Goal: Task Accomplishment & Management: Manage account settings

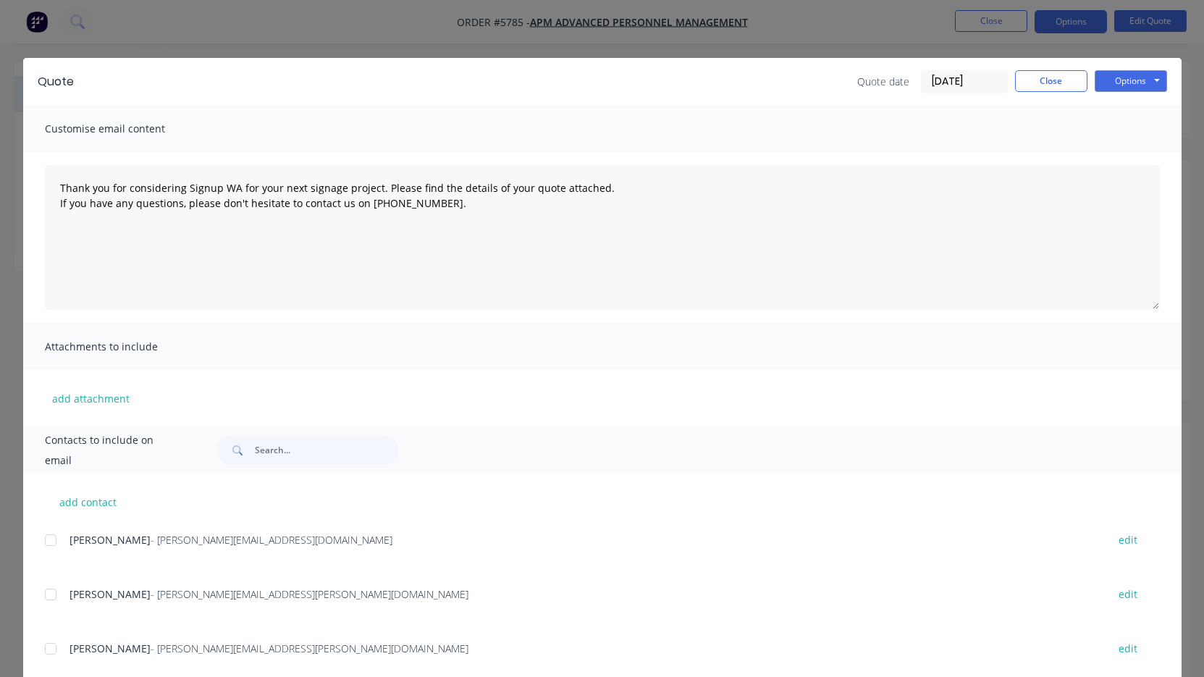
click at [1050, 78] on button "Close" at bounding box center [1051, 81] width 72 height 22
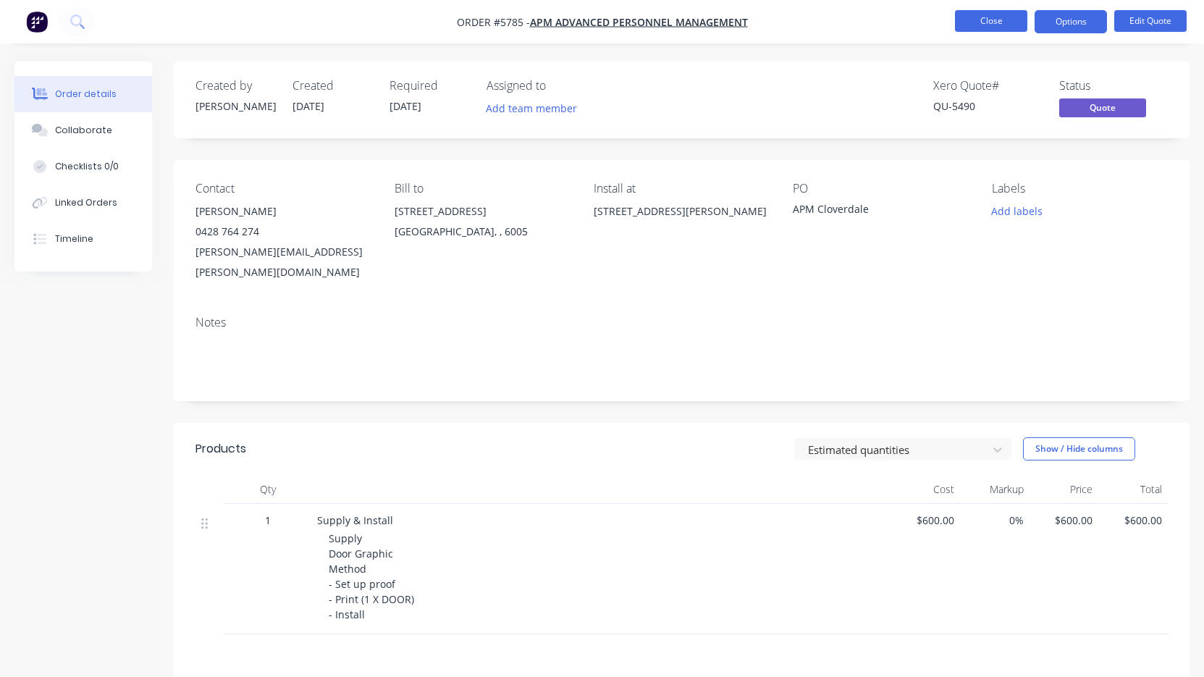
click at [1004, 23] on button "Close" at bounding box center [991, 21] width 72 height 22
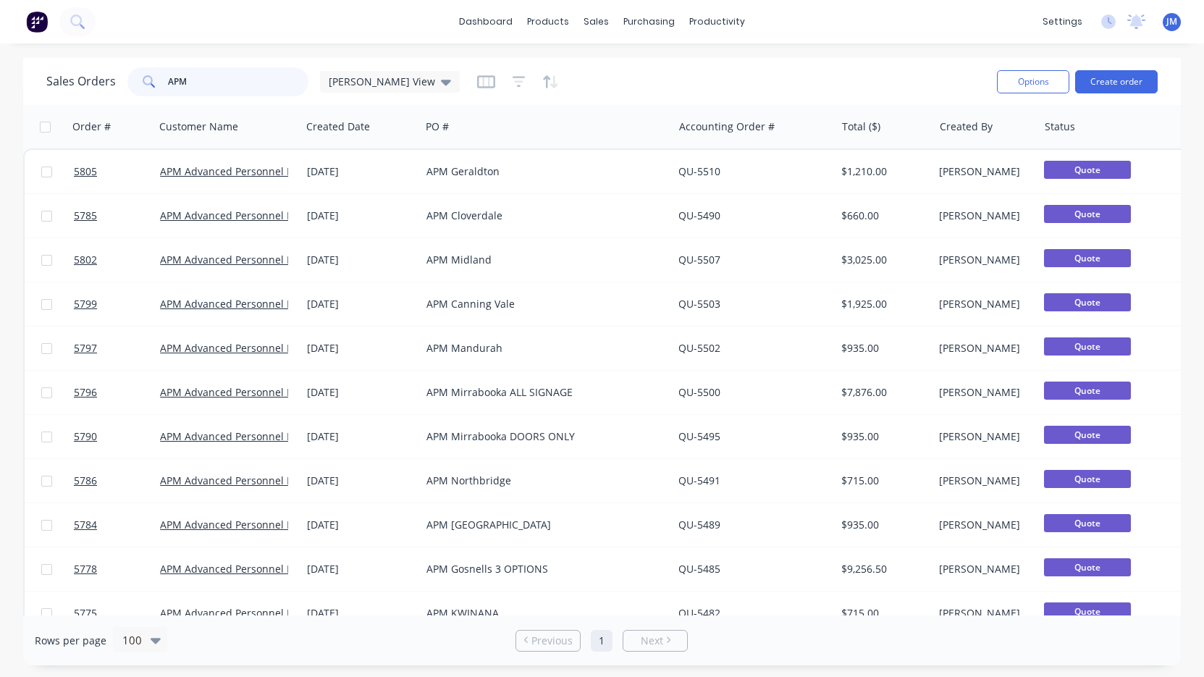
click at [208, 83] on input "APM" at bounding box center [238, 81] width 141 height 29
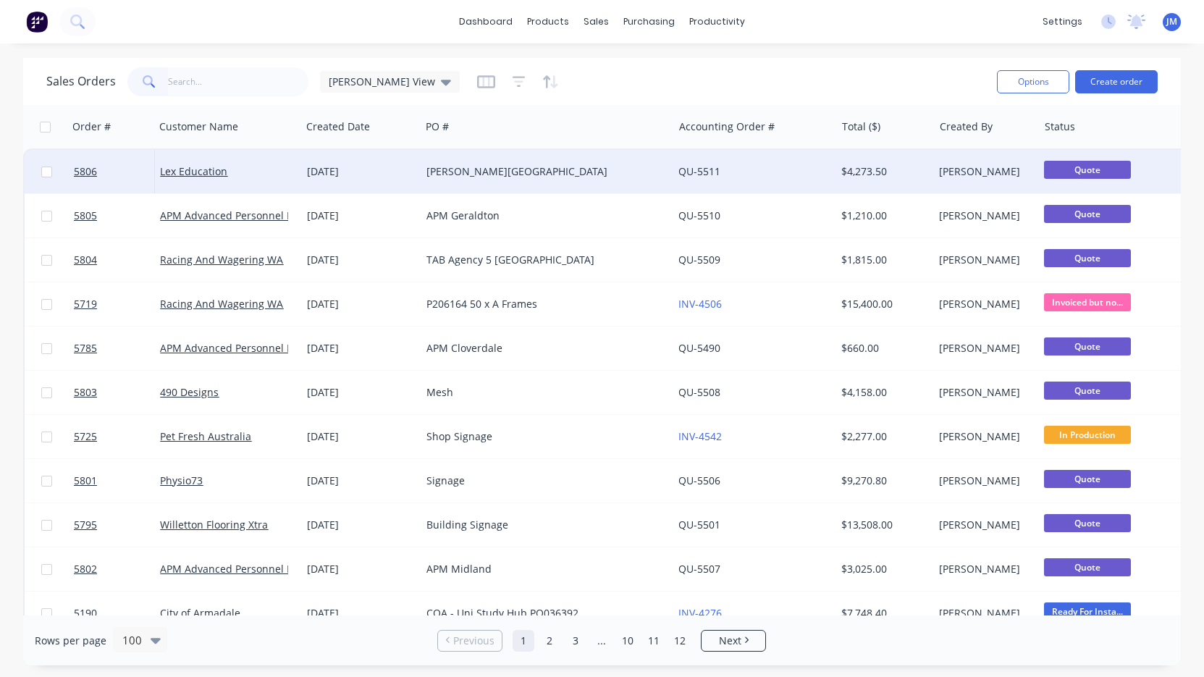
click at [437, 176] on div "[PERSON_NAME][GEOGRAPHIC_DATA]" at bounding box center [541, 171] width 229 height 14
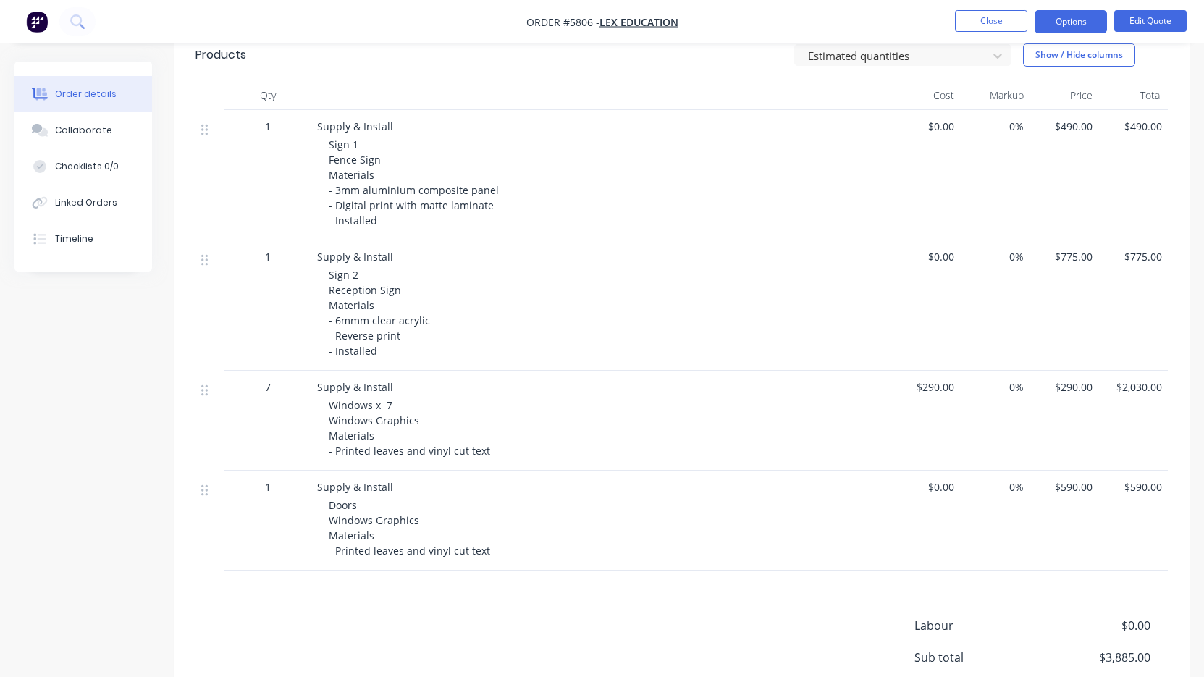
scroll to position [397, 0]
click at [796, 500] on div "Doors Windows Graphics Materials - Printed leaves and vinyl cut text" at bounding box center [607, 525] width 556 height 61
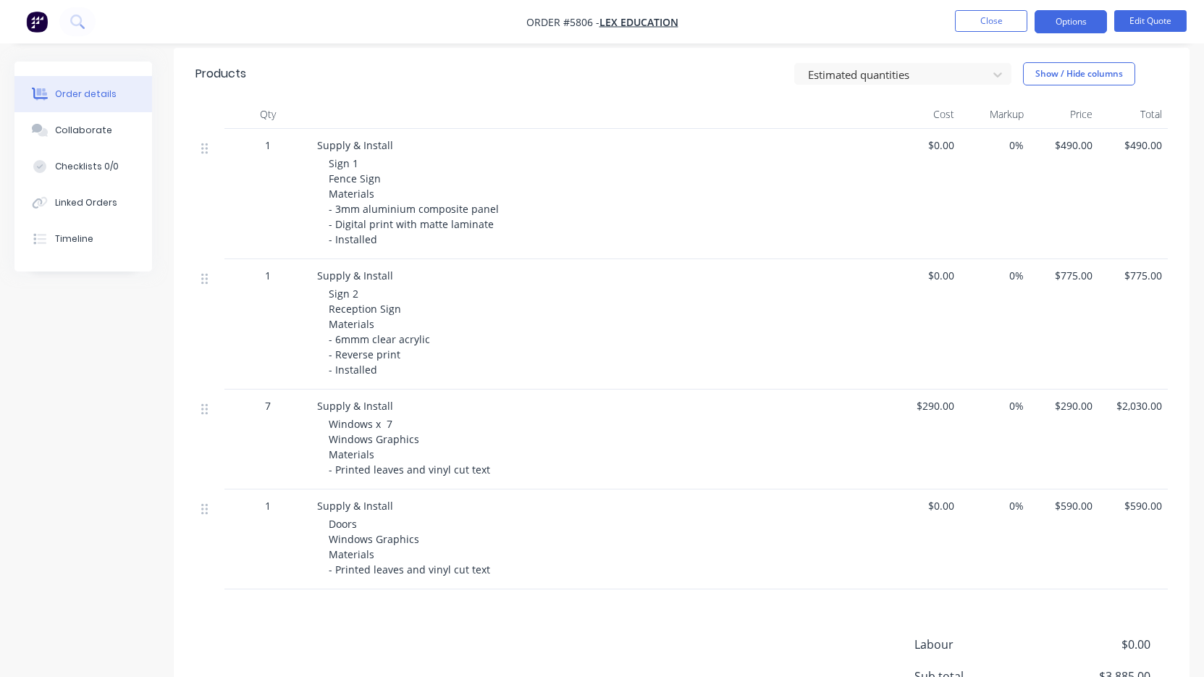
scroll to position [375, 0]
click at [1152, 18] on button "Edit Quote" at bounding box center [1151, 21] width 72 height 22
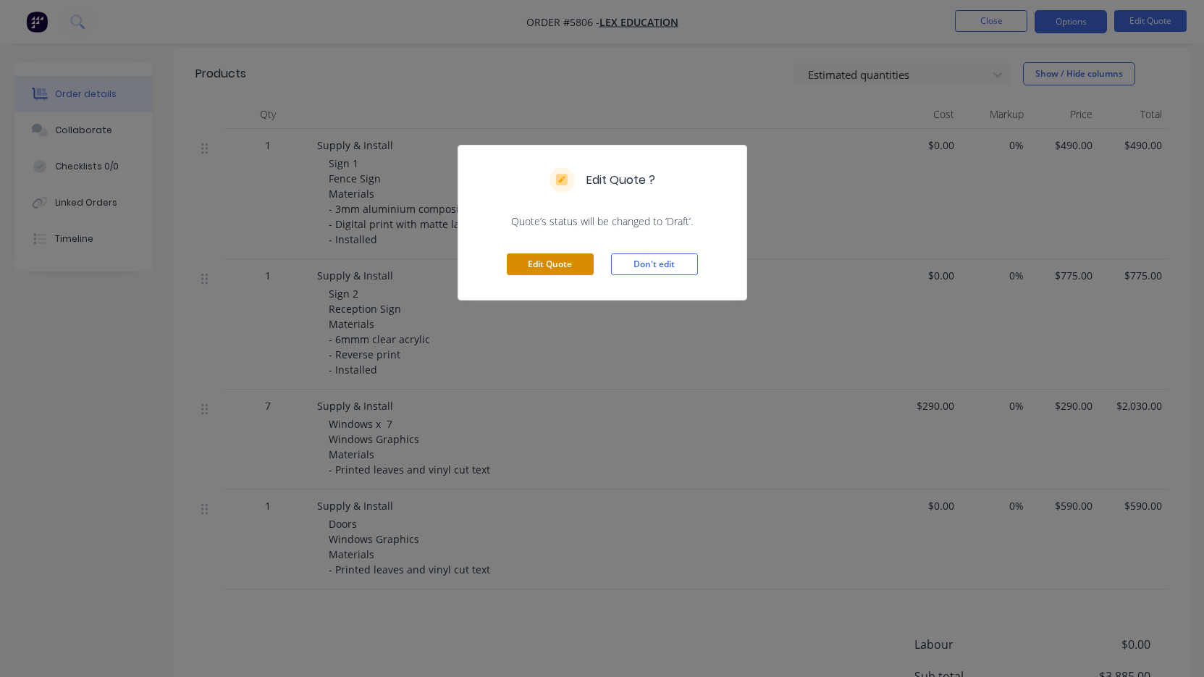
click at [582, 267] on button "Edit Quote" at bounding box center [550, 265] width 87 height 22
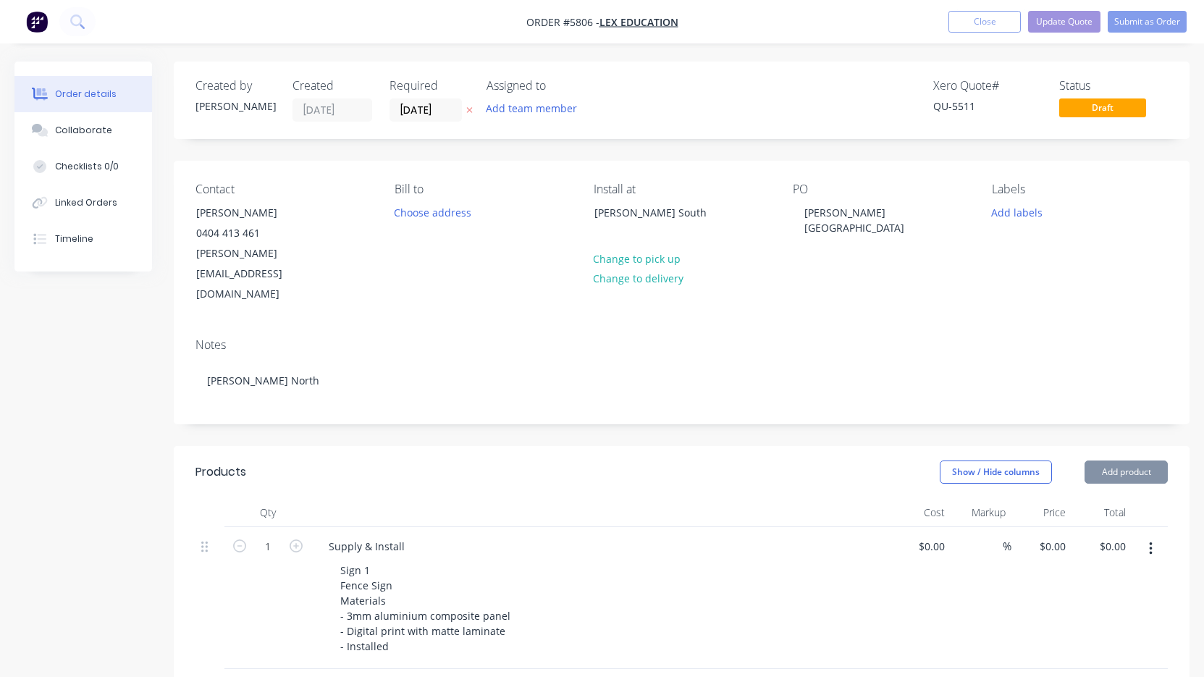
type input "$490.00"
type input "$775.00"
type input "$290.00"
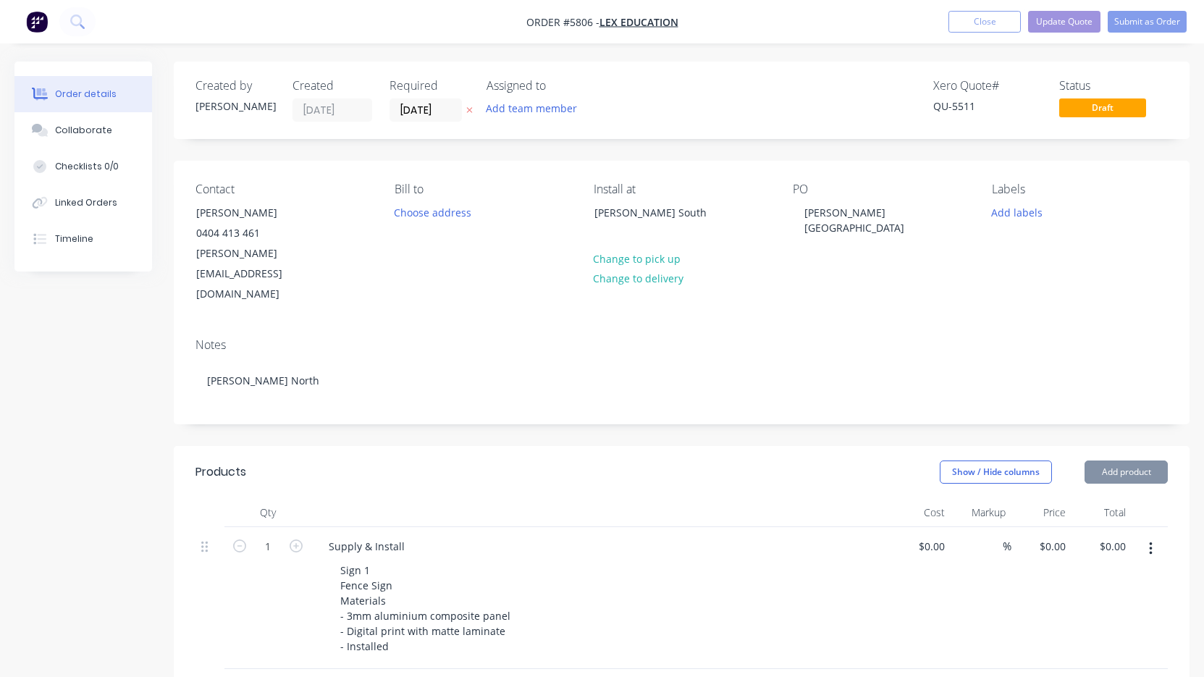
type input "$290.00"
type input "$2,030.00"
type input "$590.00"
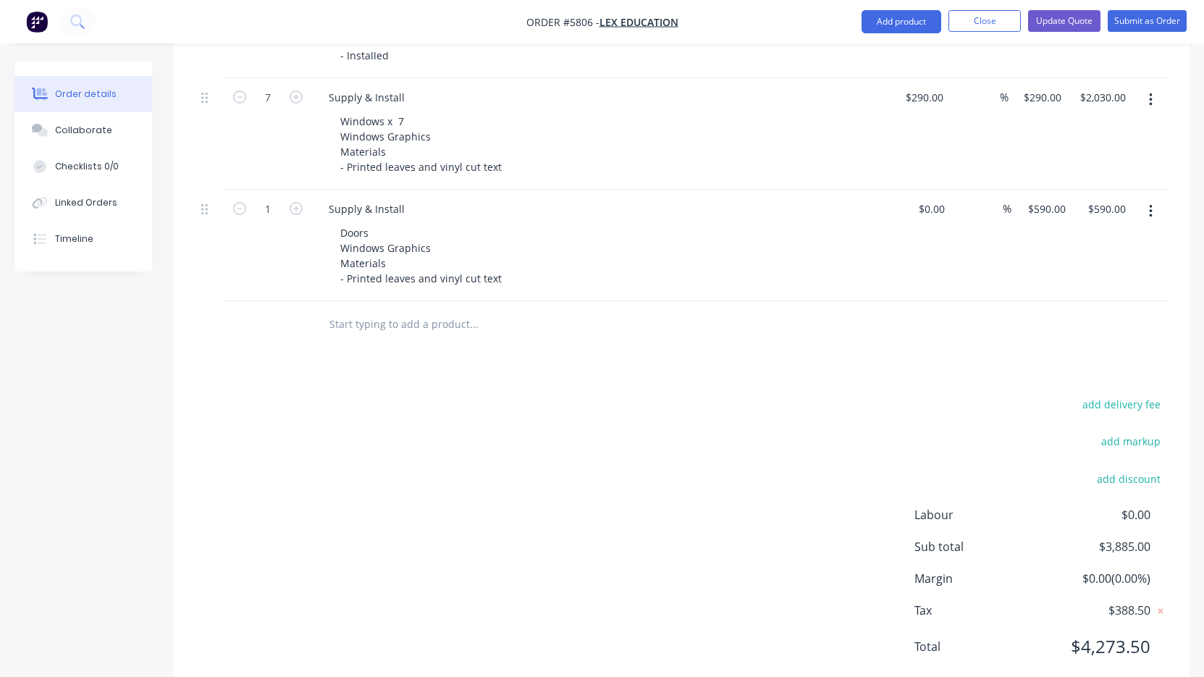
scroll to position [732, 0]
click at [1151, 206] on icon "button" at bounding box center [1150, 212] width 3 height 13
click at [1118, 269] on div "Duplicate" at bounding box center [1100, 279] width 112 height 21
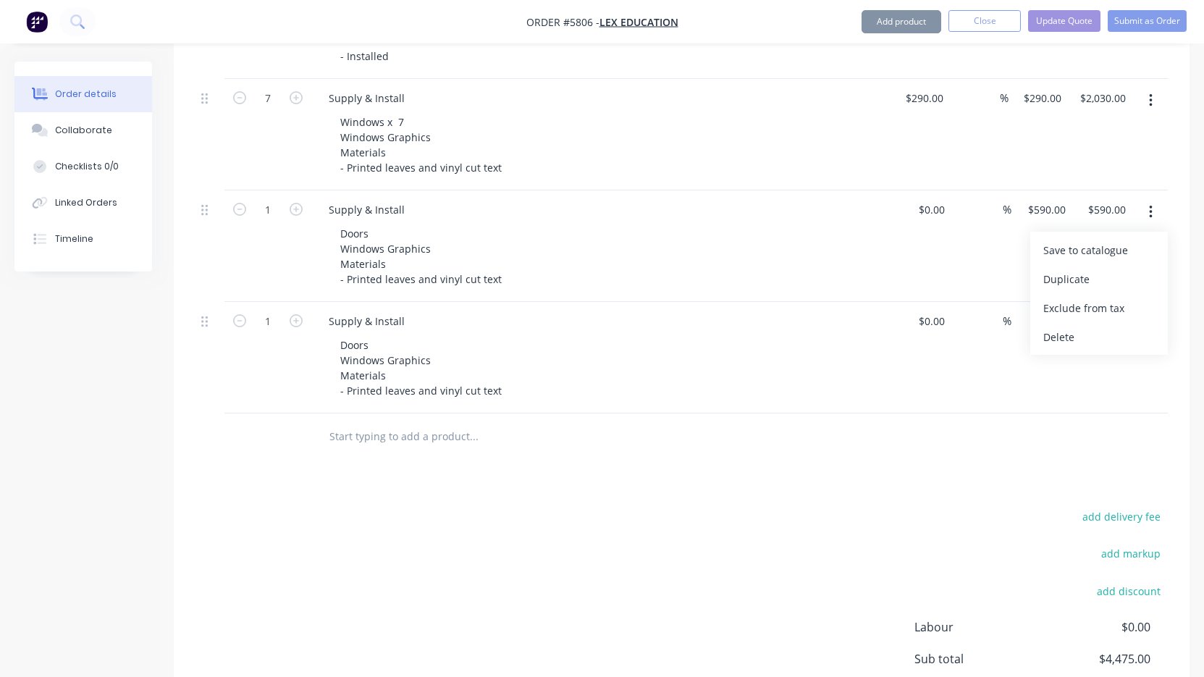
type input "$590.00"
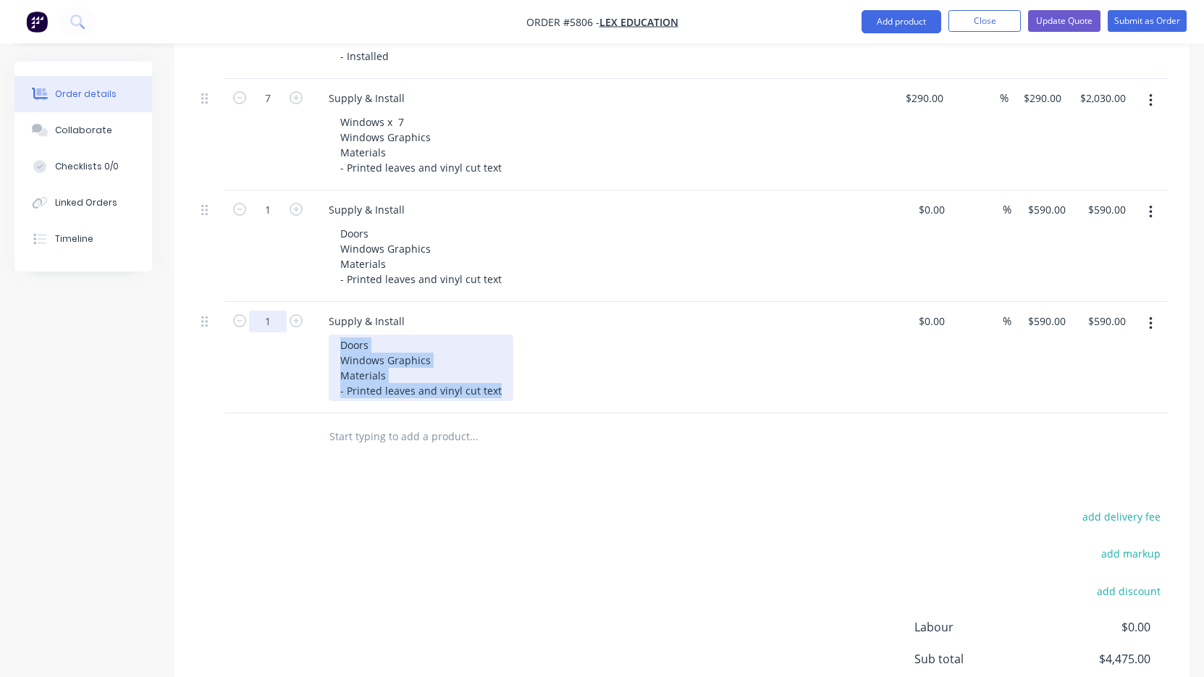
drag, startPoint x: 504, startPoint y: 351, endPoint x: 276, endPoint y: 287, distance: 236.9
click at [276, 302] on div "1 Supply & Install Doors Windows Graphics Materials - Printed leaves and vinyl …" at bounding box center [682, 358] width 973 height 112
paste div
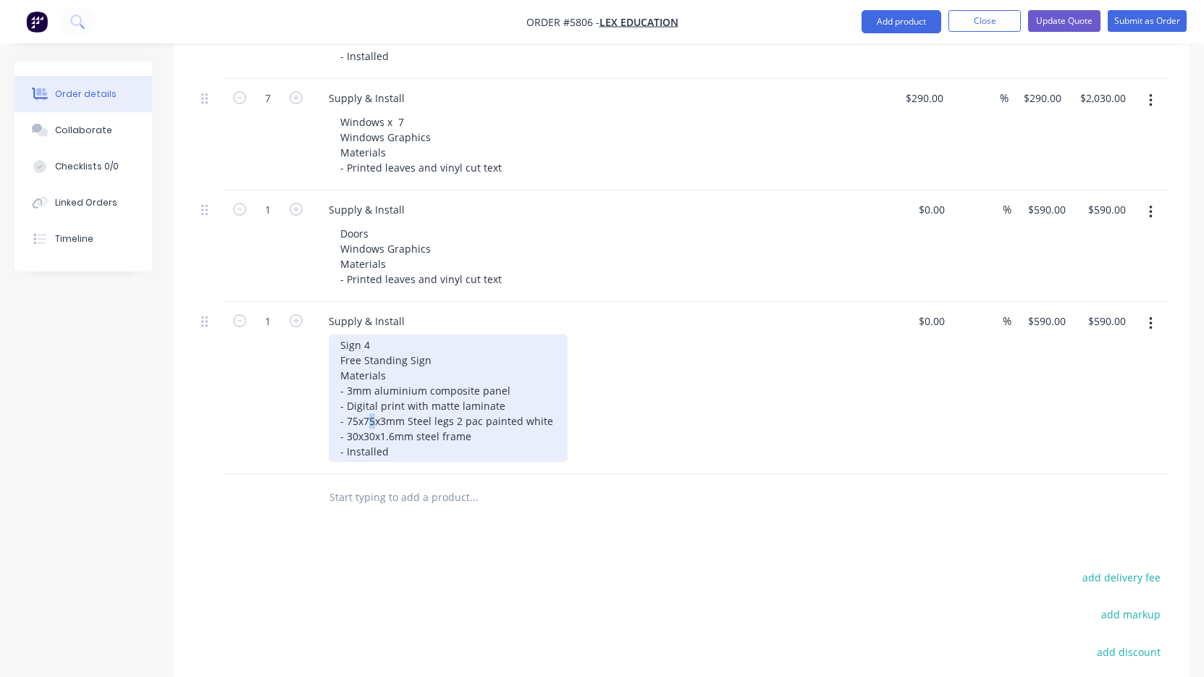
click at [366, 379] on div "Sign 4 Free Standing Sign Materials - 3mm aluminium composite panel - Digital p…" at bounding box center [448, 398] width 239 height 127
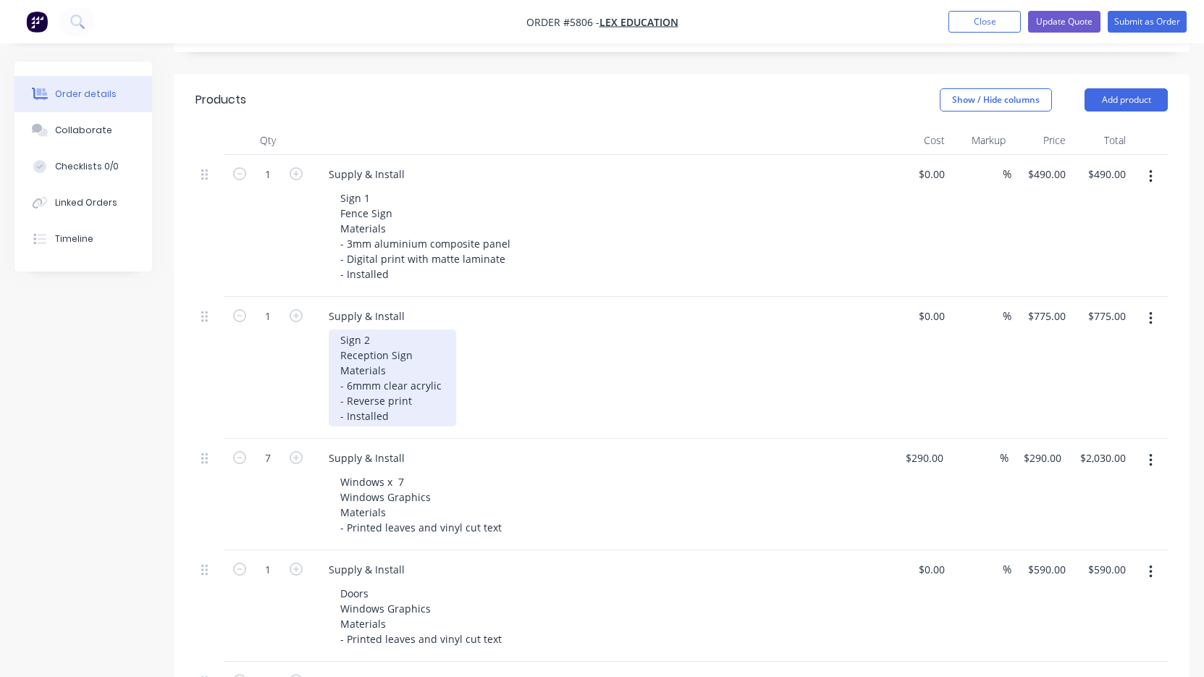
scroll to position [373, 0]
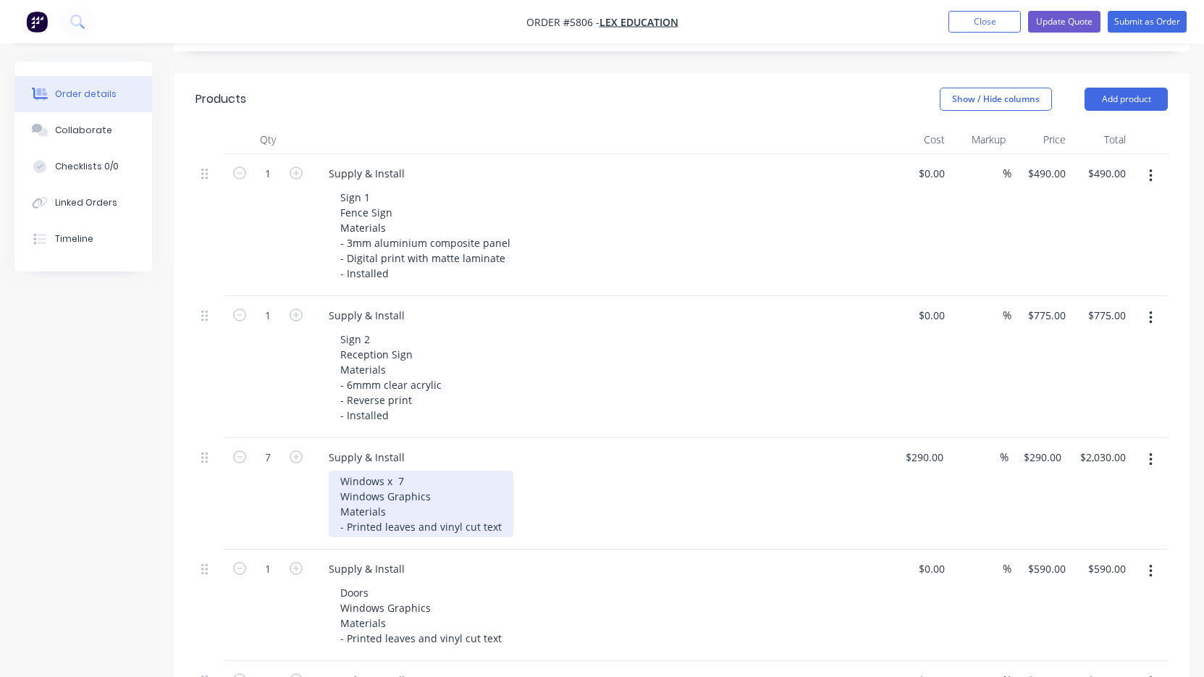
click at [342, 471] on div "Windows x 7 Windows Graphics Materials - Printed leaves and vinyl cut text" at bounding box center [421, 504] width 185 height 67
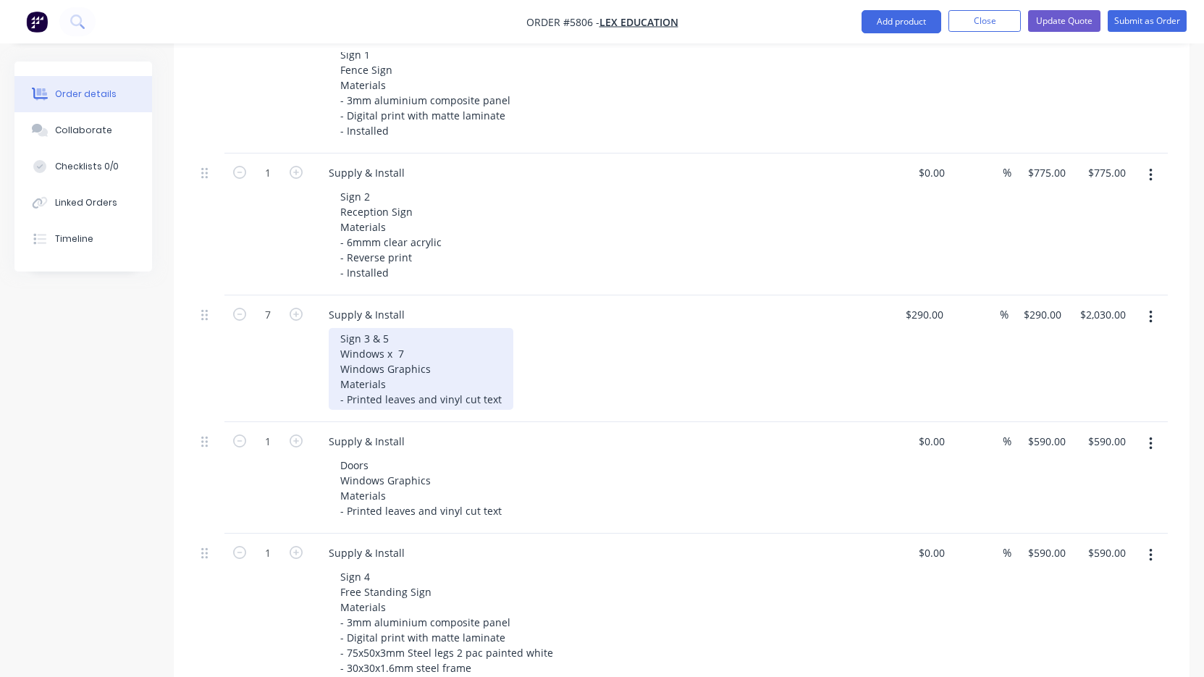
scroll to position [517, 0]
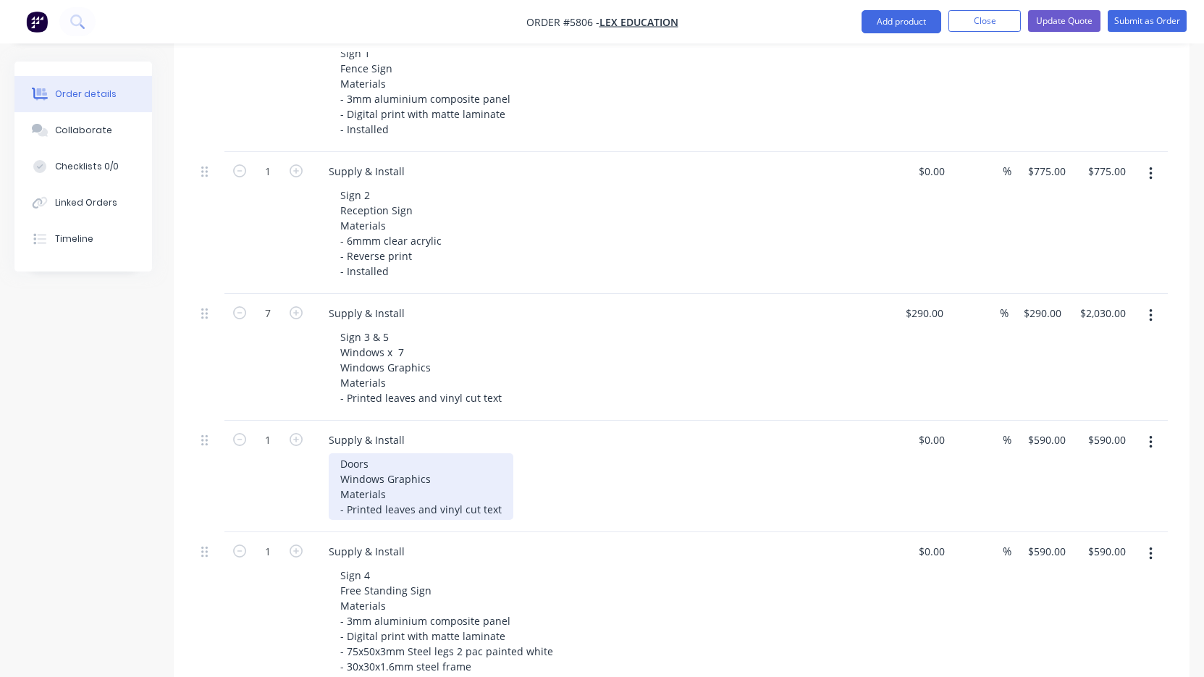
click at [340, 453] on div "Doors Windows Graphics Materials - Printed leaves and vinyl cut text" at bounding box center [421, 486] width 185 height 67
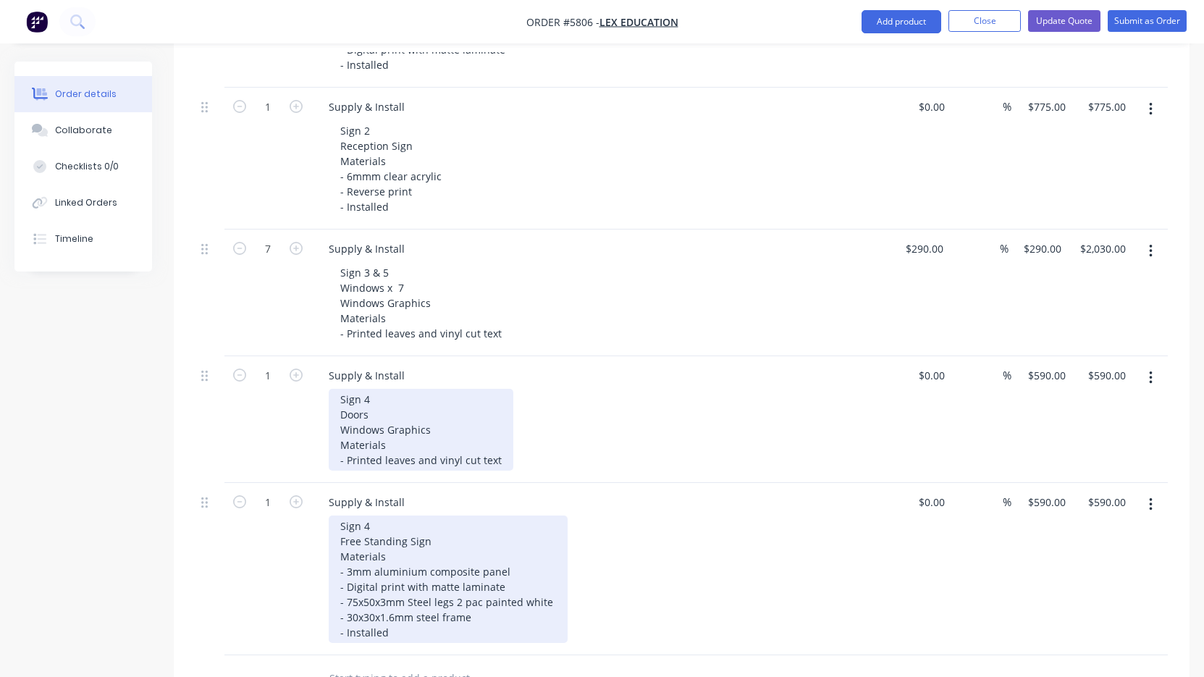
scroll to position [634, 0]
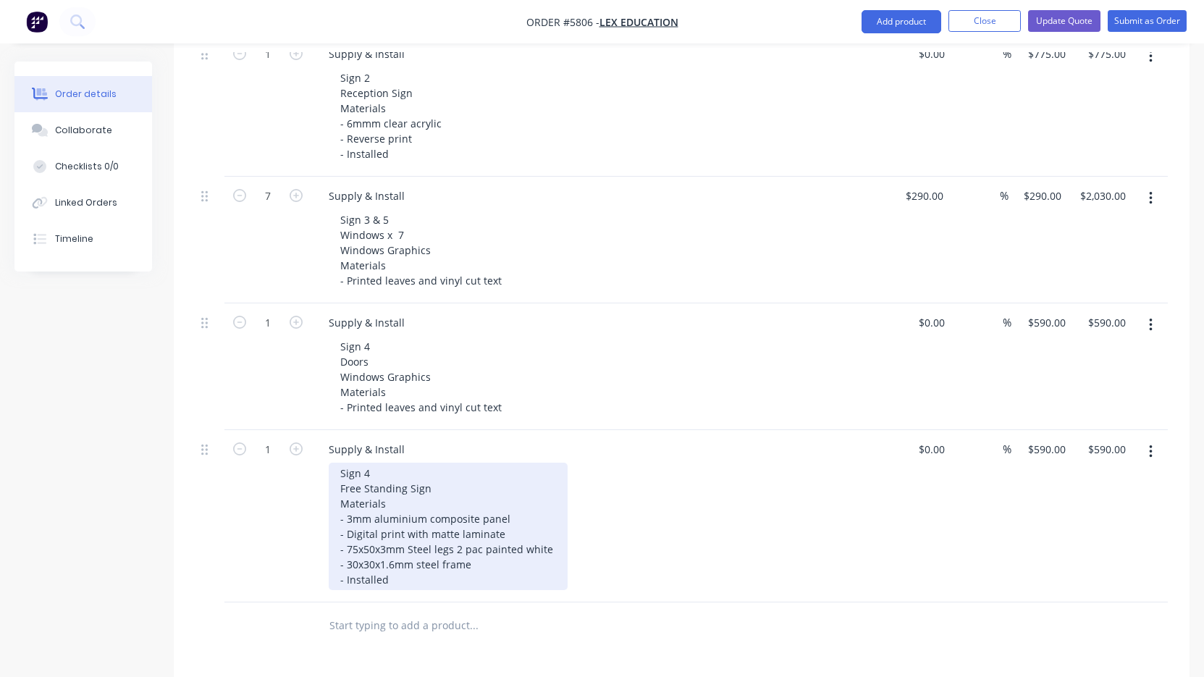
click at [382, 463] on div "Sign 4 Free Standing Sign Materials - 3mm aluminium composite panel - Digital p…" at bounding box center [448, 526] width 239 height 127
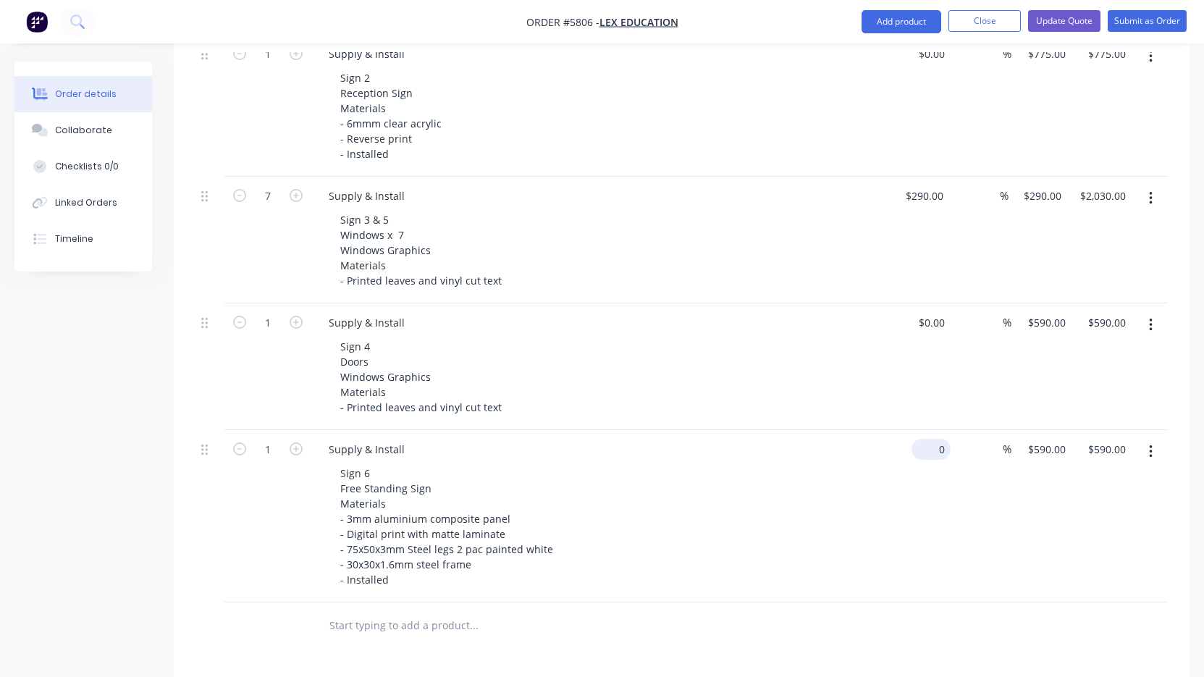
click at [934, 439] on div "0 $0.00" at bounding box center [931, 449] width 39 height 21
type input "$2,675.00"
click at [774, 463] on div "Sign 6 Free Standing Sign Materials - 3mm aluminium composite panel - Digital p…" at bounding box center [607, 526] width 556 height 127
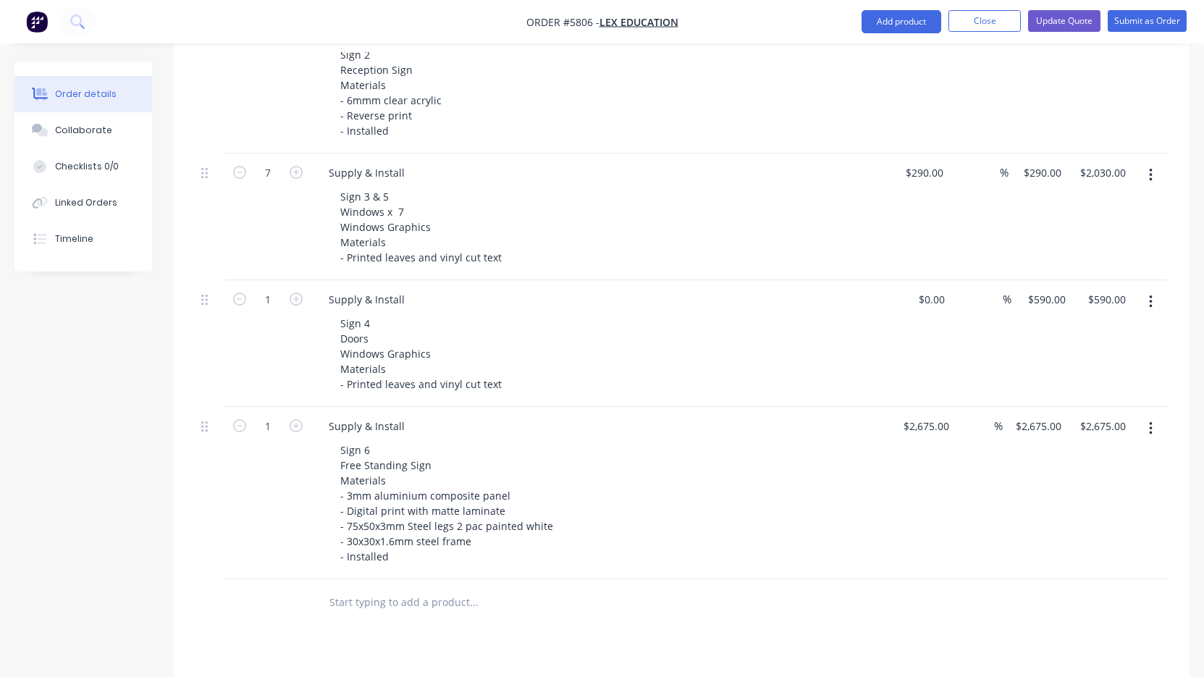
scroll to position [657, 0]
click at [1155, 416] on button "button" at bounding box center [1151, 429] width 34 height 26
click at [1117, 486] on div "Duplicate" at bounding box center [1100, 496] width 112 height 21
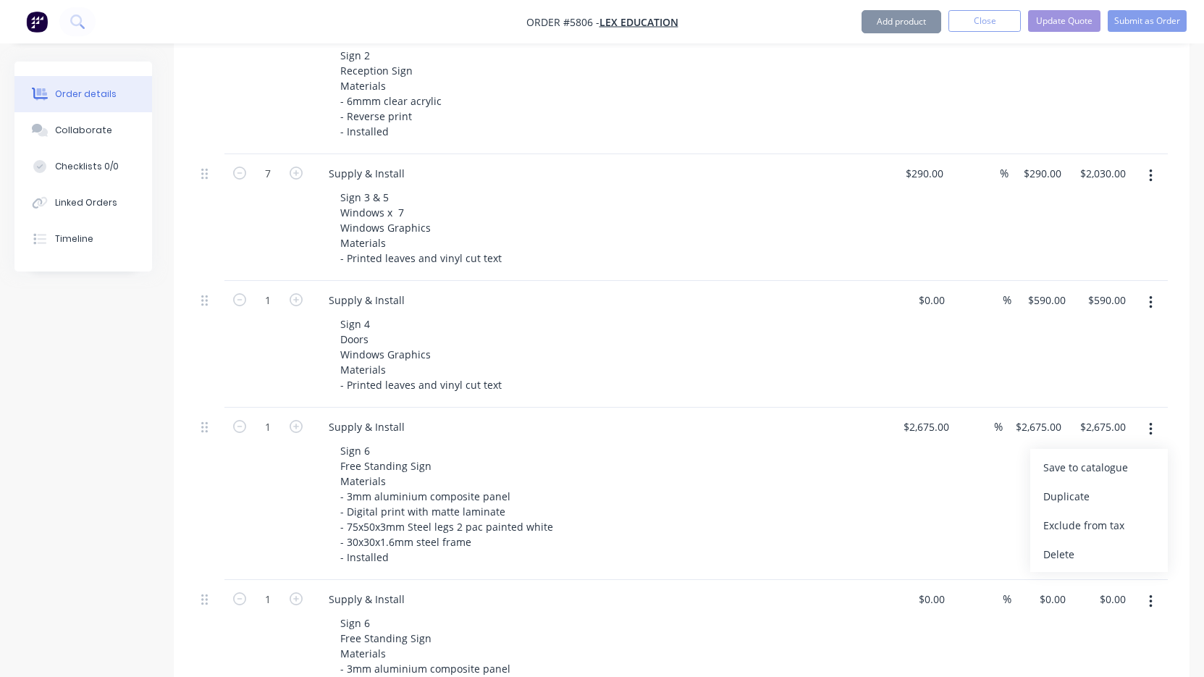
type input "$2,675.00"
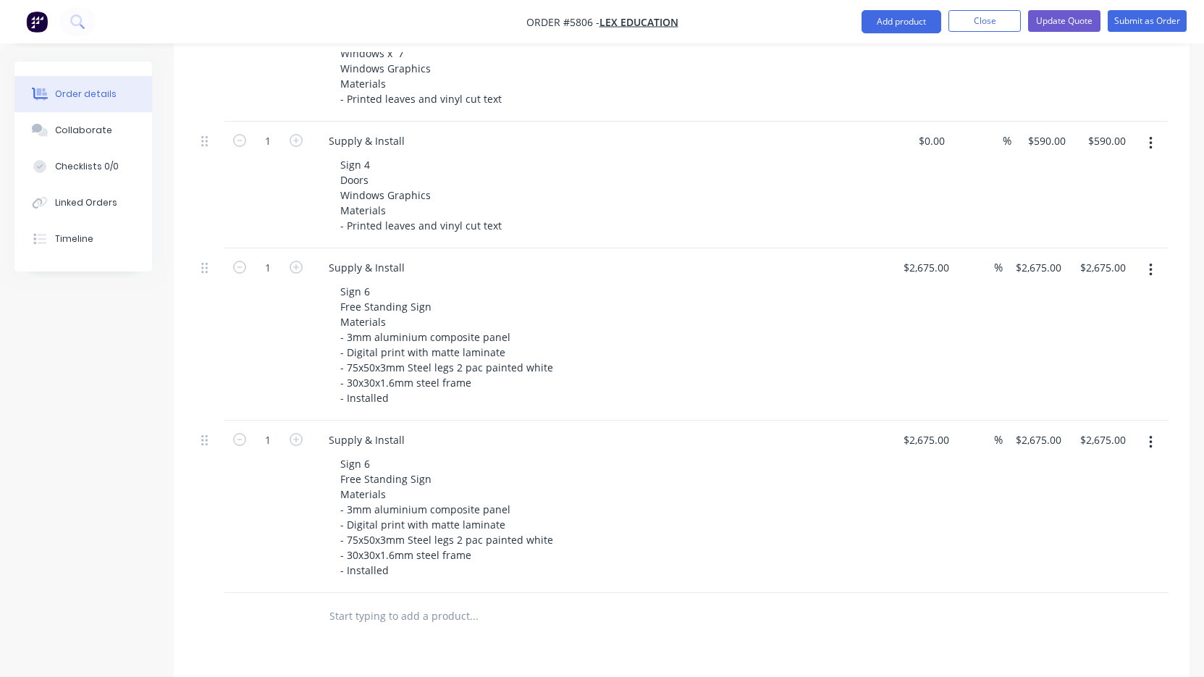
scroll to position [826, 0]
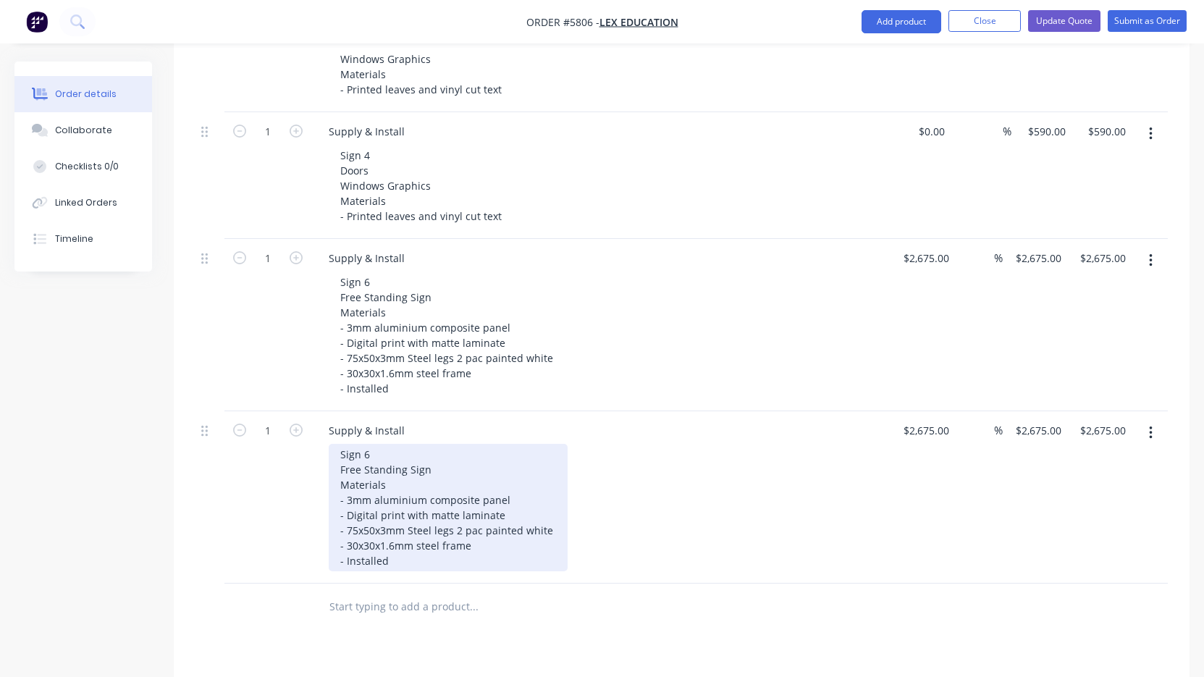
click at [387, 444] on div "Sign 6 Free Standing Sign Materials - 3mm aluminium composite panel - Digital p…" at bounding box center [448, 507] width 239 height 127
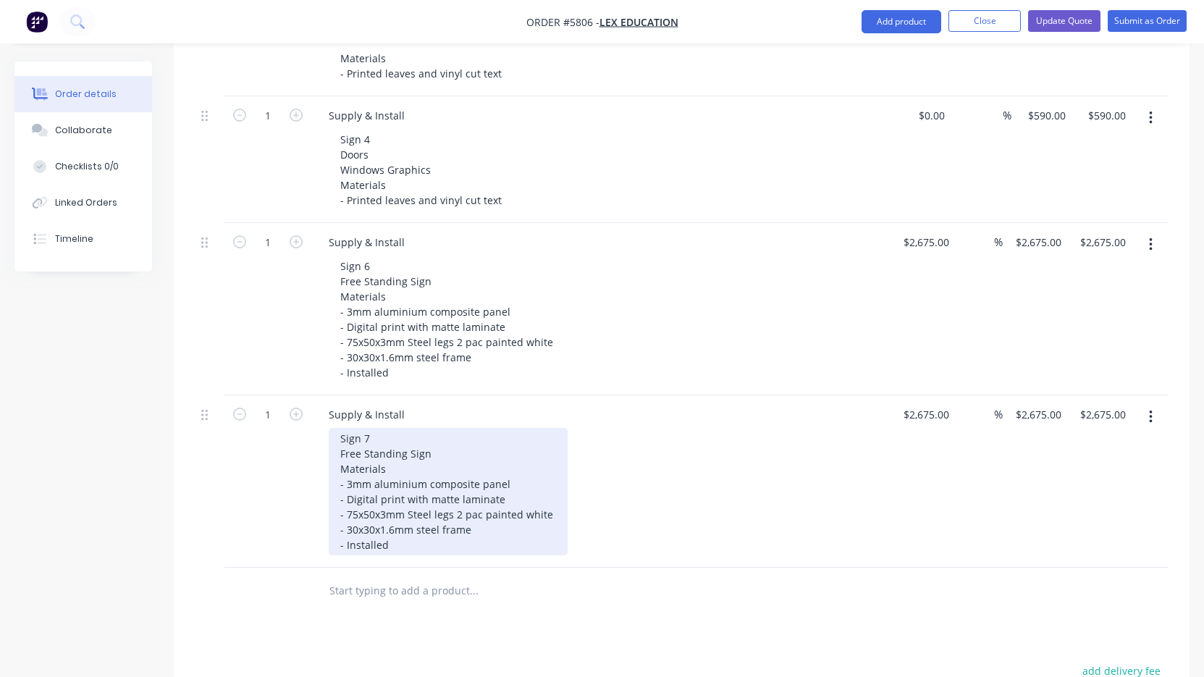
scroll to position [841, 0]
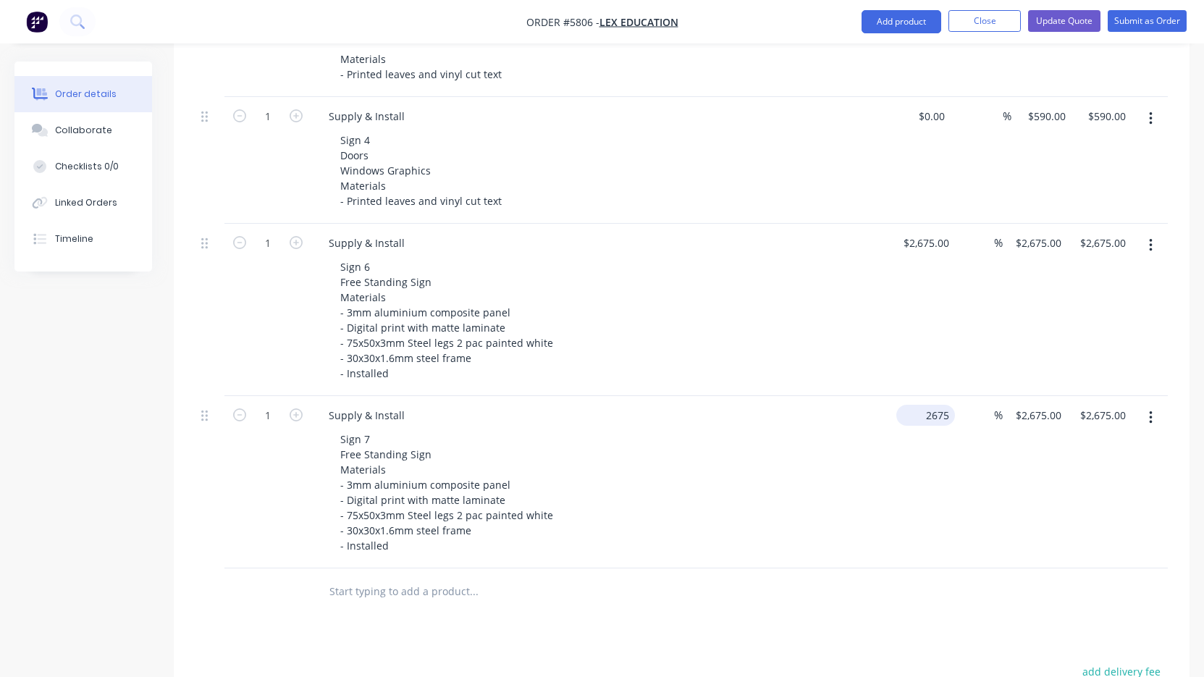
click at [920, 405] on input "2675" at bounding box center [928, 415] width 53 height 21
type input "$3,450.00"
click at [829, 477] on div "Sign 7 Free Standing Sign Materials - 3mm aluminium composite panel - Digital p…" at bounding box center [607, 492] width 556 height 127
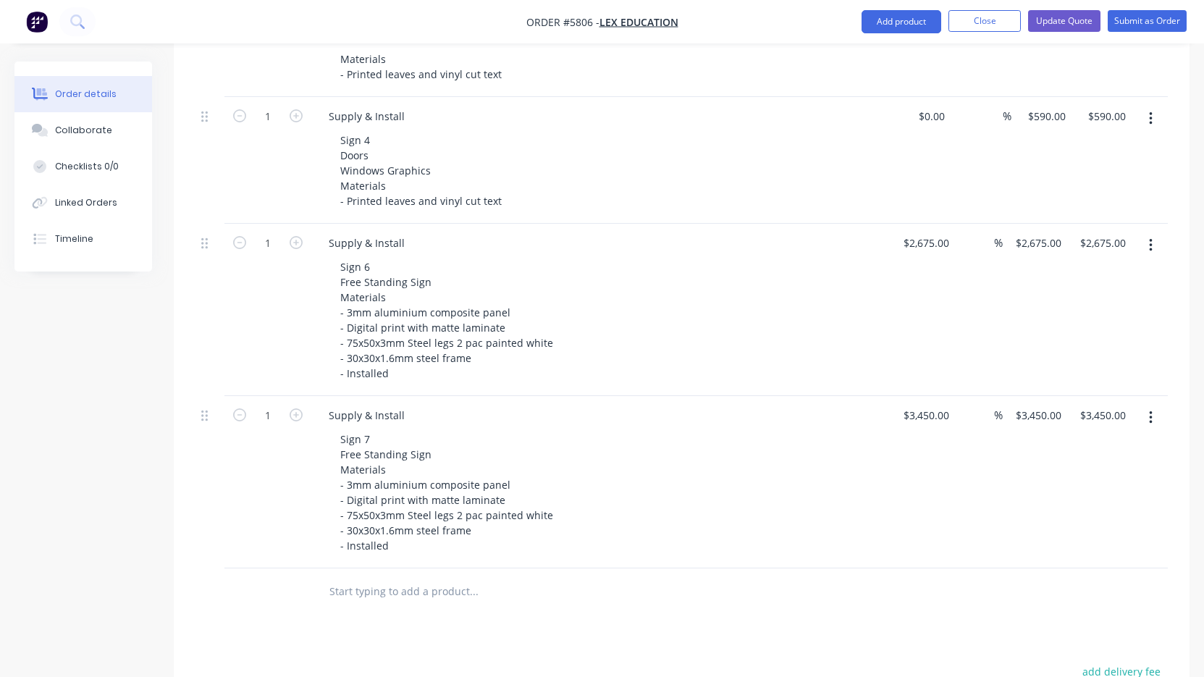
scroll to position [832, 0]
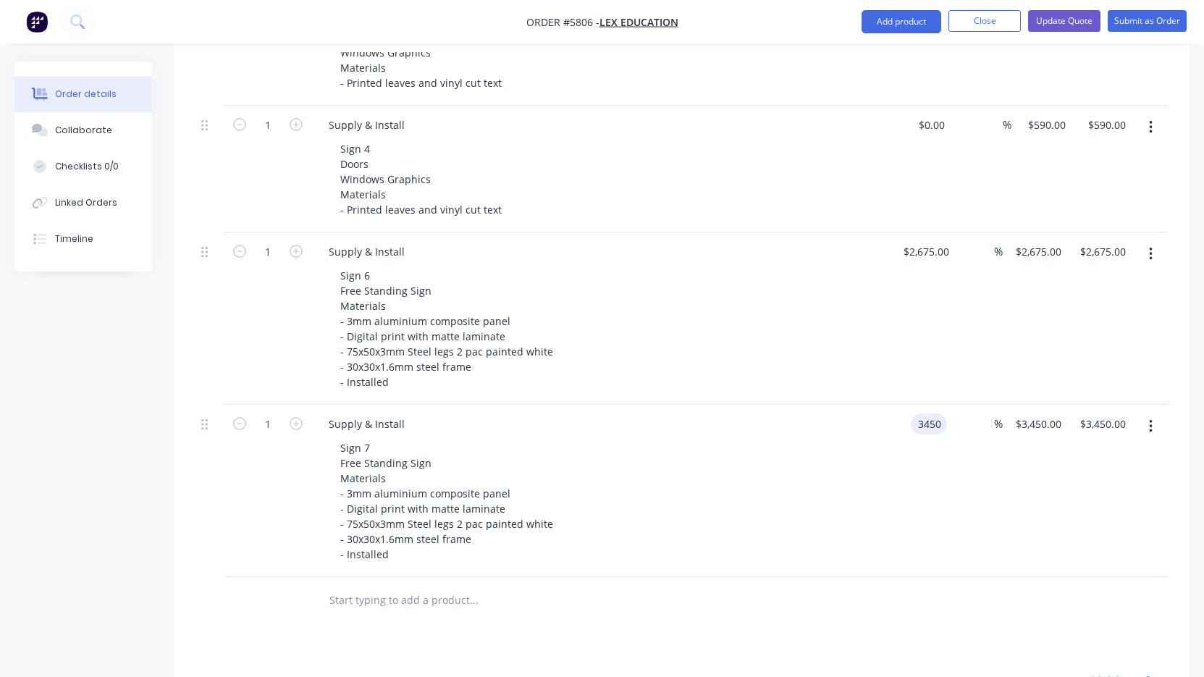
click at [925, 414] on input "3450" at bounding box center [932, 424] width 30 height 21
type input "$3,250.00"
click at [916, 472] on div "$3,250.00 3250" at bounding box center [919, 491] width 56 height 172
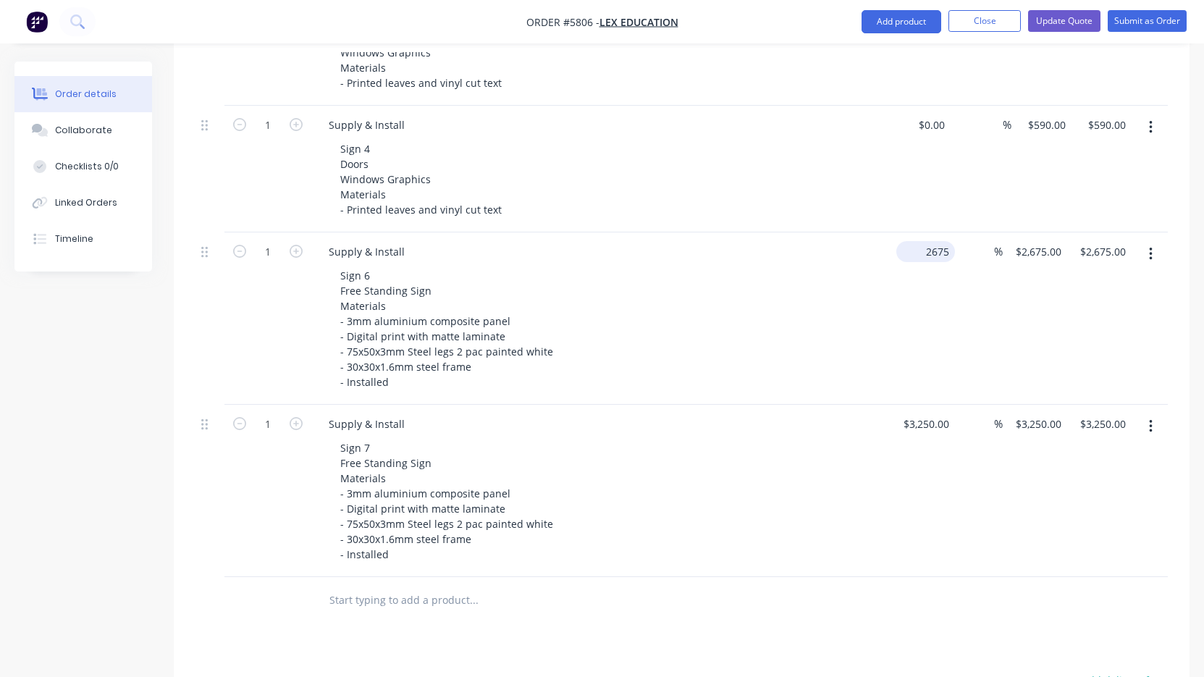
click at [926, 241] on input "2675" at bounding box center [928, 251] width 53 height 21
type input "$2,575.00"
click at [935, 422] on div "$3,250.00 $3,250.00" at bounding box center [923, 491] width 64 height 172
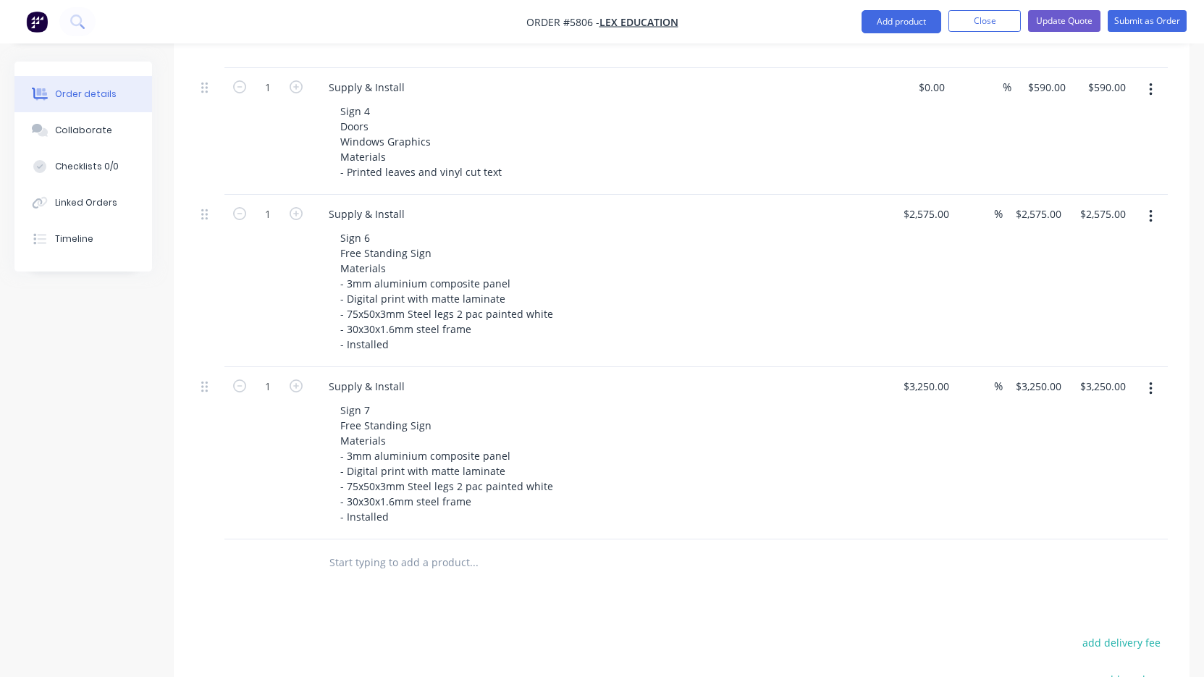
scroll to position [871, 0]
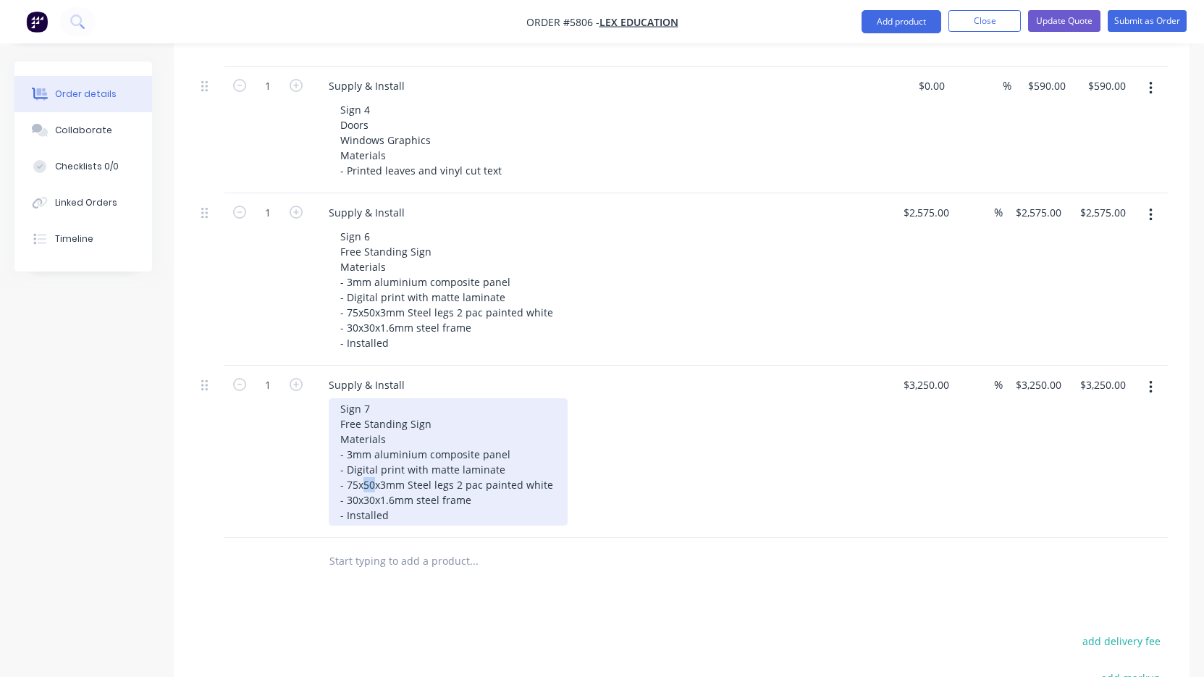
drag, startPoint x: 376, startPoint y: 445, endPoint x: 363, endPoint y: 445, distance: 13.0
click at [363, 445] on div "Sign 7 Free Standing Sign Materials - 3mm aluminium composite panel - Digital p…" at bounding box center [448, 461] width 239 height 127
drag, startPoint x: 358, startPoint y: 445, endPoint x: 348, endPoint y: 445, distance: 9.4
click at [348, 445] on div "Sign 7 Free Standing Sign Materials - 3mm aluminium composite panel - Digital p…" at bounding box center [451, 461] width 245 height 127
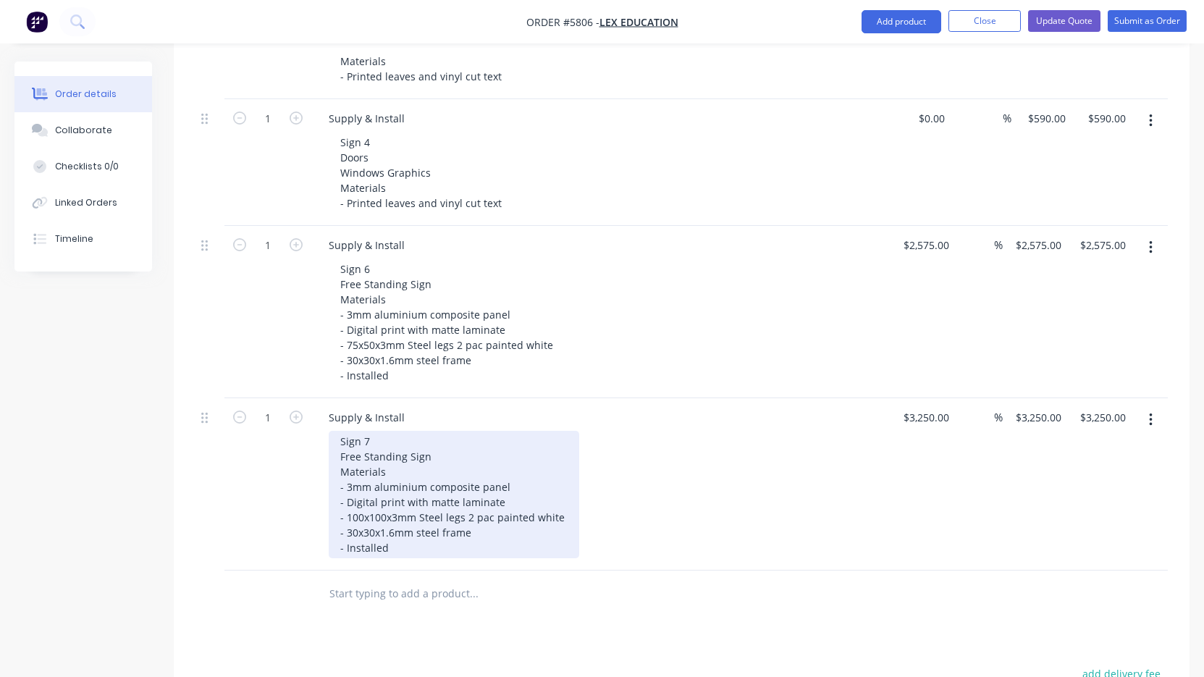
scroll to position [836, 0]
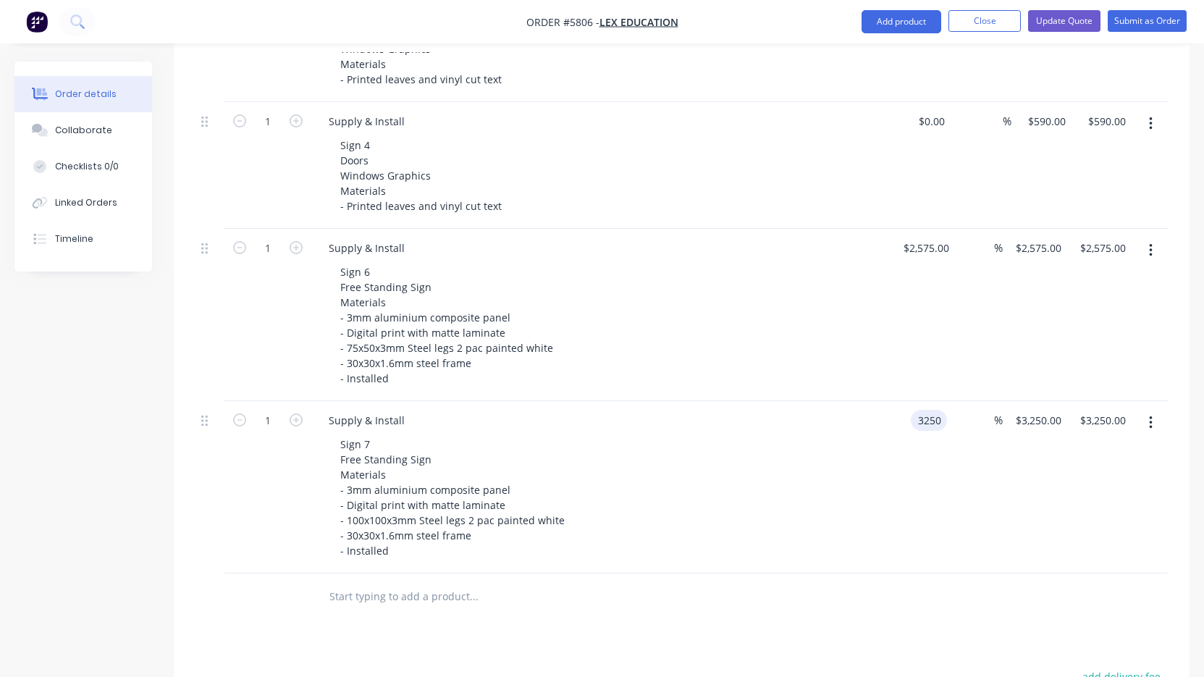
click at [929, 410] on input "3250" at bounding box center [932, 420] width 30 height 21
type input "$3,450.00"
click at [871, 441] on div "Sign 7 Free Standing Sign Materials - 3mm aluminium composite panel - Digital p…" at bounding box center [607, 497] width 556 height 127
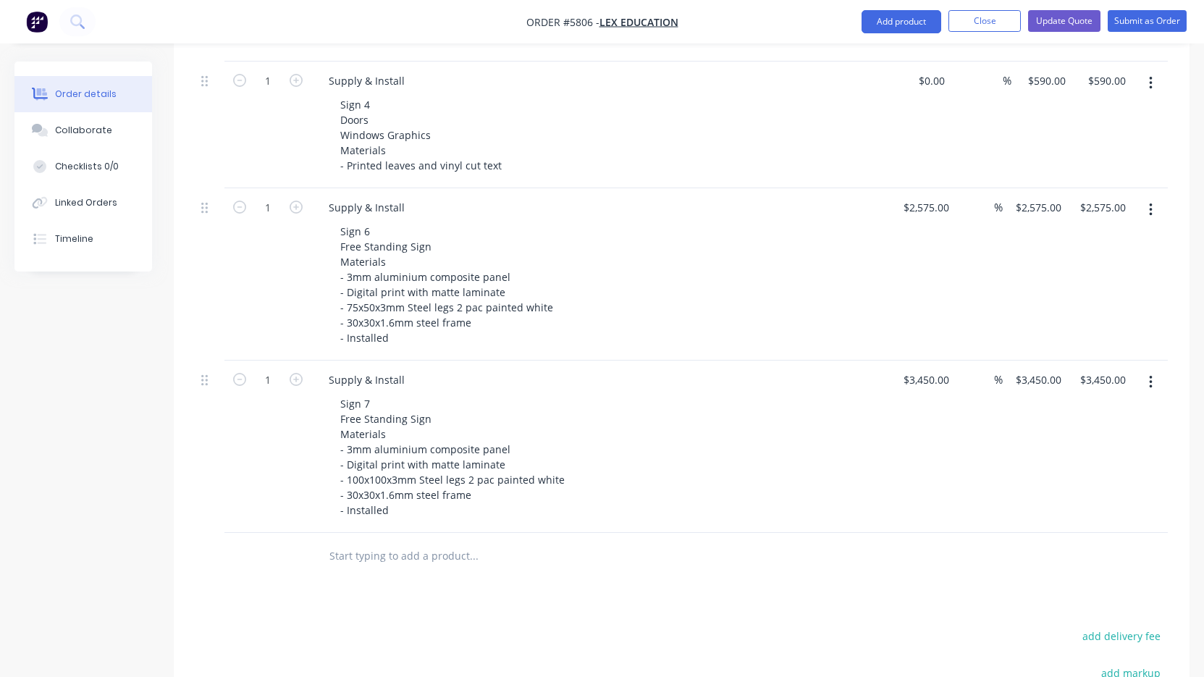
scroll to position [878, 0]
click at [1149, 201] on icon "button" at bounding box center [1151, 209] width 4 height 16
click at [1104, 265] on div "Duplicate" at bounding box center [1100, 275] width 112 height 21
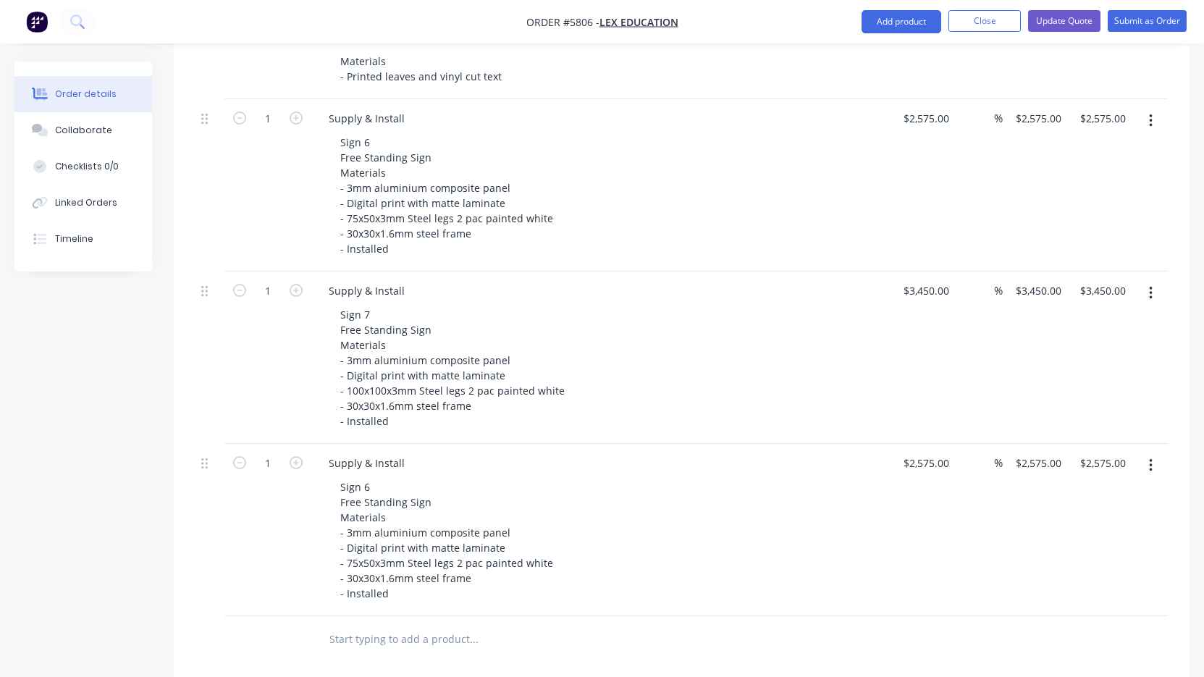
scroll to position [968, 0]
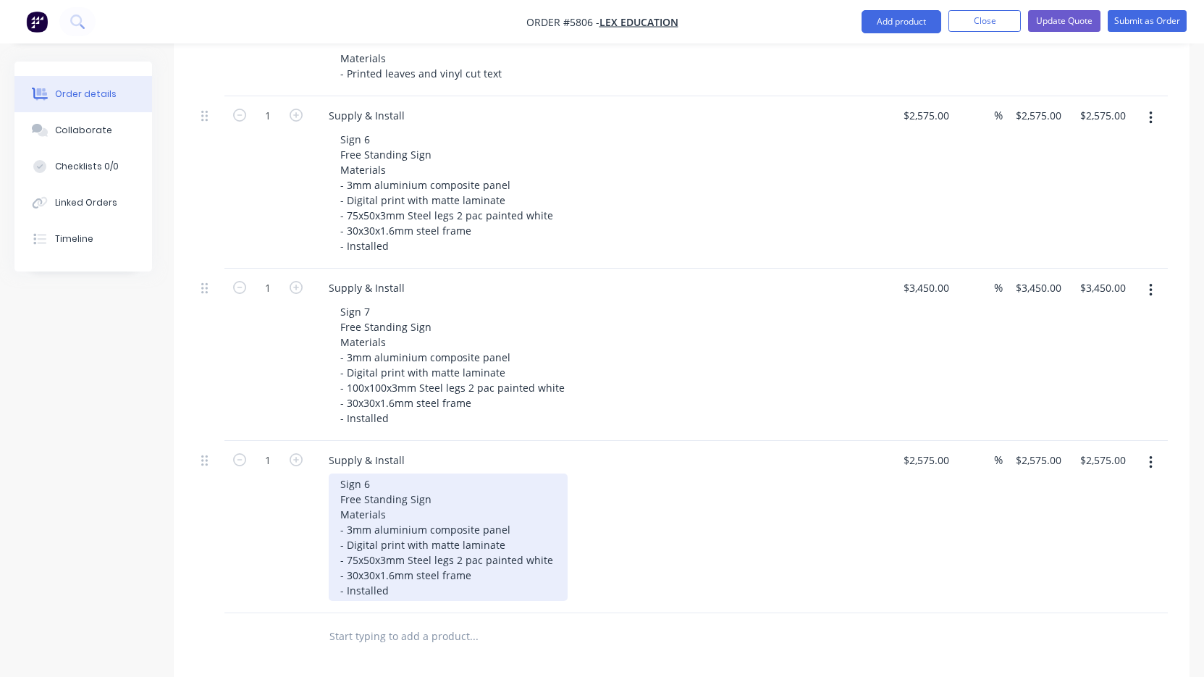
click at [394, 474] on div "Sign 6 Free Standing Sign Materials - 3mm aluminium composite panel - Digital p…" at bounding box center [448, 537] width 239 height 127
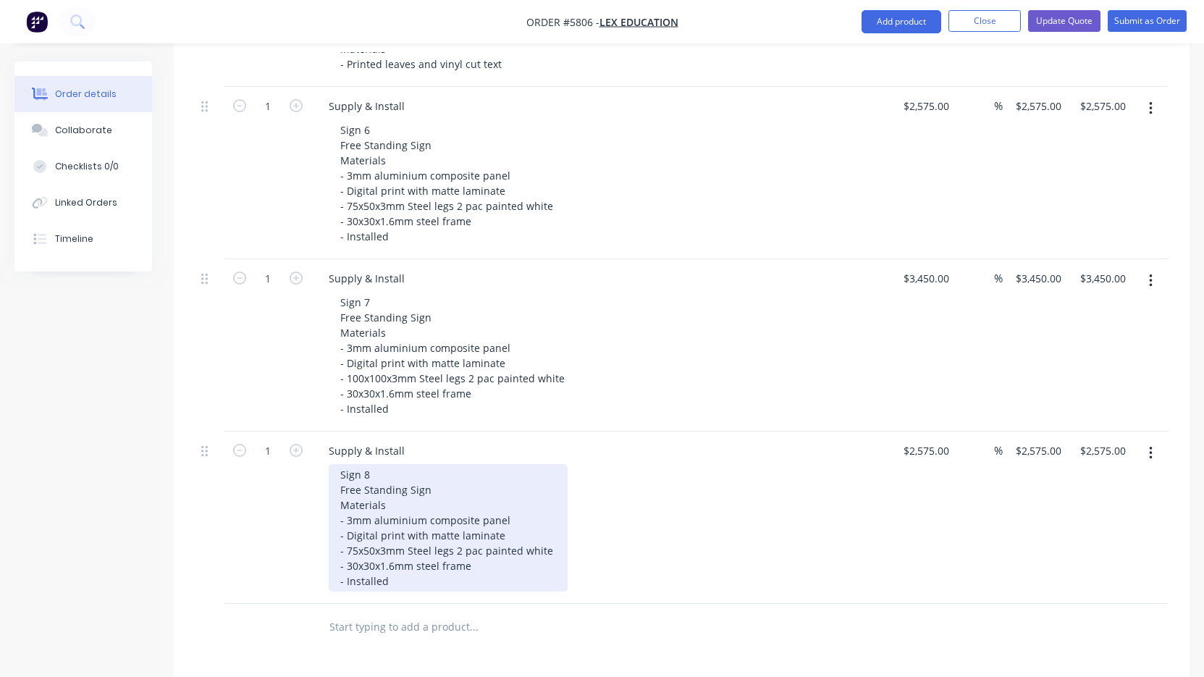
scroll to position [978, 0]
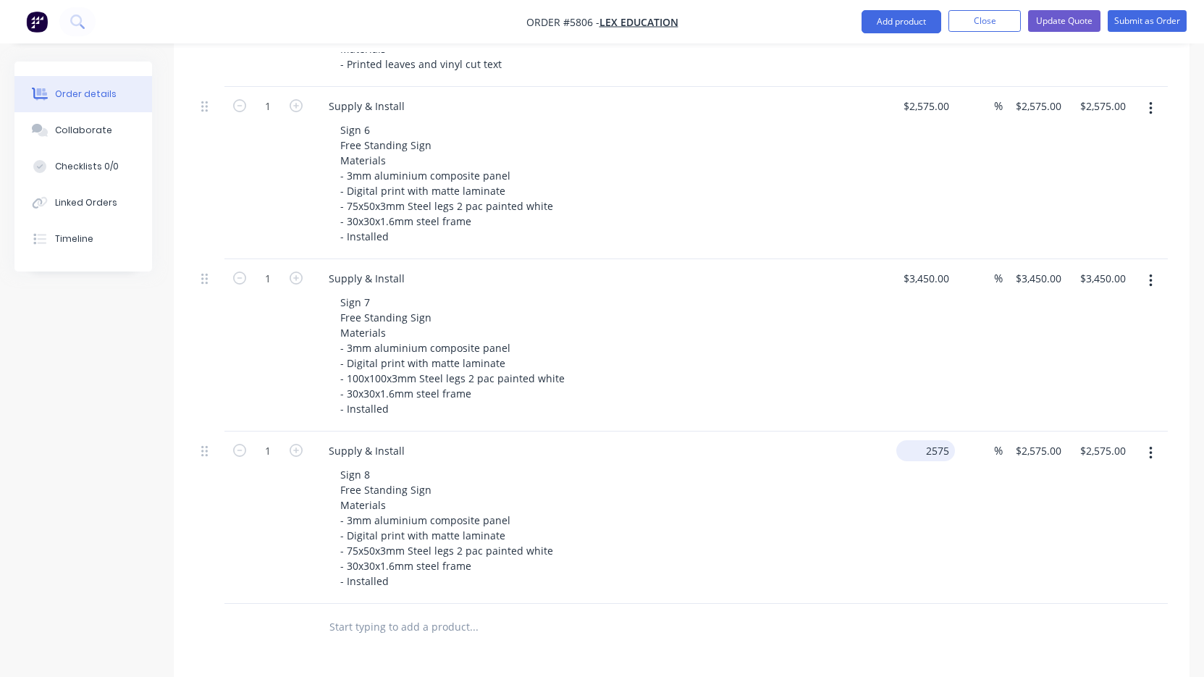
click at [939, 440] on input "2575" at bounding box center [928, 450] width 53 height 21
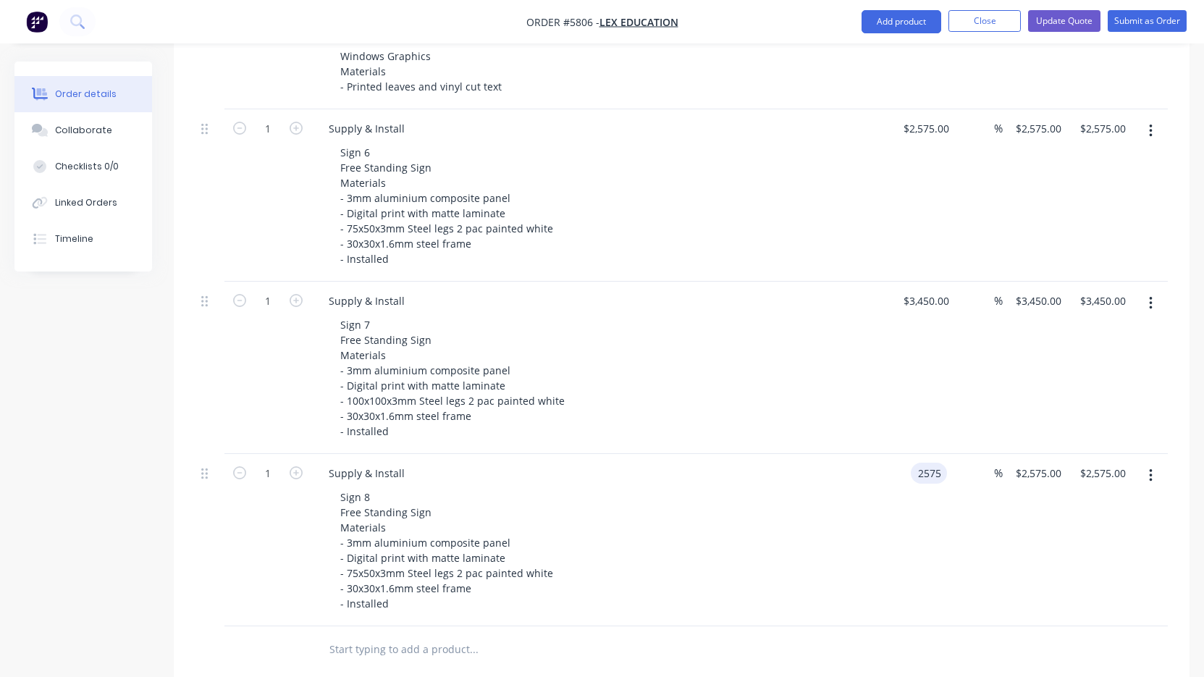
scroll to position [955, 0]
type input "$1,350.00"
click at [884, 461] on div "Supply & Install Sign 8 Free Standing Sign Materials - 3mm aluminium composite …" at bounding box center [600, 540] width 579 height 172
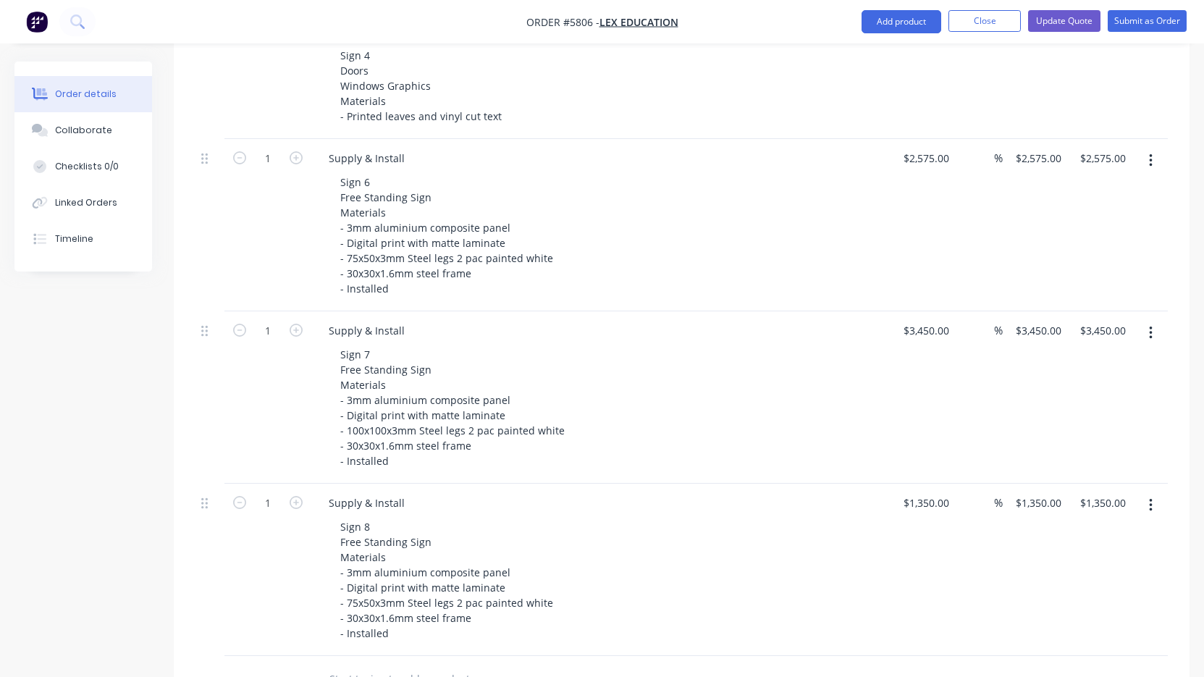
scroll to position [925, 0]
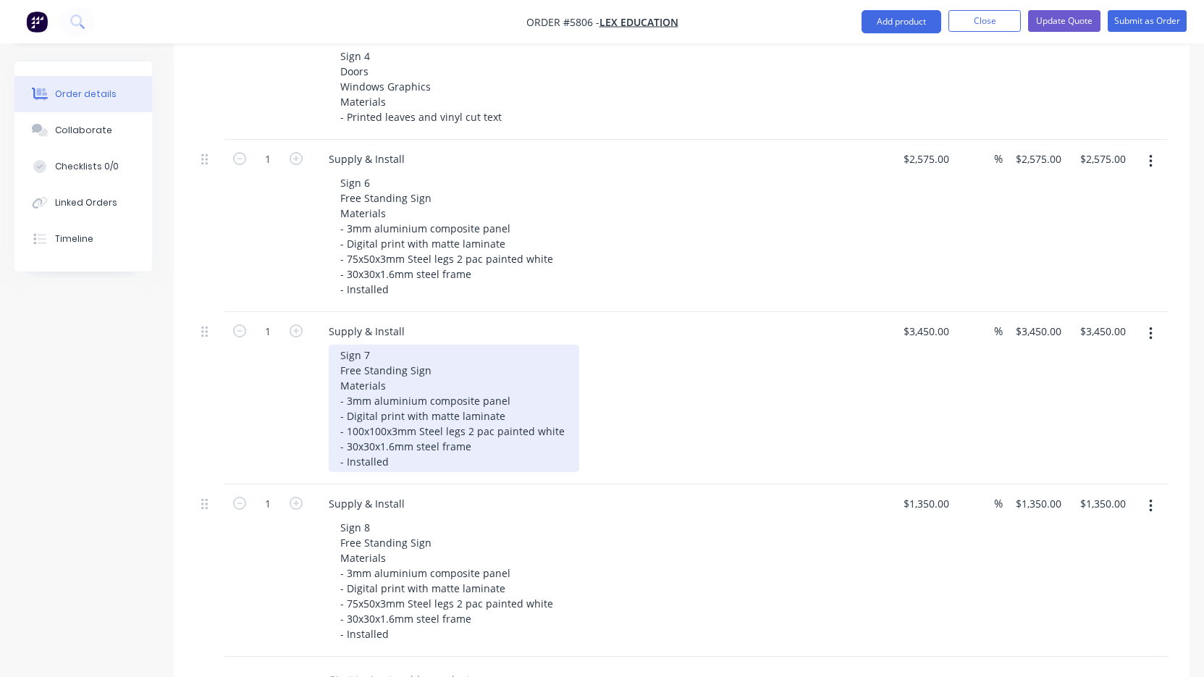
click at [391, 345] on div "Sign 7 Free Standing Sign Materials - 3mm aluminium composite panel - Digital p…" at bounding box center [454, 408] width 251 height 127
click at [443, 345] on div "Sign 7 Free Standing Sign Materials - 3mm aluminium composite panel - Digital p…" at bounding box center [454, 408] width 251 height 127
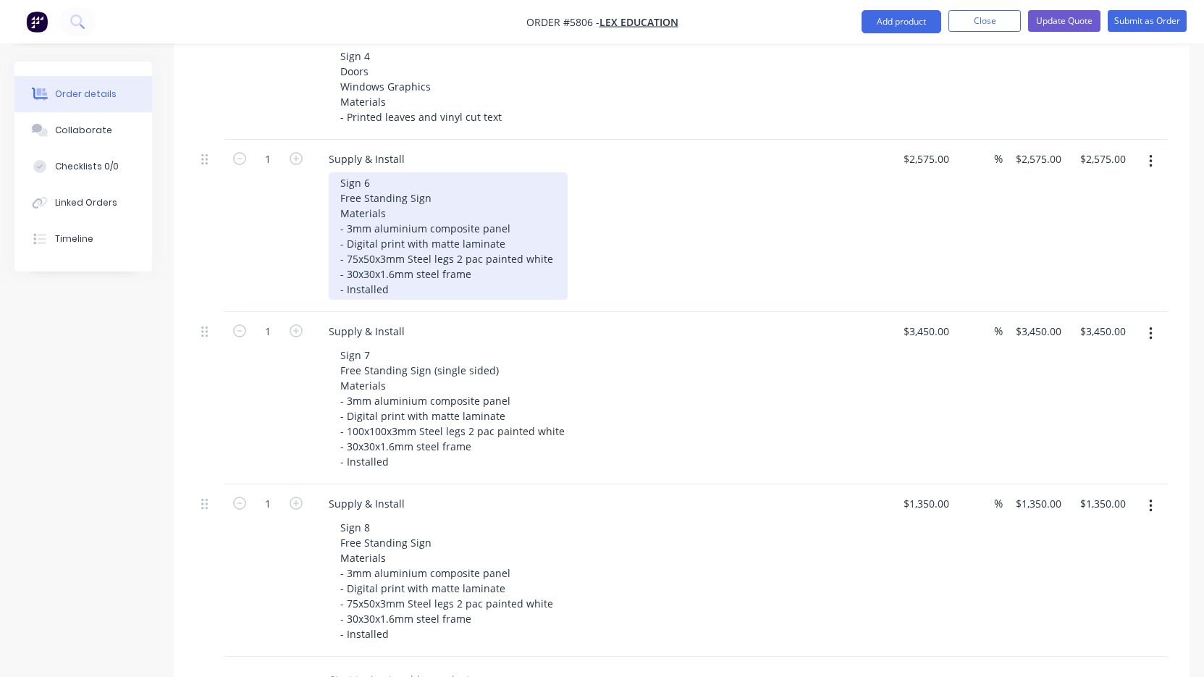
click at [469, 172] on div "Sign 6 Free Standing Sign Materials - 3mm aluminium composite panel - Digital p…" at bounding box center [448, 235] width 239 height 127
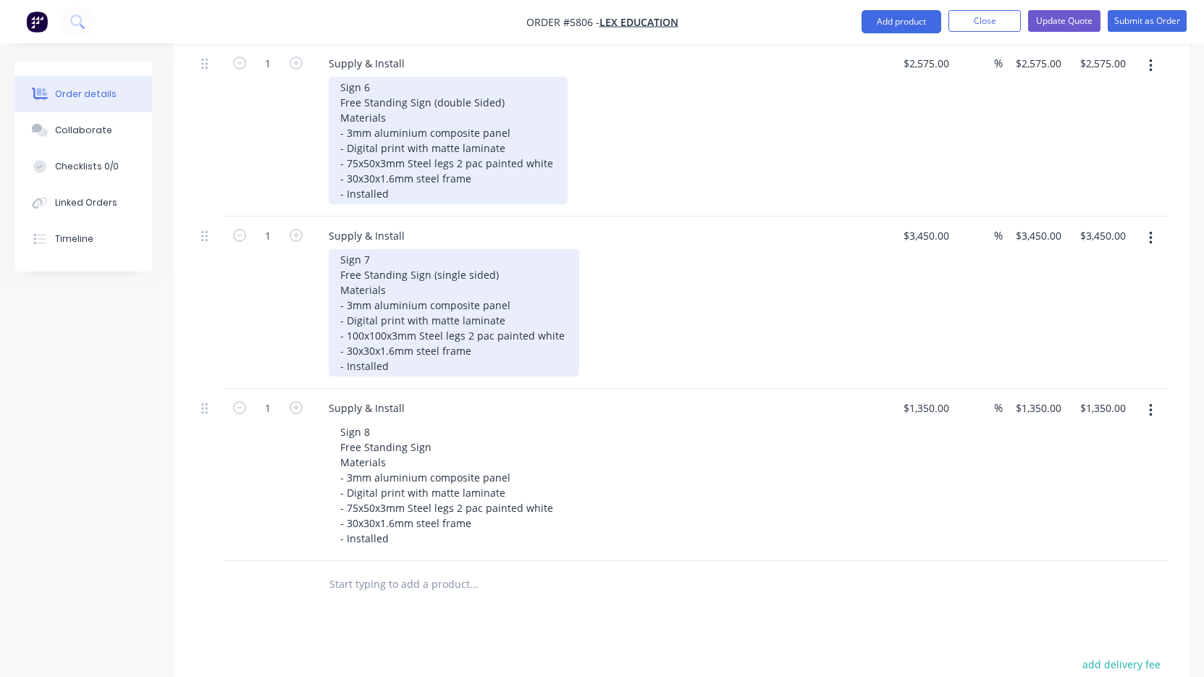
scroll to position [1027, 0]
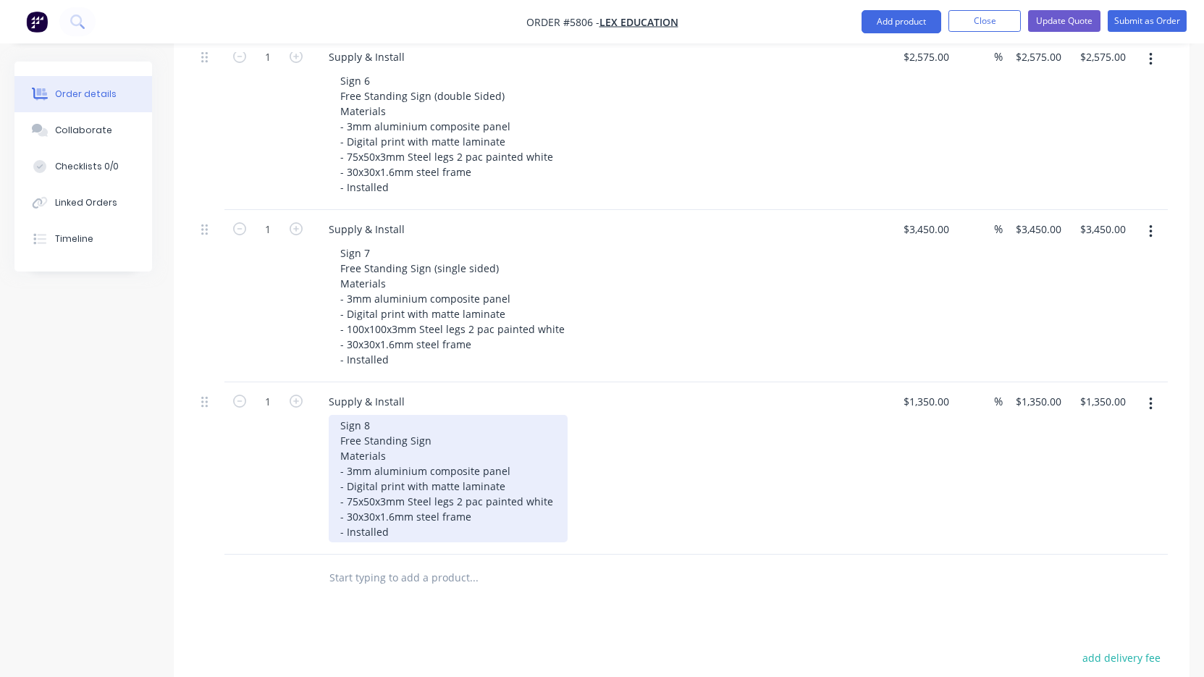
click at [456, 415] on div "Sign 8 Free Standing Sign Materials - 3mm aluminium composite panel - Digital p…" at bounding box center [448, 478] width 239 height 127
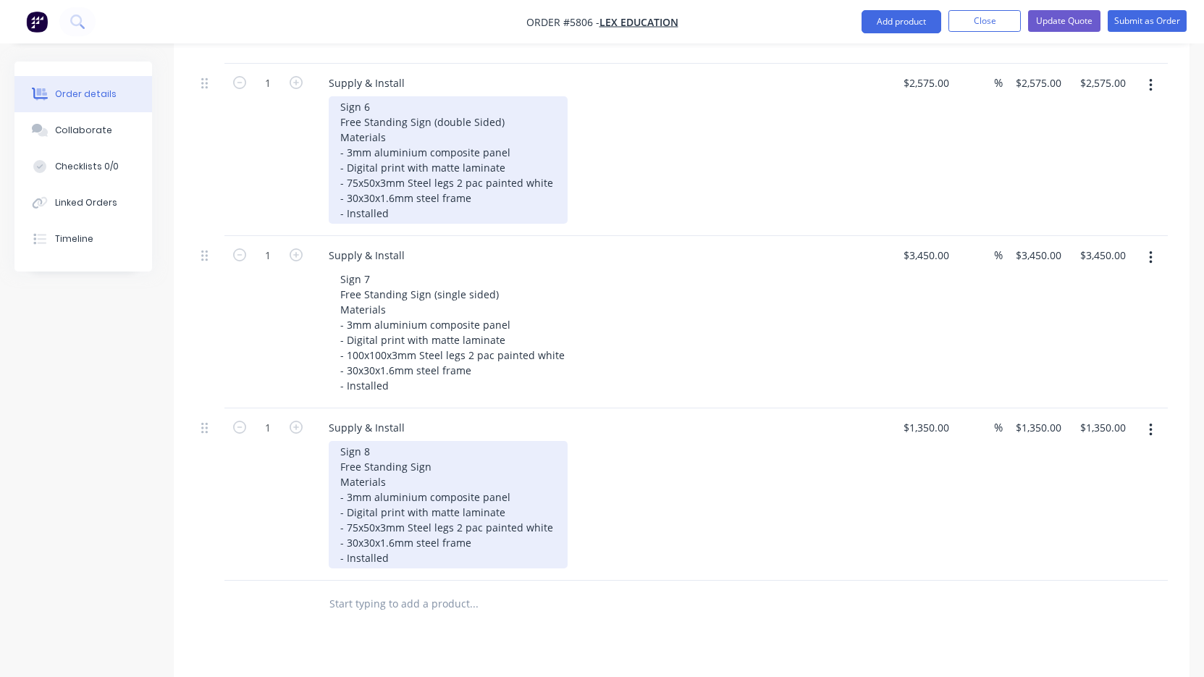
scroll to position [991, 0]
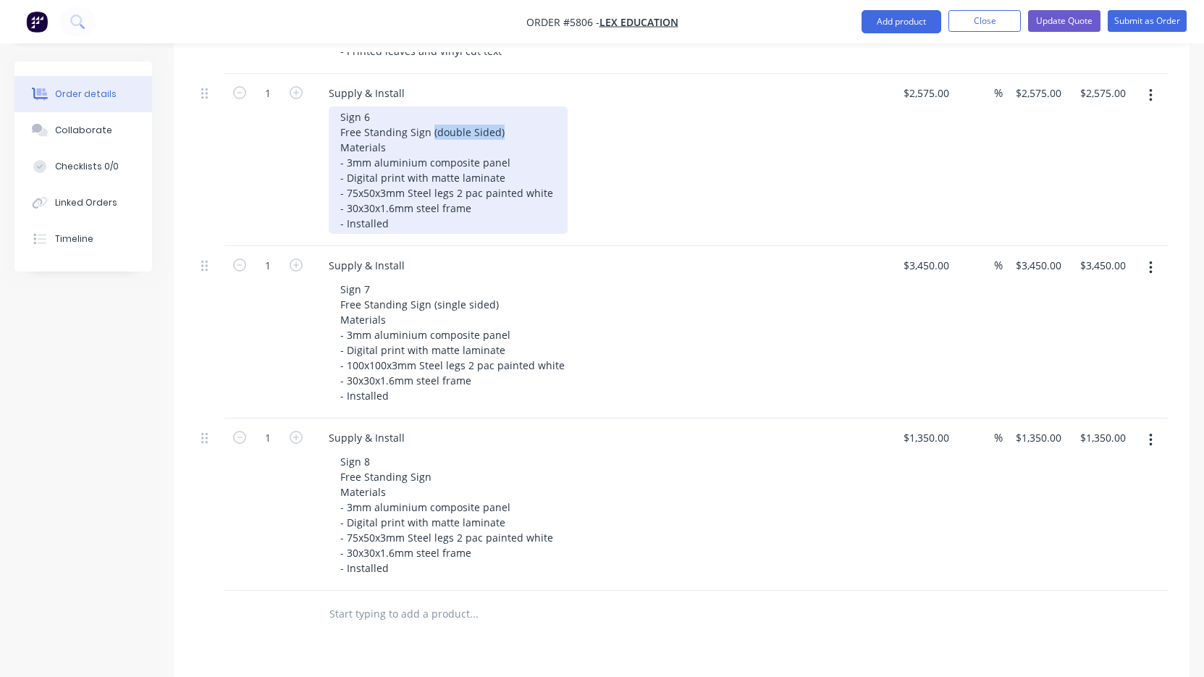
drag, startPoint x: 516, startPoint y: 95, endPoint x: 432, endPoint y: 94, distance: 84.7
click at [432, 106] on div "Sign 6 Free Standing Sign (double Sided) Materials - 3mm aluminium composite pa…" at bounding box center [448, 169] width 239 height 127
copy div "(double Sided)"
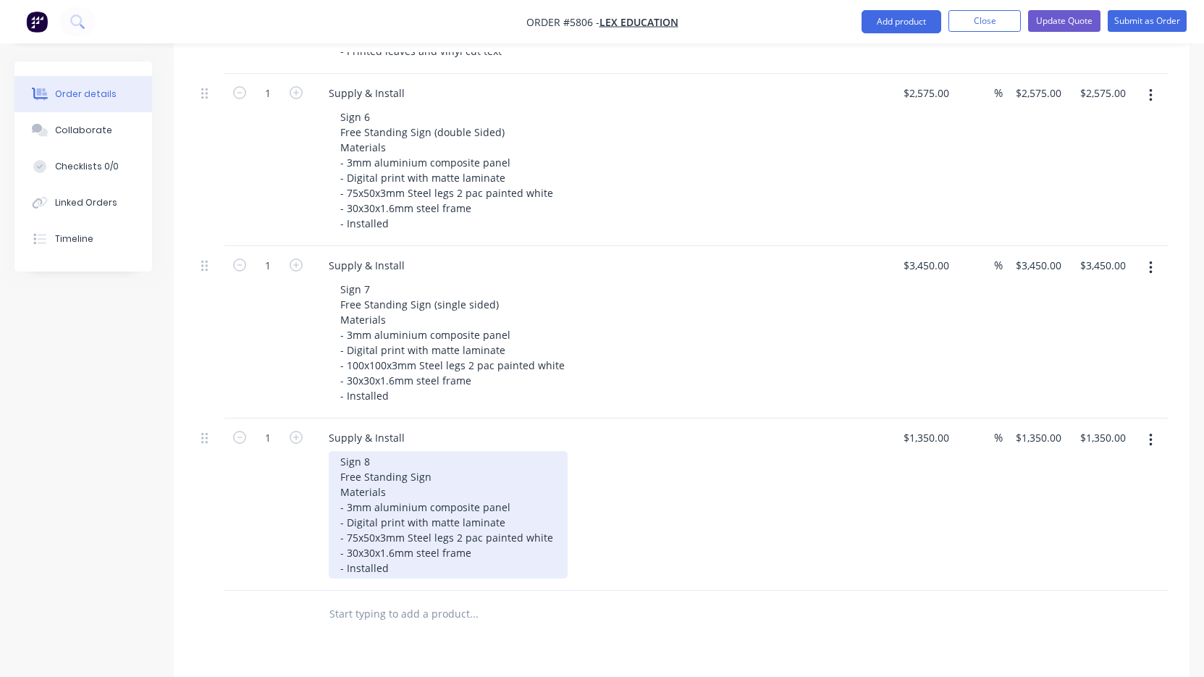
click at [440, 451] on div "Sign 8 Free Standing Sign Materials - 3mm aluminium composite panel - Digital p…" at bounding box center [448, 514] width 239 height 127
click at [439, 451] on div "Sign 8 Free Standing Sign Materials - 3mm aluminium composite panel - Digital p…" at bounding box center [448, 514] width 239 height 127
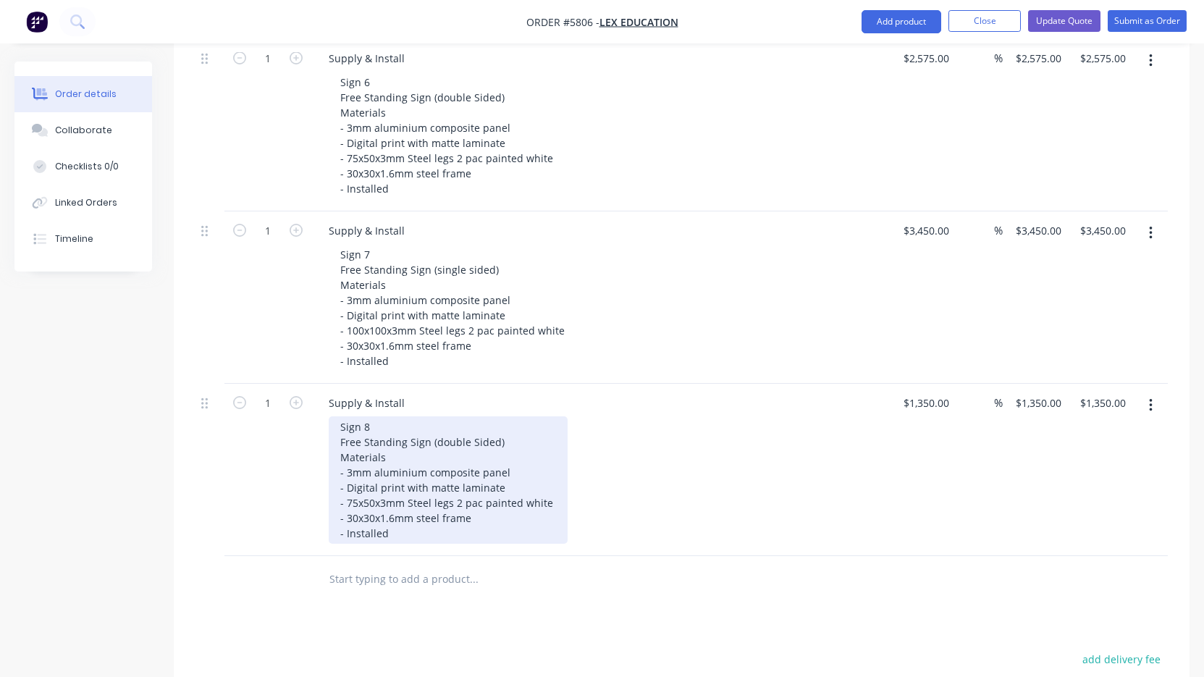
scroll to position [1020, 0]
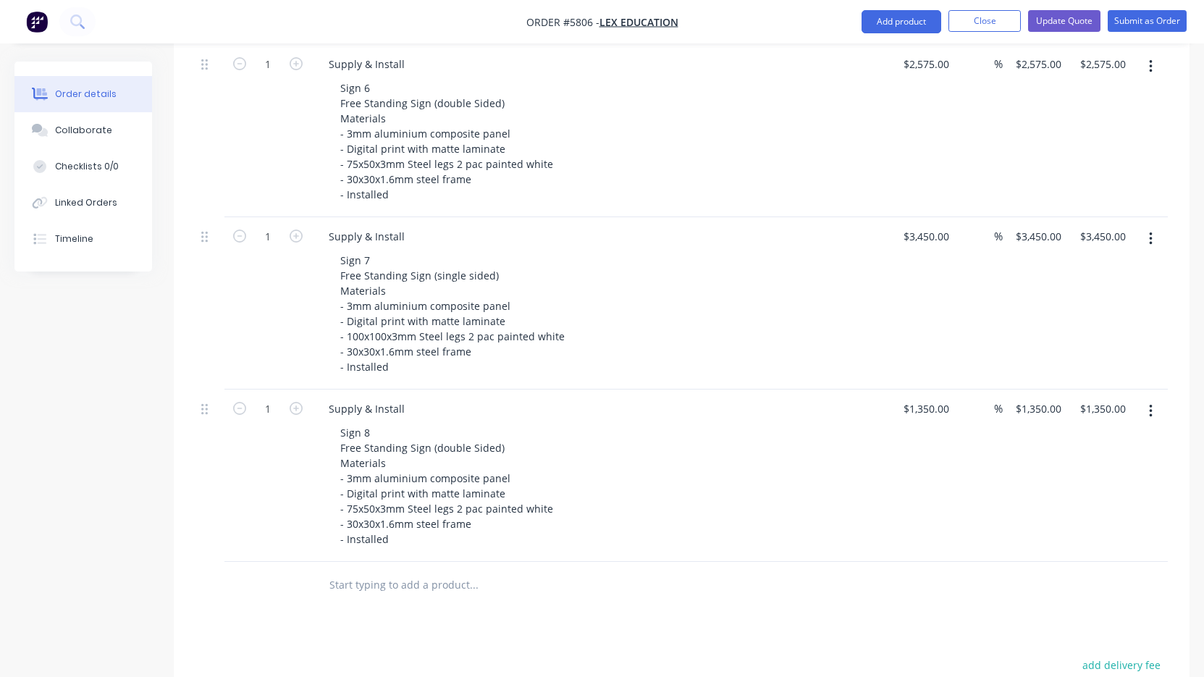
click at [639, 577] on div "Products Show / Hide columns Add product Qty Cost Markup Price Total 1 Supply &…" at bounding box center [682, 191] width 1016 height 1530
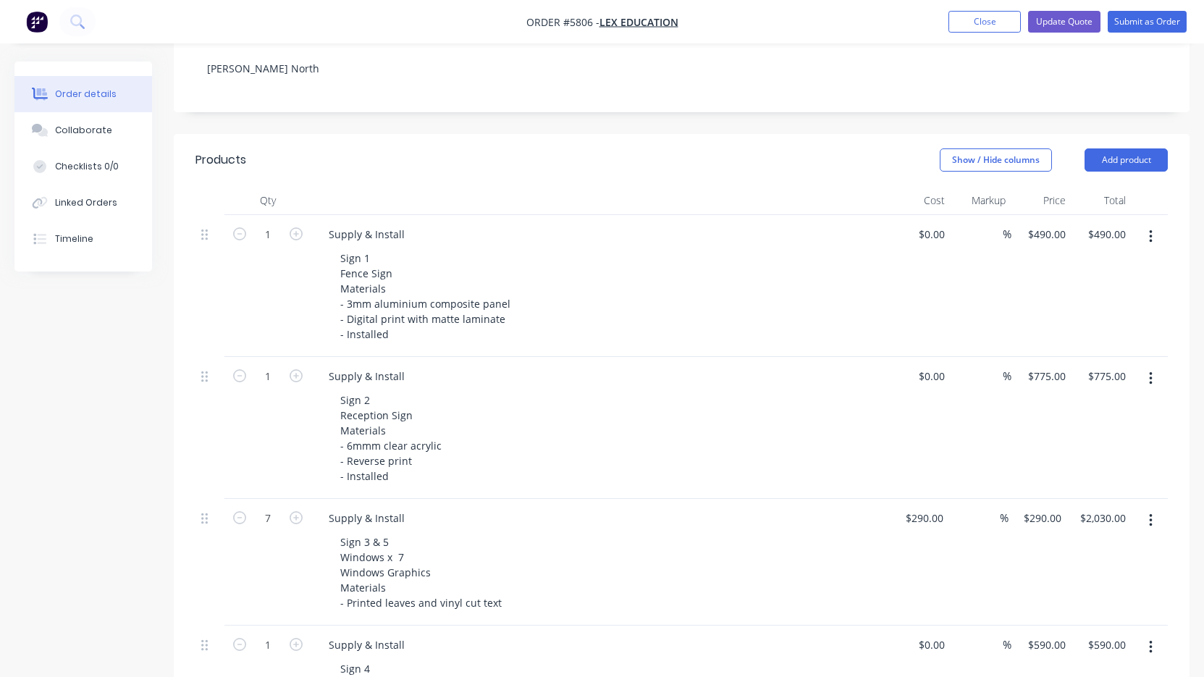
scroll to position [308, 0]
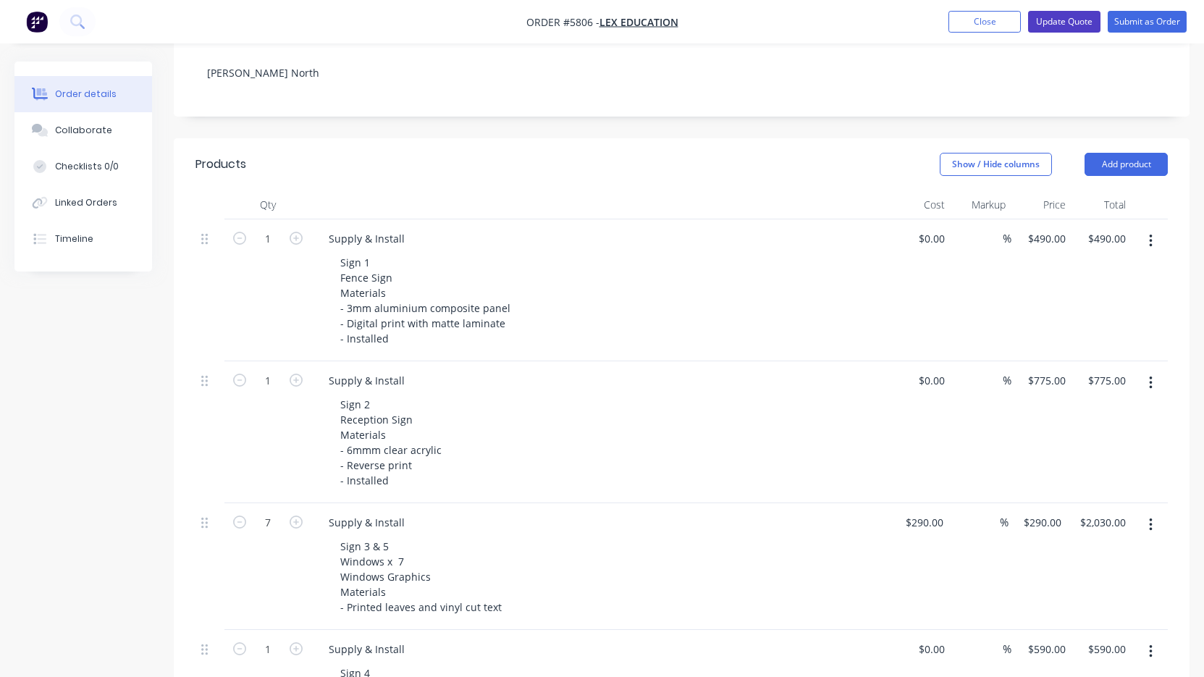
click at [1081, 21] on button "Update Quote" at bounding box center [1064, 22] width 72 height 22
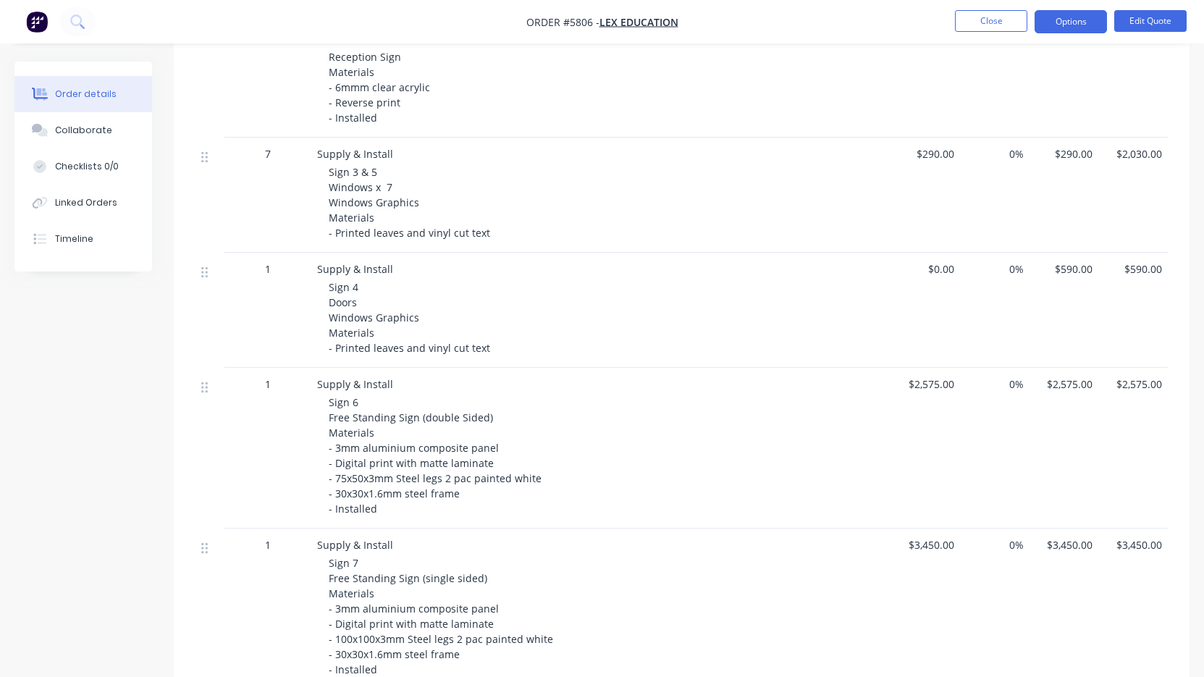
scroll to position [553, 0]
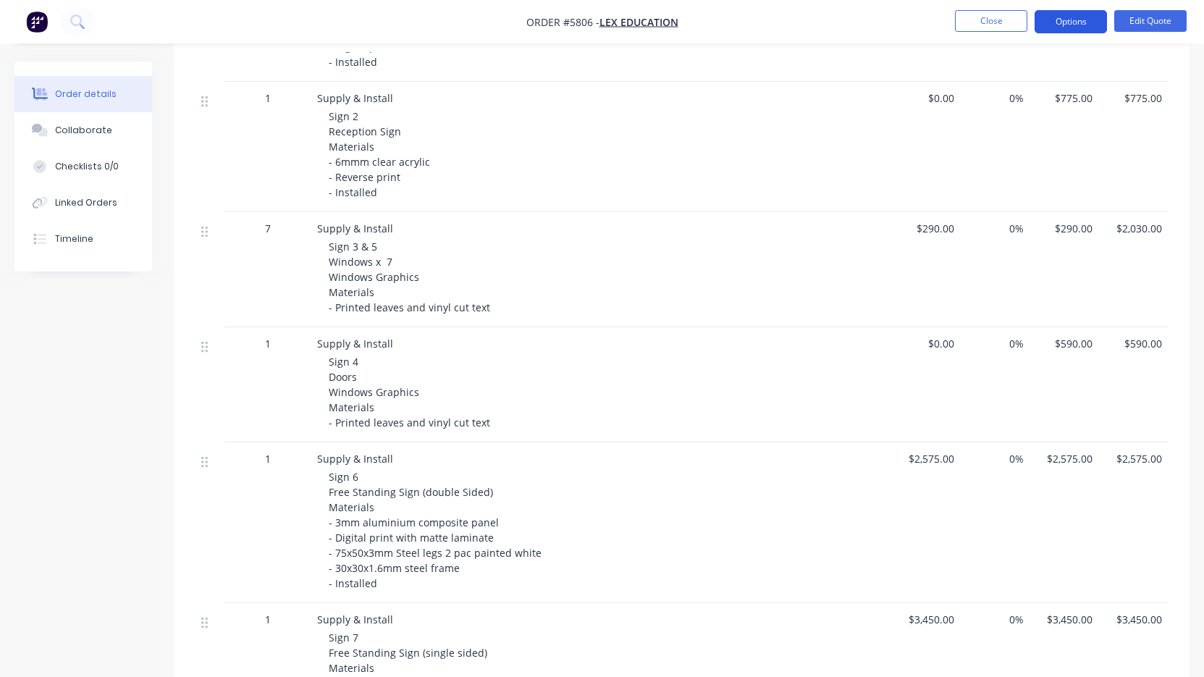
click at [1065, 25] on button "Options" at bounding box center [1071, 21] width 72 height 23
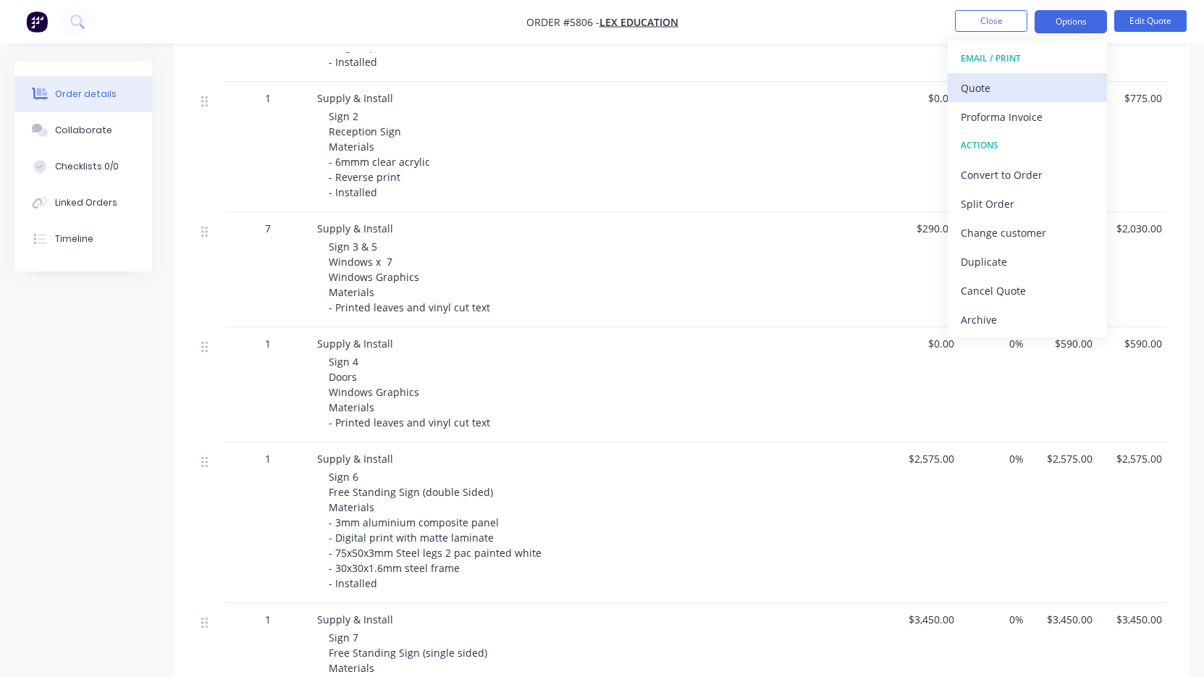
click at [1039, 86] on div "Quote" at bounding box center [1027, 87] width 133 height 21
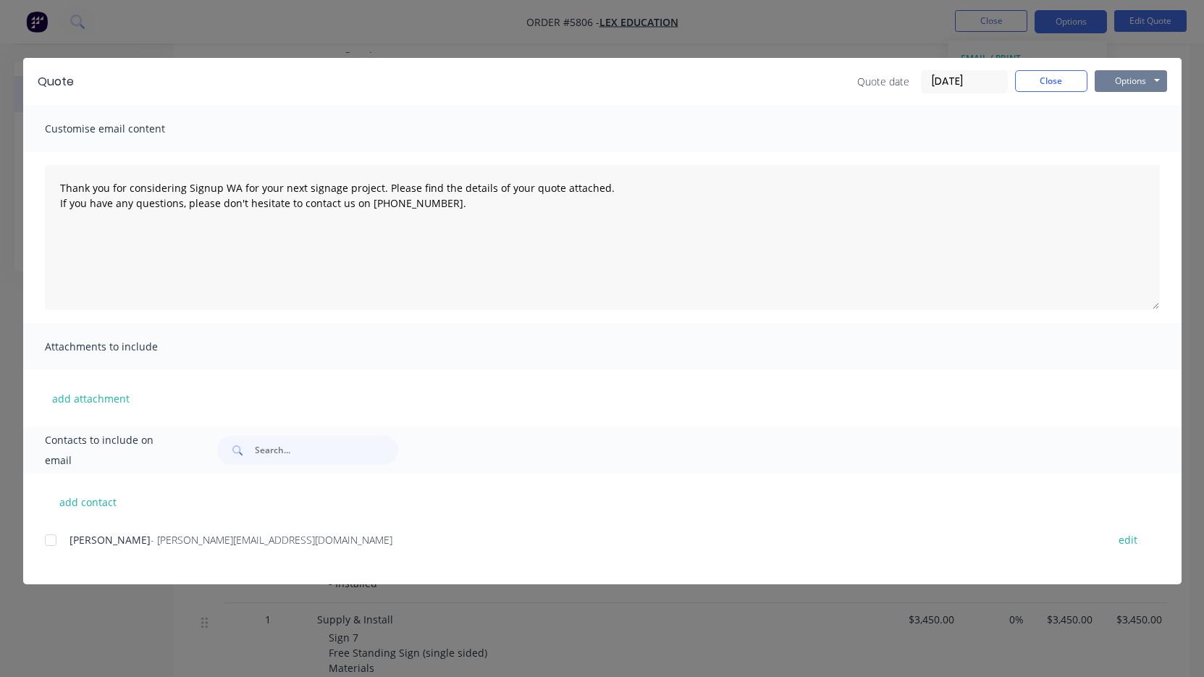
click at [1122, 84] on button "Options" at bounding box center [1131, 81] width 72 height 22
click at [1127, 120] on button "Print" at bounding box center [1141, 131] width 93 height 24
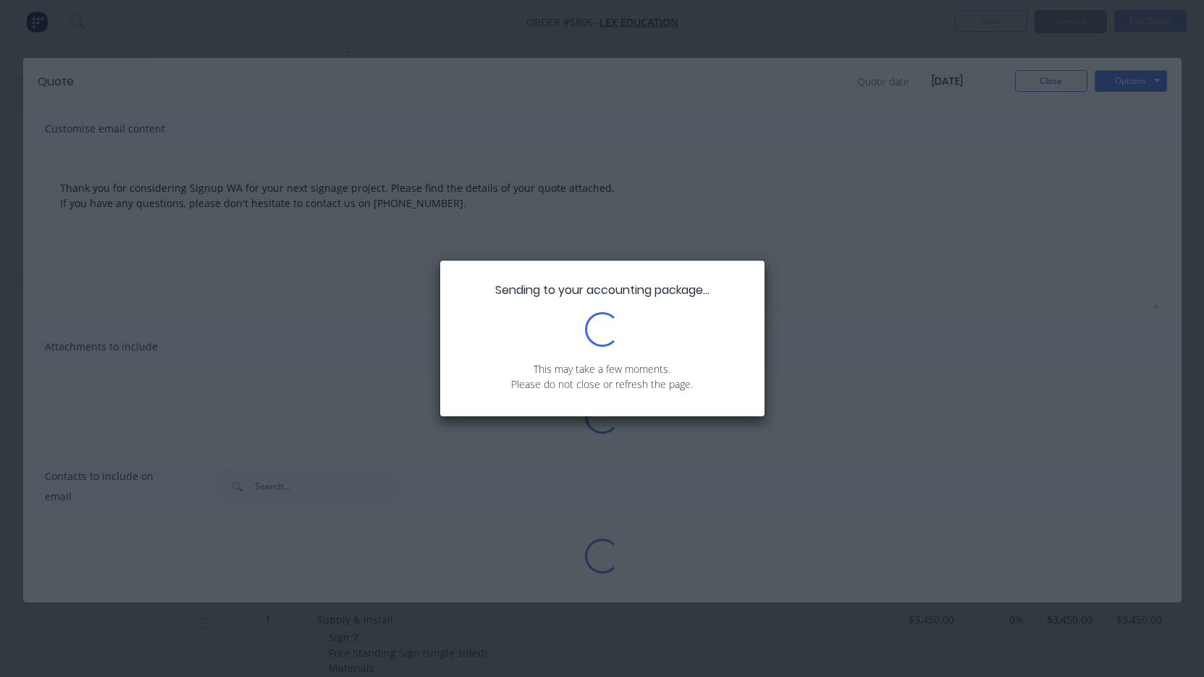
type textarea "Thank you for considering Signup WA for your next signage project. Please find …"
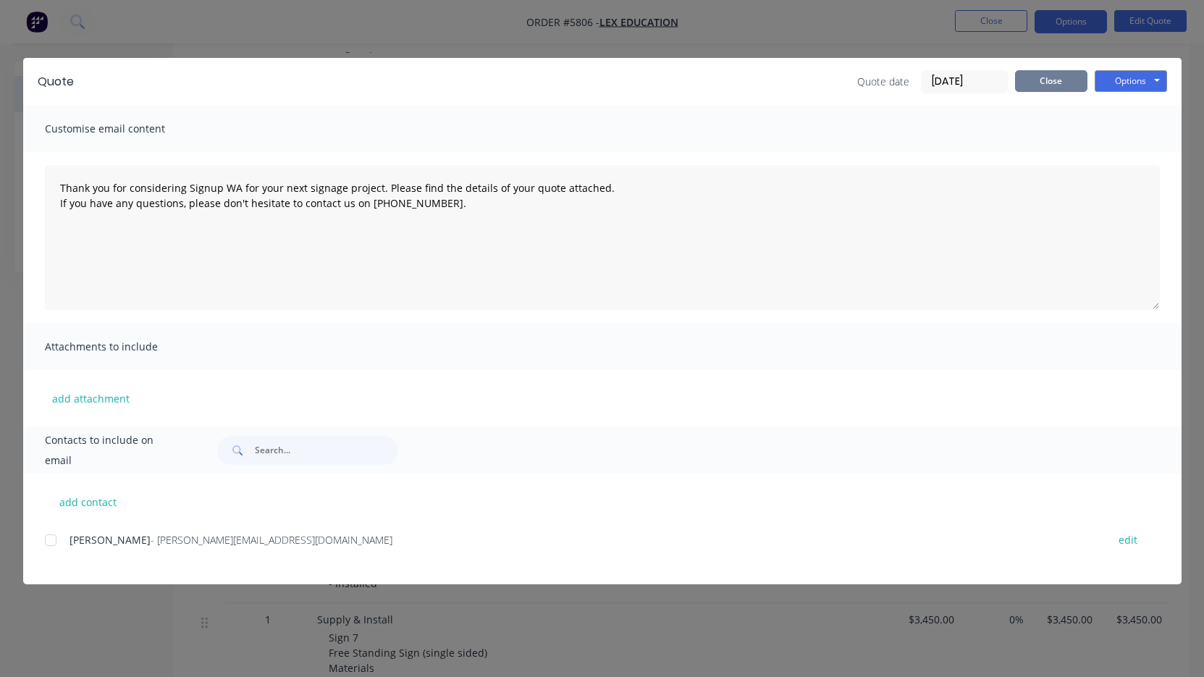
click at [1059, 85] on button "Close" at bounding box center [1051, 81] width 72 height 22
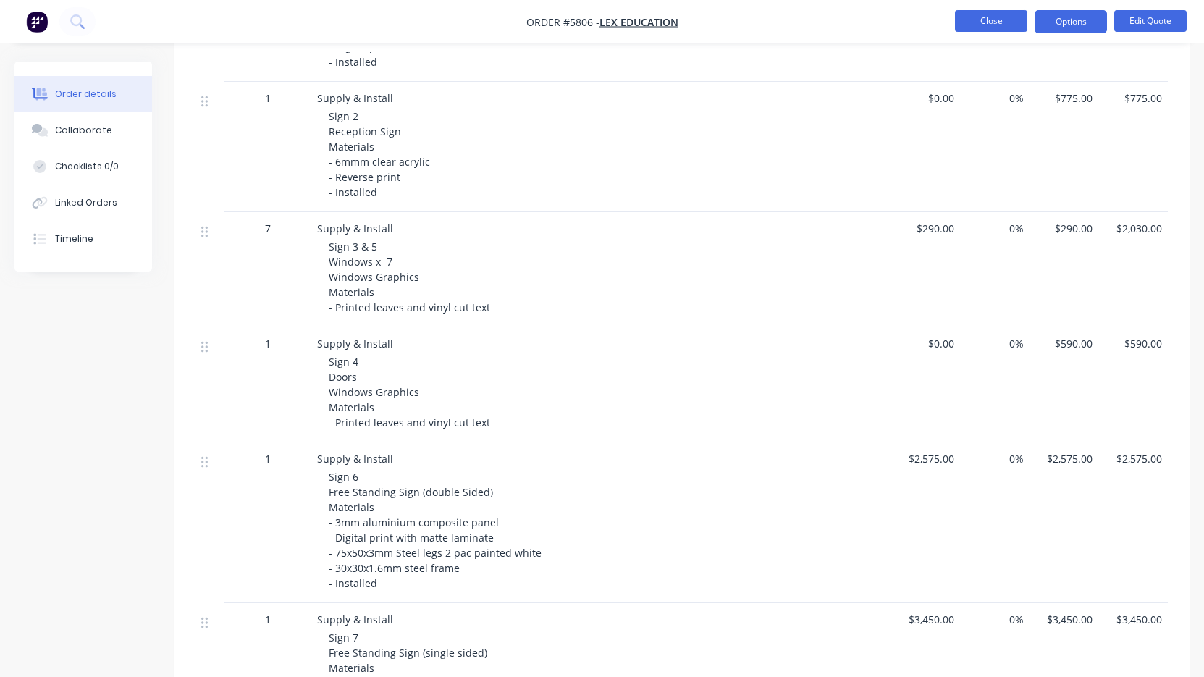
click at [984, 24] on button "Close" at bounding box center [991, 21] width 72 height 22
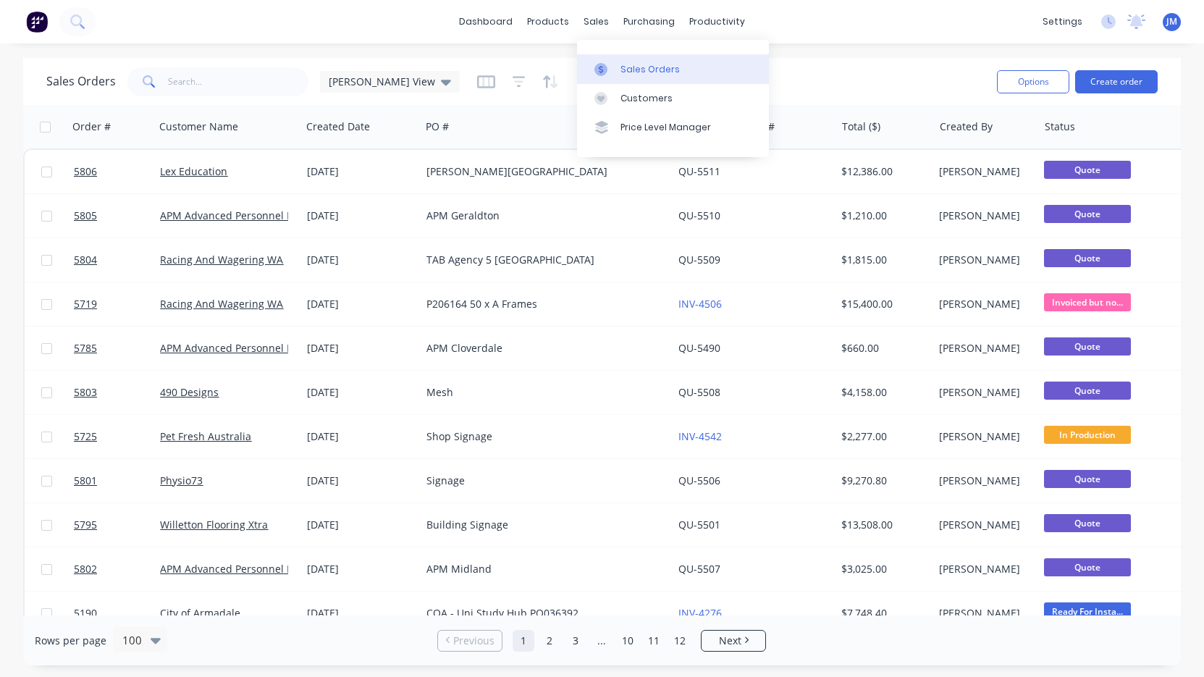
click at [619, 66] on link "Sales Orders" at bounding box center [673, 68] width 192 height 29
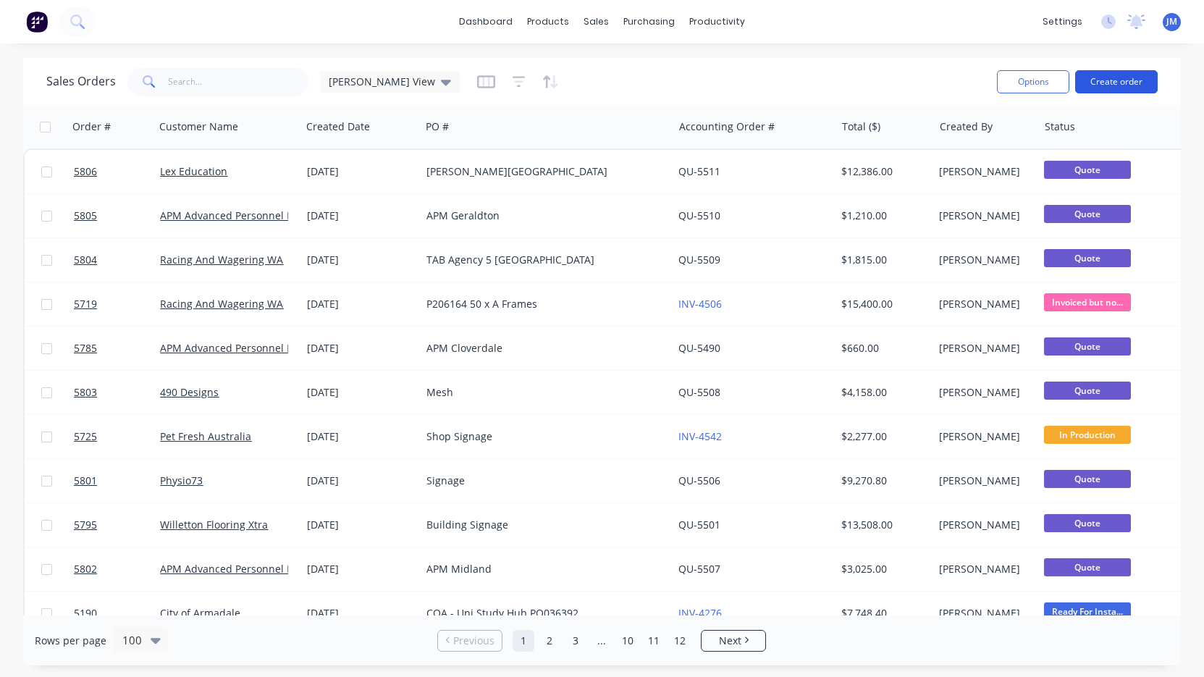
click at [1141, 85] on button "Create order" at bounding box center [1117, 81] width 83 height 23
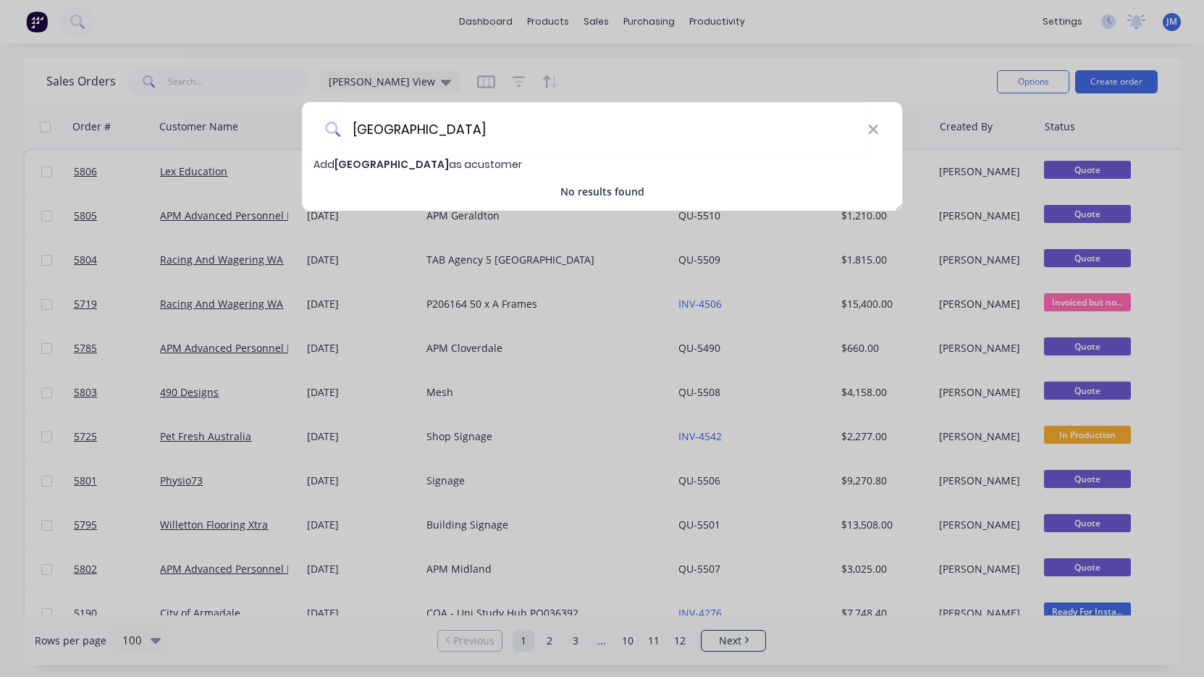
type input "[GEOGRAPHIC_DATA]"
click at [411, 159] on span "[GEOGRAPHIC_DATA]" at bounding box center [392, 164] width 114 height 14
select select "AU"
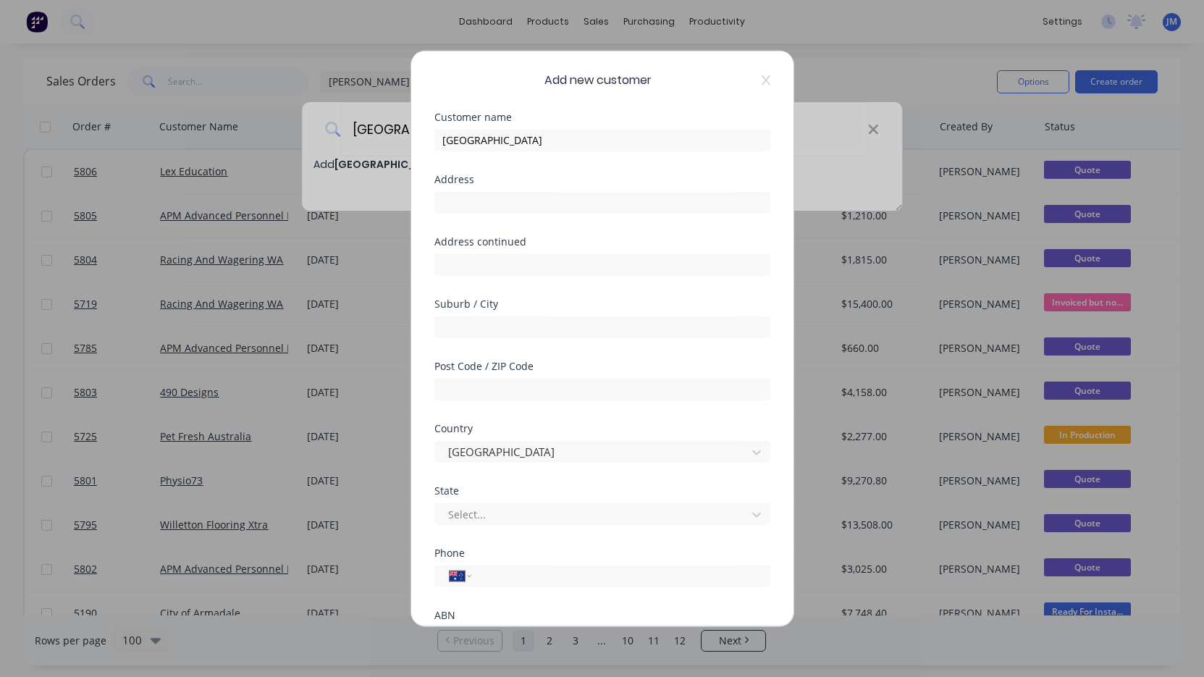
scroll to position [131, 0]
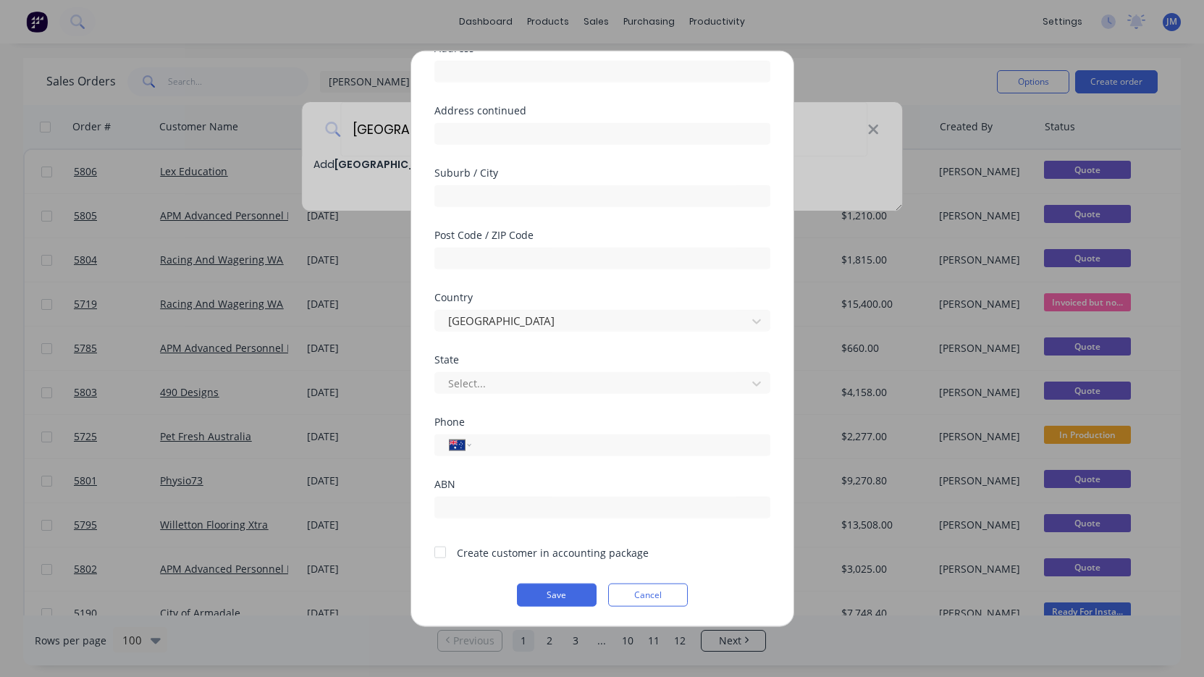
click at [440, 553] on div at bounding box center [440, 552] width 29 height 29
click at [557, 595] on button "Save" at bounding box center [557, 594] width 80 height 23
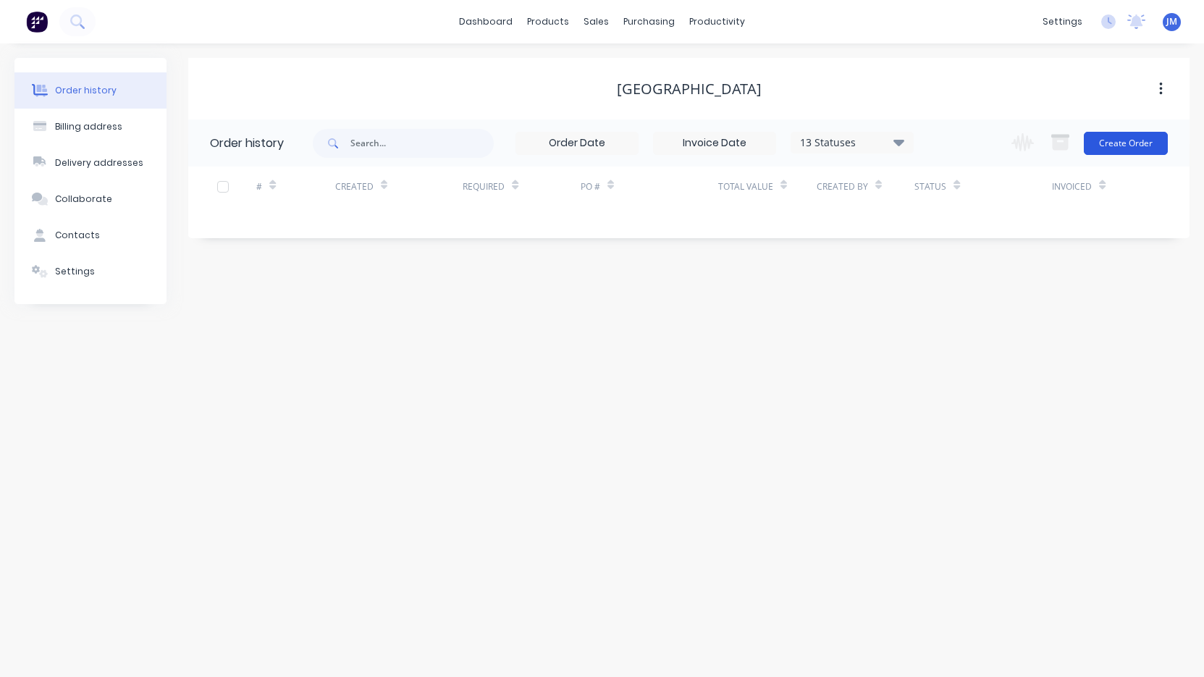
click at [1111, 144] on button "Create Order" at bounding box center [1126, 143] width 84 height 23
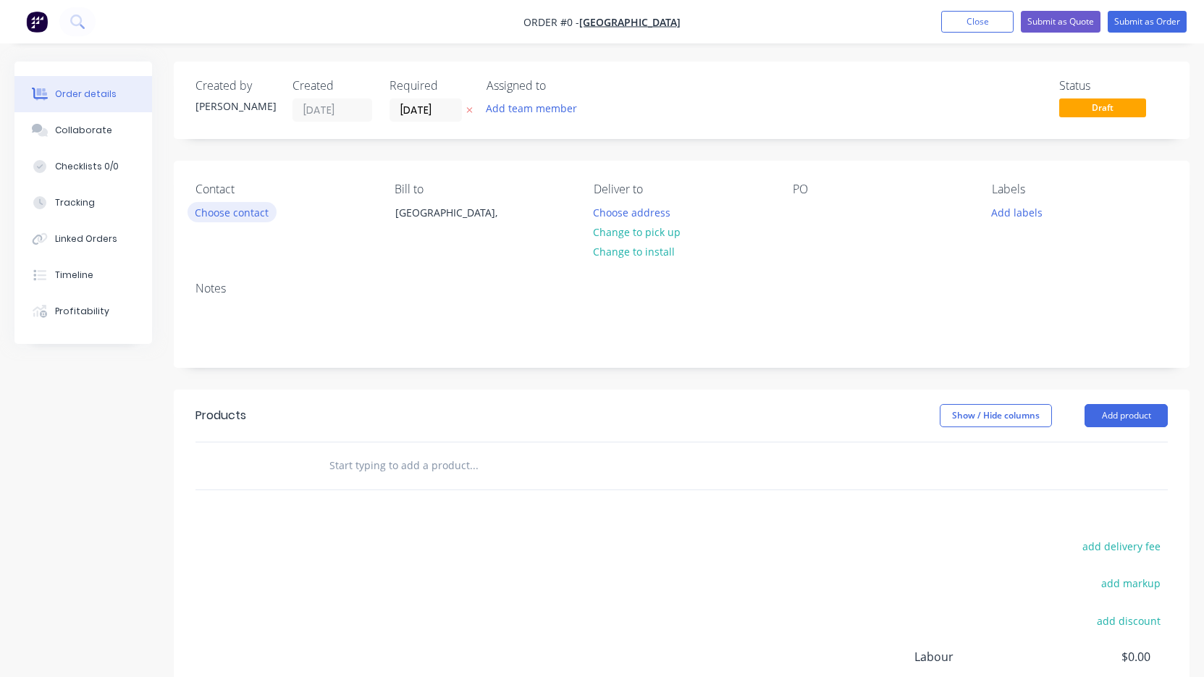
click at [224, 216] on button "Choose contact" at bounding box center [232, 212] width 89 height 20
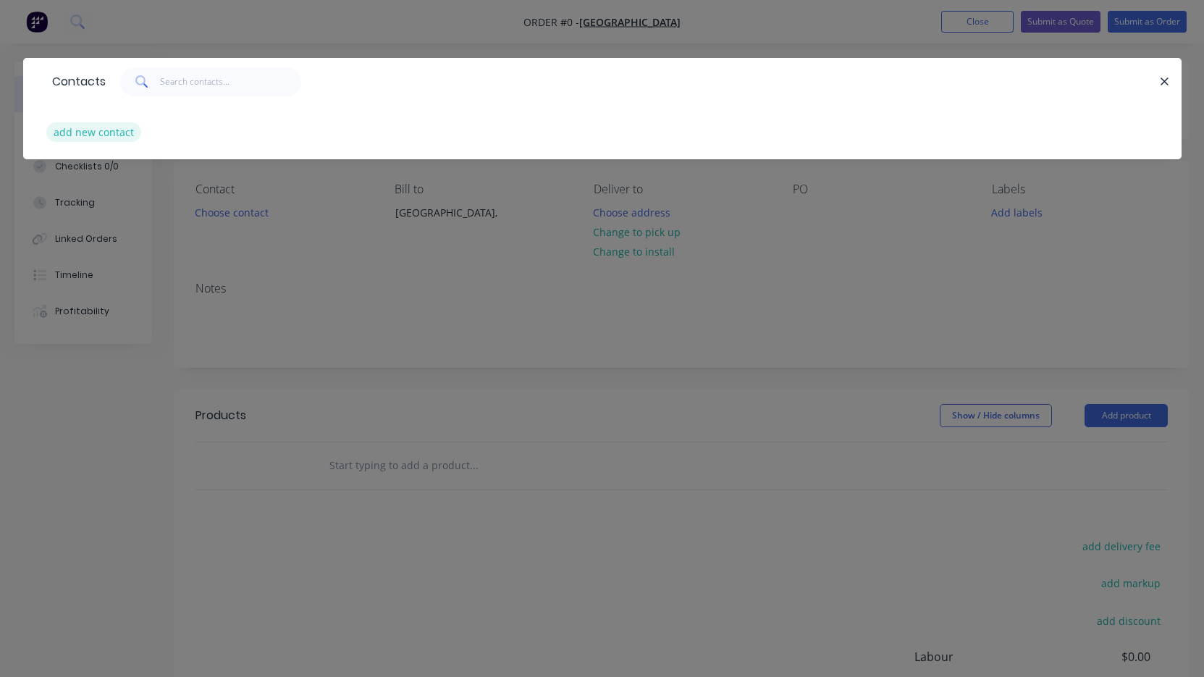
click at [103, 140] on button "add new contact" at bounding box center [94, 132] width 96 height 20
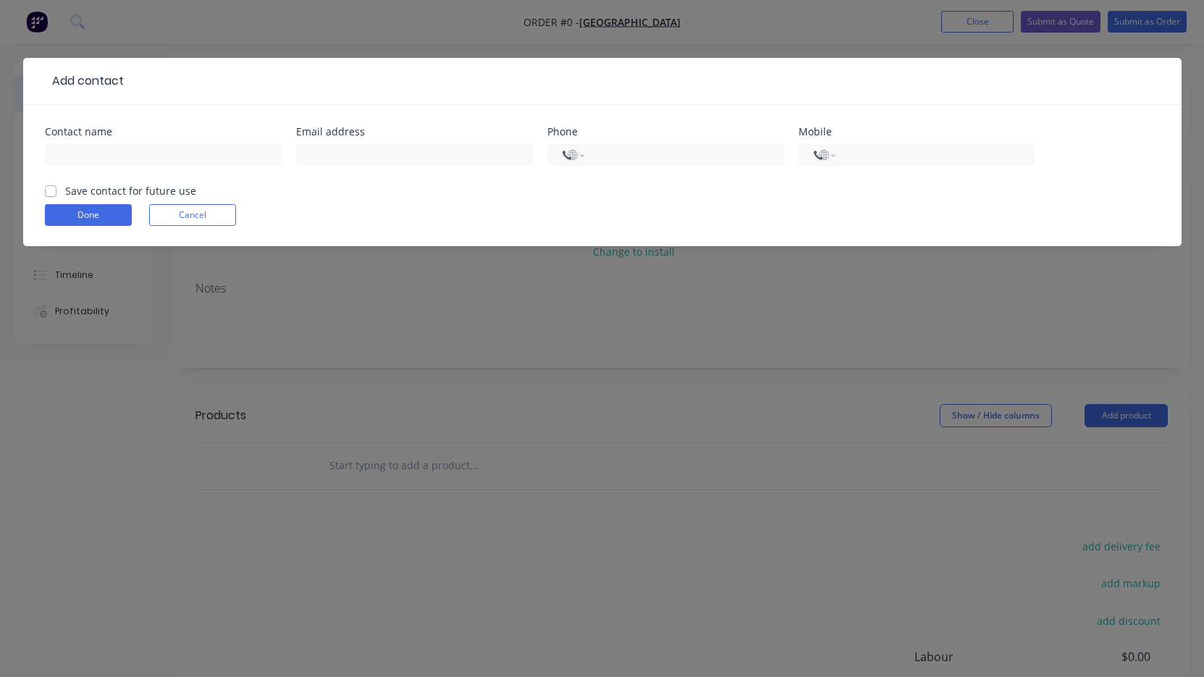
select select "AU"
click at [119, 131] on div "Contact name" at bounding box center [163, 132] width 237 height 10
click at [115, 154] on input "text" at bounding box center [163, 155] width 237 height 22
paste input "[PERSON_NAME]"
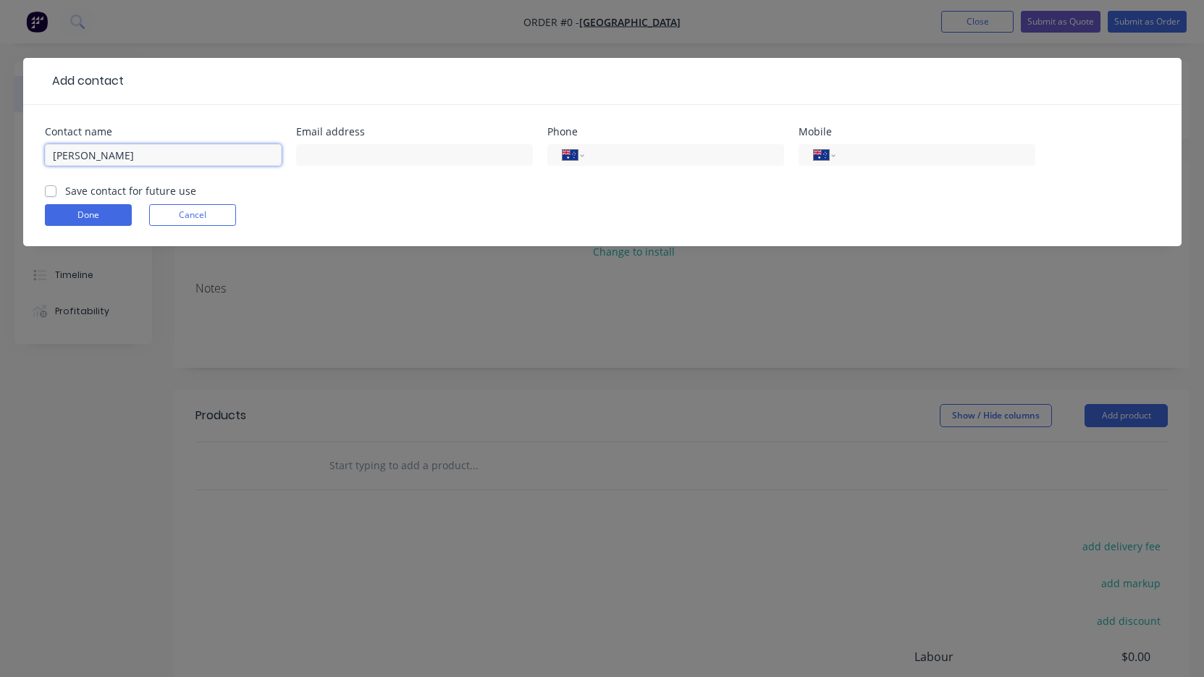
type input "[PERSON_NAME]"
click at [65, 188] on label "Save contact for future use" at bounding box center [130, 190] width 131 height 15
click at [53, 188] on input "Save contact for future use" at bounding box center [51, 190] width 12 height 14
checkbox input "true"
click at [387, 156] on input "text" at bounding box center [414, 155] width 237 height 22
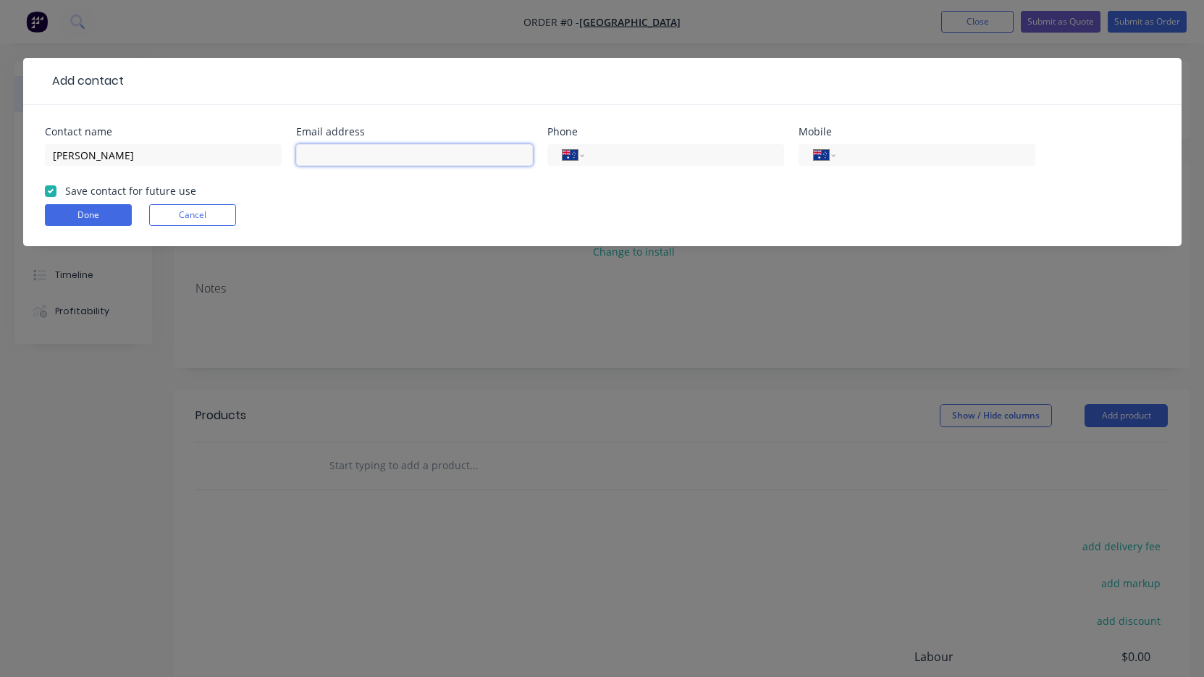
paste input "[PERSON_NAME][EMAIL_ADDRESS][DOMAIN_NAME]"
type input "[PERSON_NAME][EMAIL_ADDRESS][DOMAIN_NAME]"
click at [856, 154] on input "tel" at bounding box center [933, 155] width 174 height 17
click at [91, 221] on button "Done" at bounding box center [88, 215] width 87 height 22
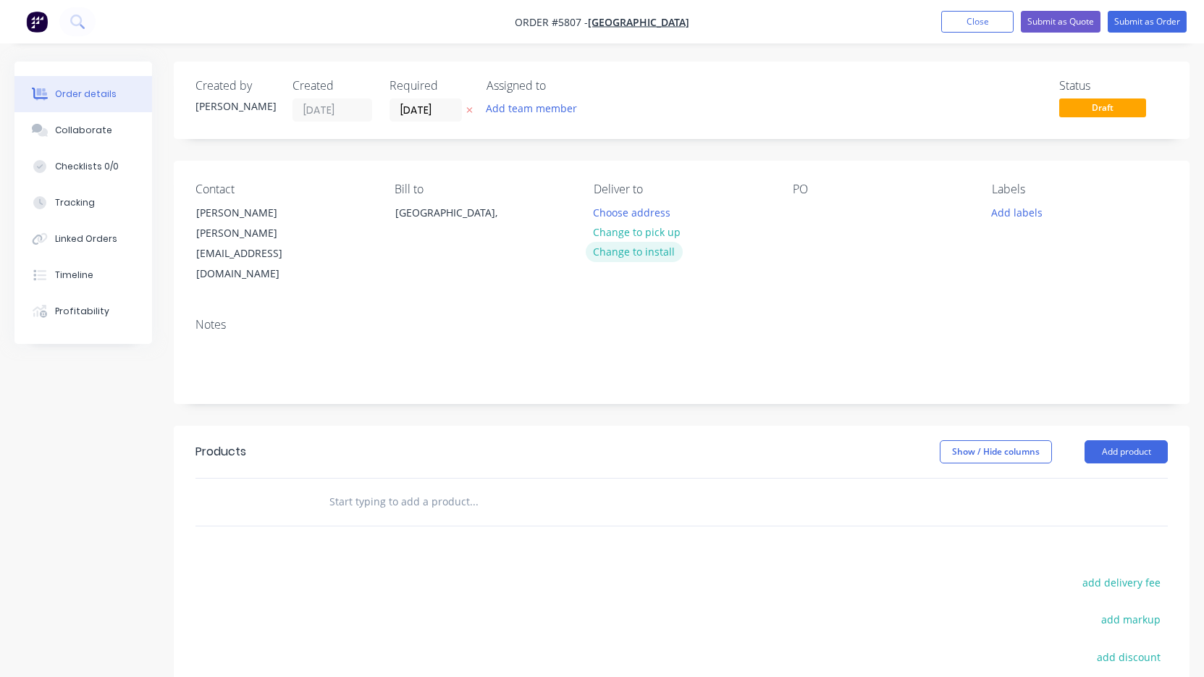
click at [632, 251] on button "Change to install" at bounding box center [634, 252] width 97 height 20
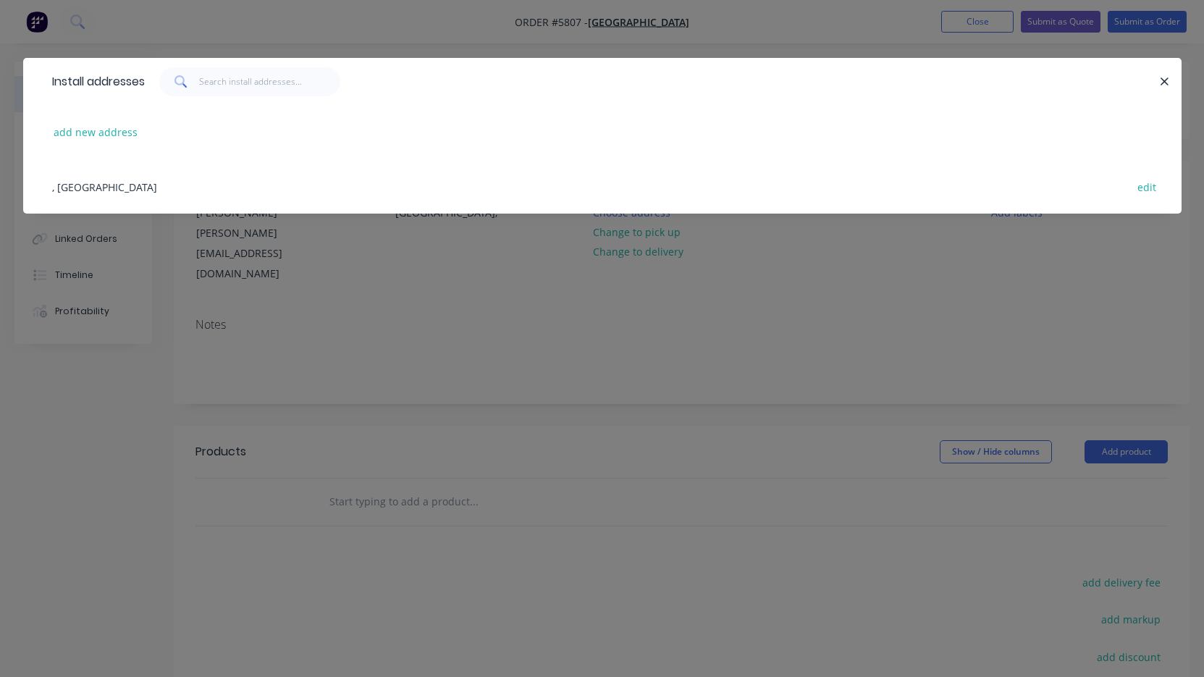
click at [406, 5] on div "Install addresses add new address , [GEOGRAPHIC_DATA] edit" at bounding box center [602, 338] width 1204 height 677
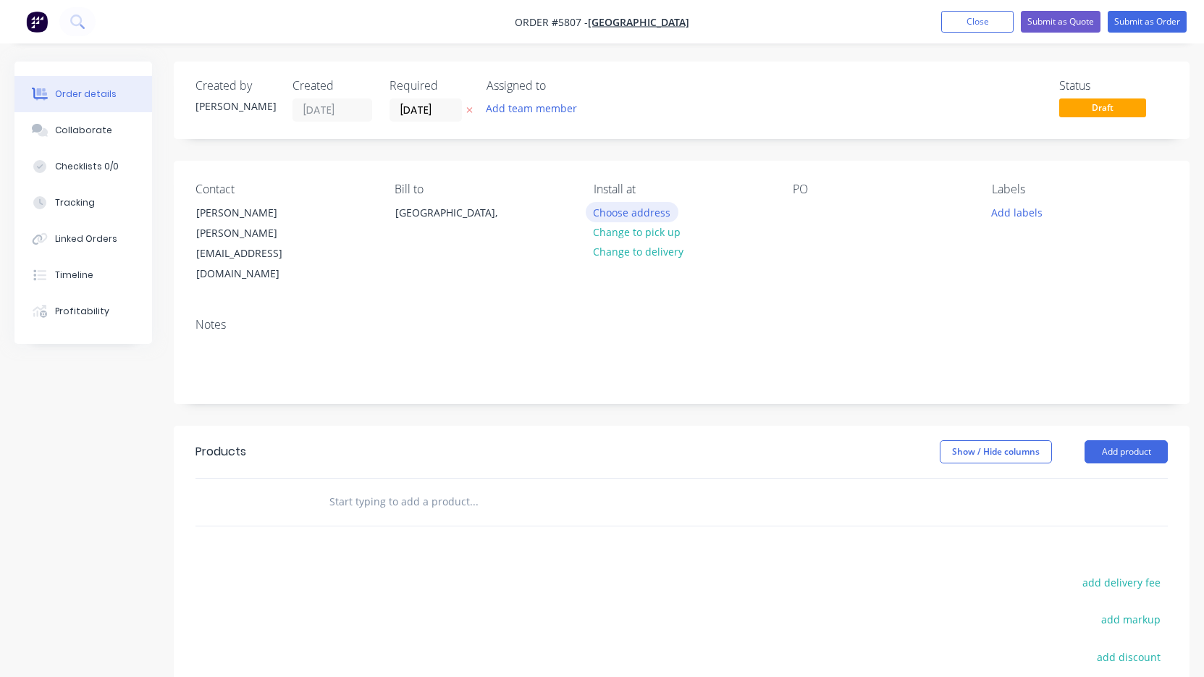
click at [623, 216] on button "Choose address" at bounding box center [632, 212] width 93 height 20
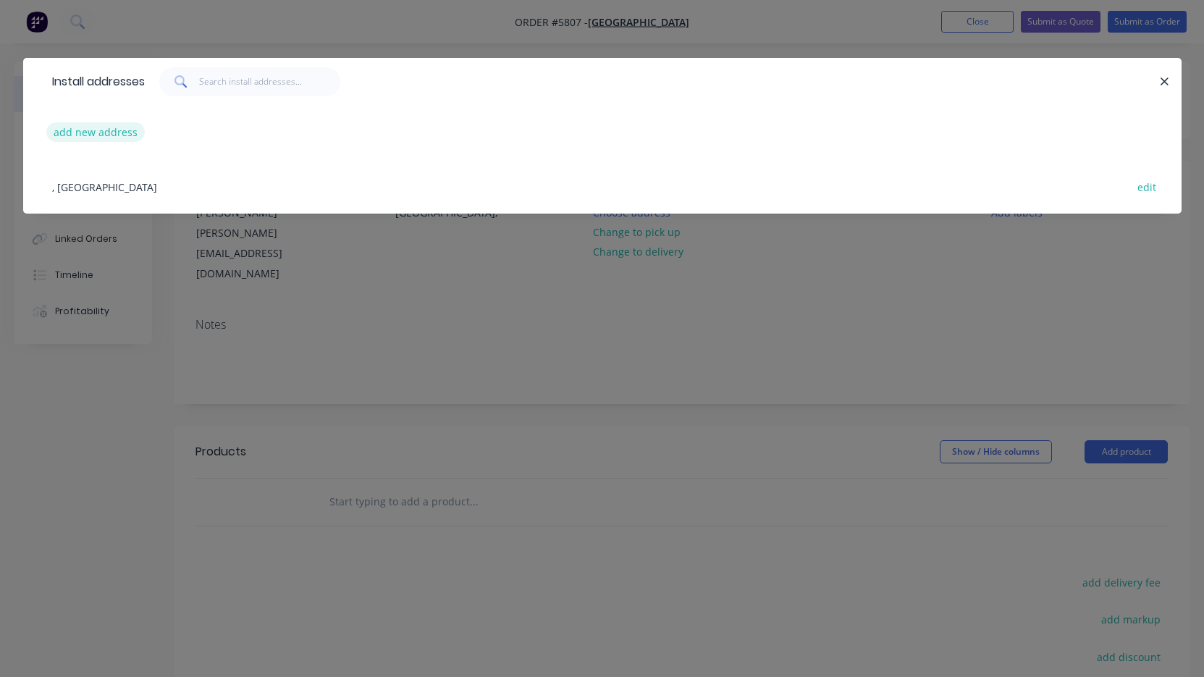
click at [109, 134] on button "add new address" at bounding box center [95, 132] width 99 height 20
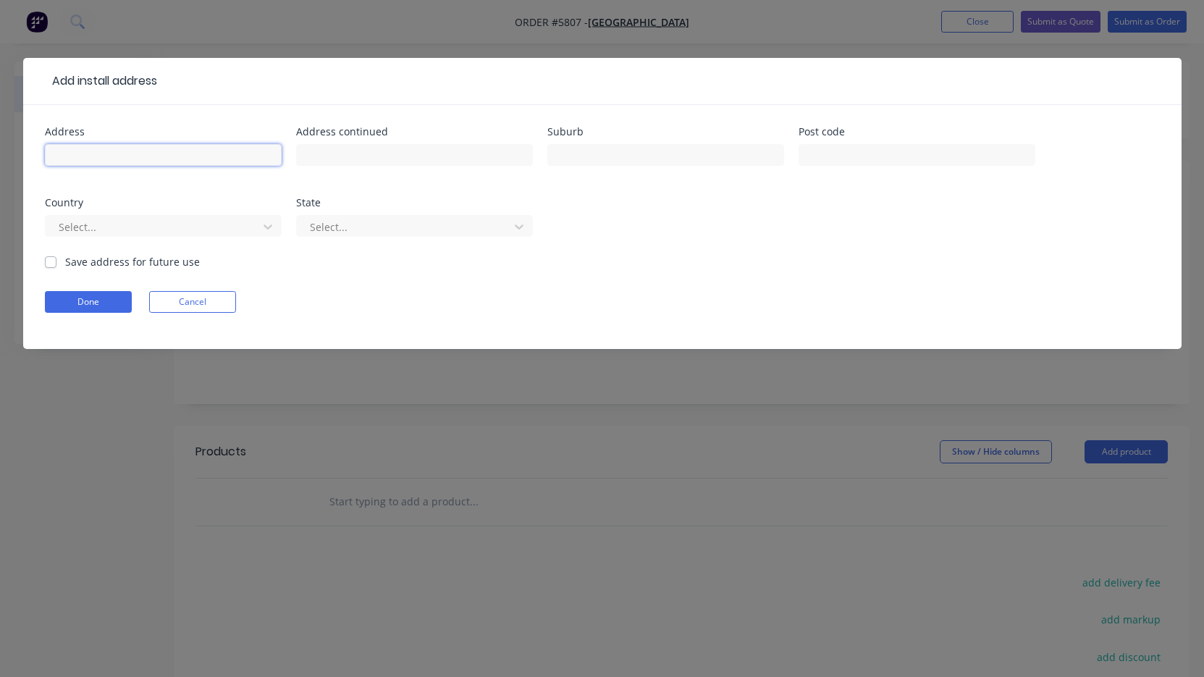
click at [117, 156] on input "text" at bounding box center [163, 155] width 237 height 22
paste input "[STREET_ADDRESS]"
type input "[STREET_ADDRESS]"
click at [65, 260] on label "Save address for future use" at bounding box center [132, 261] width 135 height 15
click at [49, 260] on input "Save address for future use" at bounding box center [51, 261] width 12 height 14
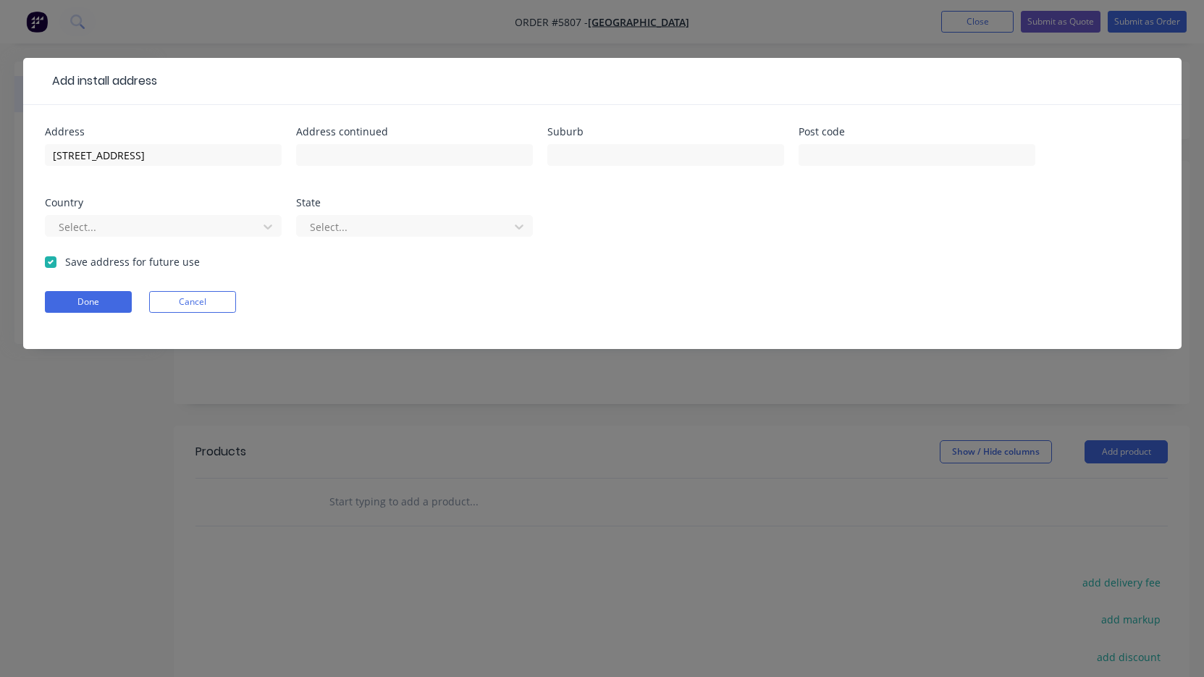
checkbox input "true"
click at [73, 298] on button "Done" at bounding box center [88, 302] width 87 height 22
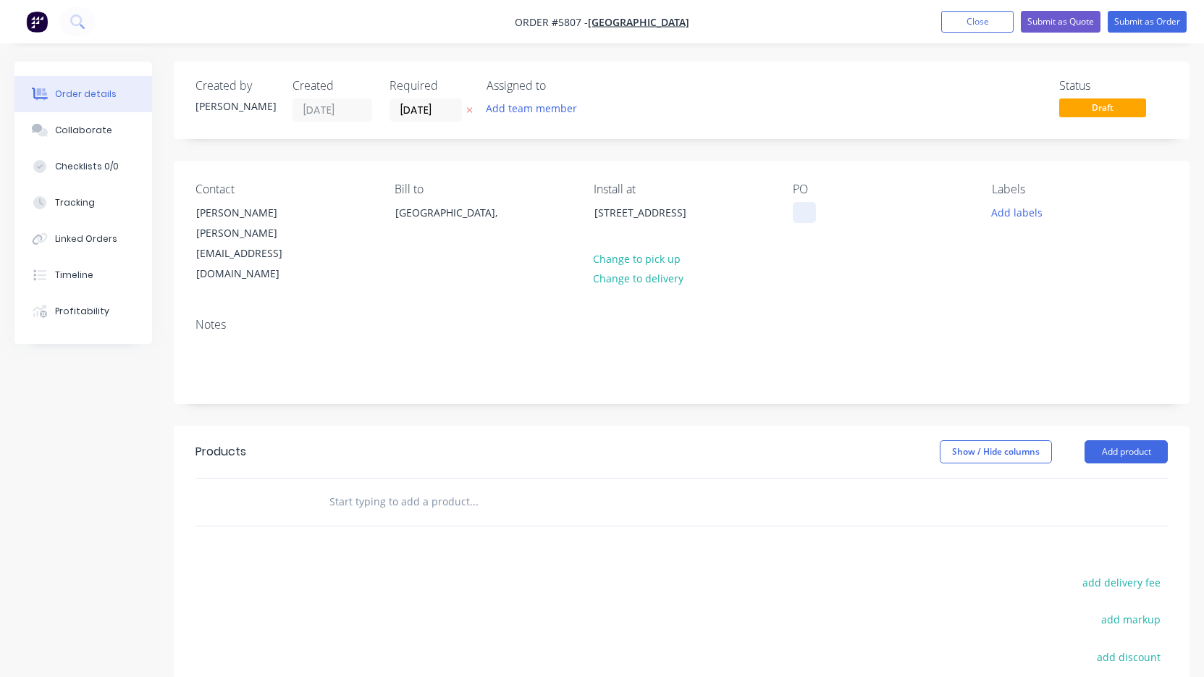
click at [801, 213] on div at bounding box center [804, 212] width 23 height 21
click at [441, 487] on input "text" at bounding box center [474, 501] width 290 height 29
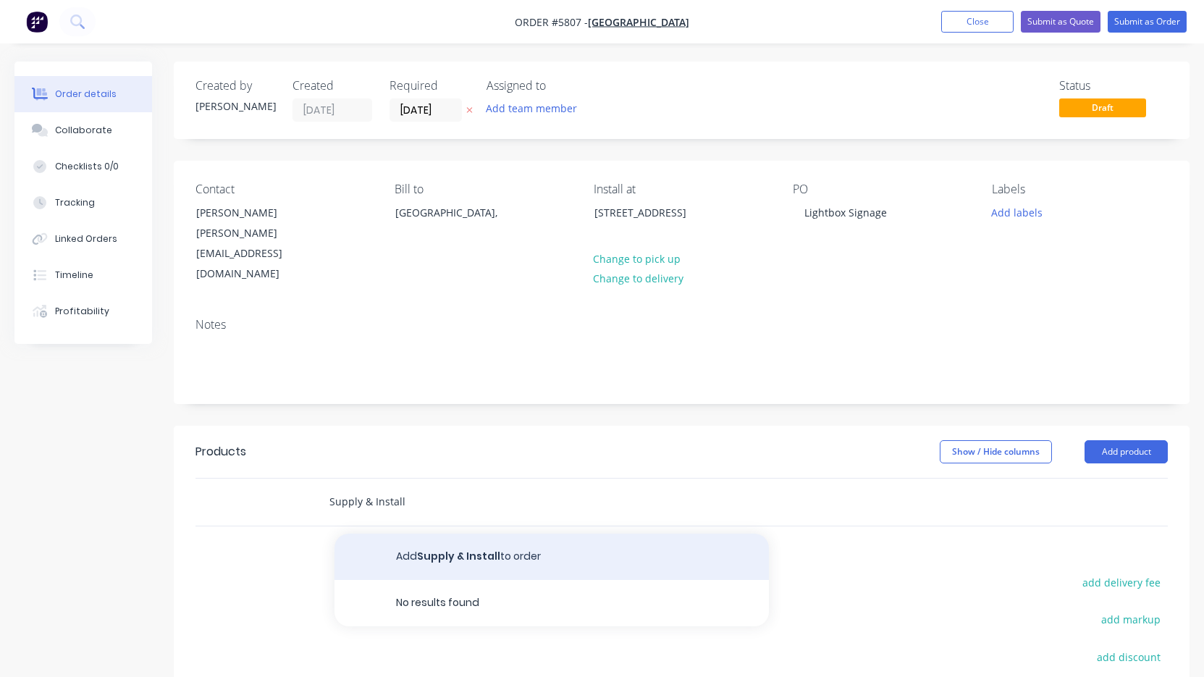
type input "Supply & Install"
click at [442, 534] on button "Add Supply & Install to order" at bounding box center [552, 557] width 435 height 46
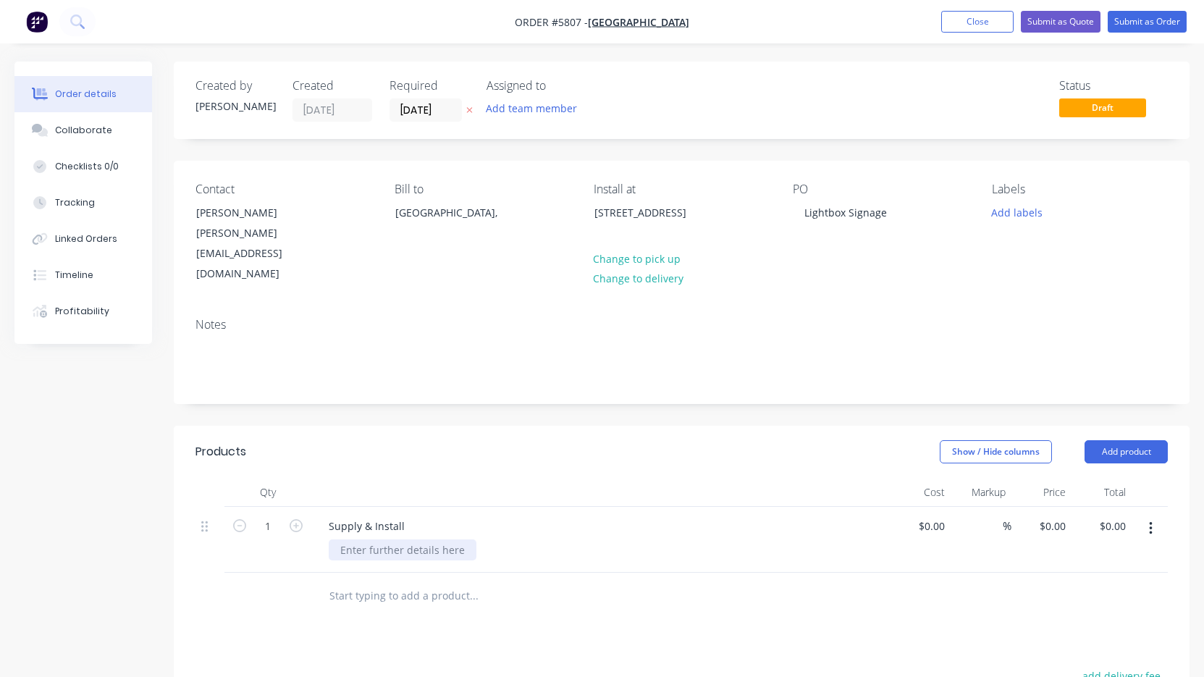
click at [354, 540] on div at bounding box center [403, 550] width 148 height 21
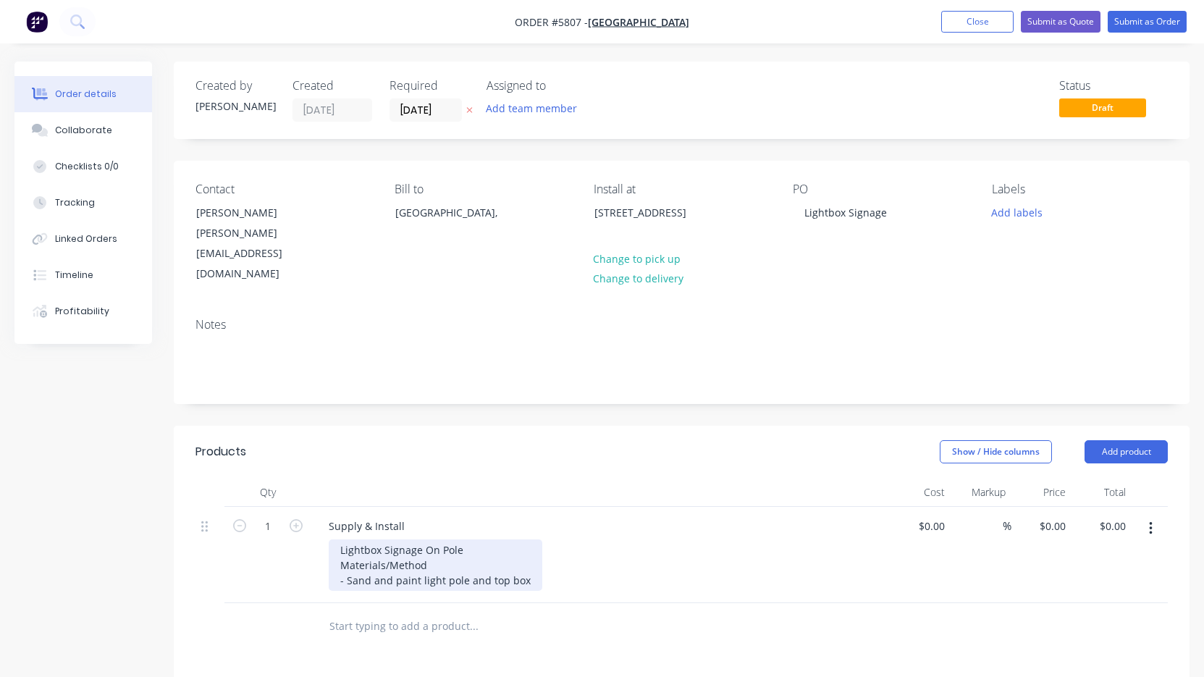
click at [439, 544] on div "Lightbox Signage On Pole Materials/Method - Sand and paint light pole and top b…" at bounding box center [436, 565] width 214 height 51
click at [544, 548] on div "Lightbox Signage On Pole Materials/Method - Sand and paint lightbox pole and to…" at bounding box center [444, 565] width 231 height 51
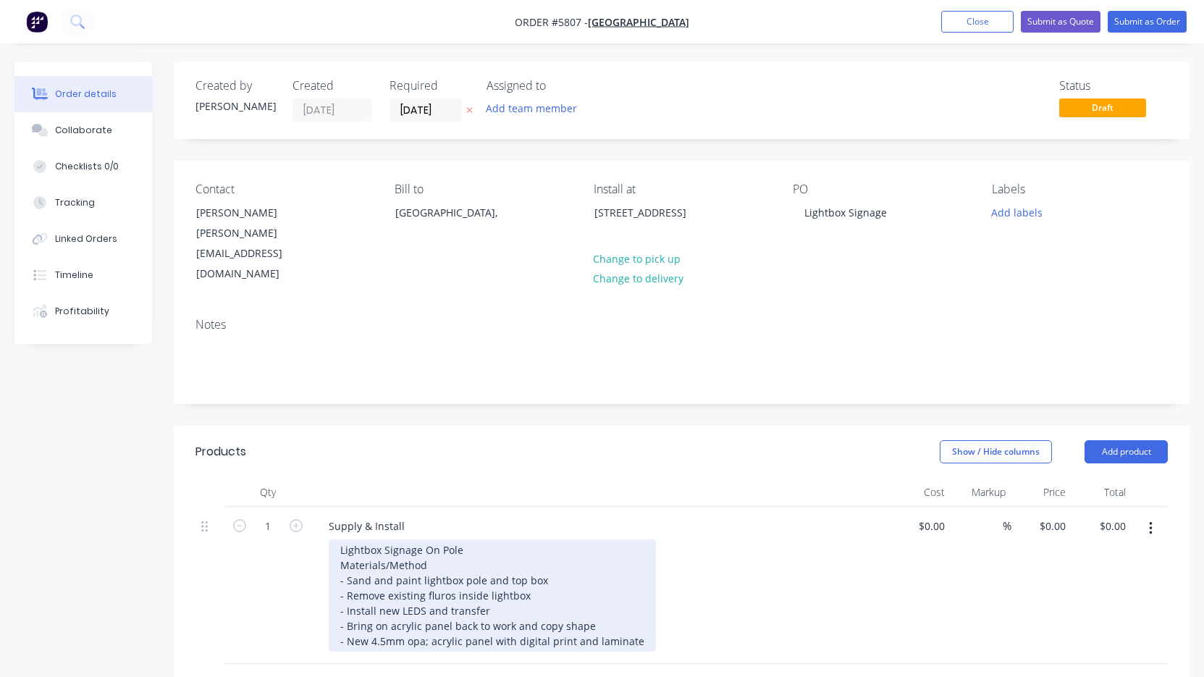
click at [514, 603] on div "Lightbox Signage On Pole Materials/Method - Sand and paint lightbox pole and to…" at bounding box center [492, 596] width 327 height 112
click at [689, 609] on div "Lightbox Signage On Pole Materials/Method - Sand and paint lightbox pole and to…" at bounding box center [522, 596] width 386 height 112
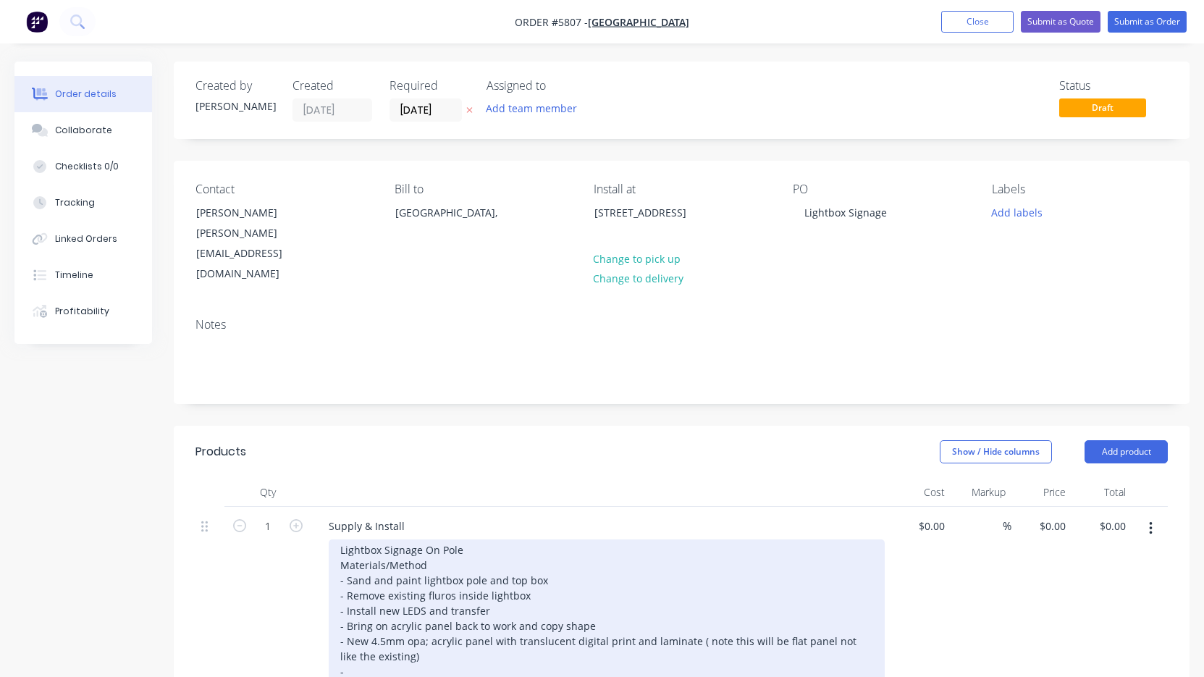
click at [426, 603] on div "Lightbox Signage On Pole Materials/Method - Sand and paint lightbox pole and to…" at bounding box center [607, 611] width 556 height 143
click at [491, 576] on div "Lightbox Signage On Pole Materials/Method - Sand and paint lightbox pole and to…" at bounding box center [607, 611] width 556 height 143
click at [360, 628] on div "Lightbox Signage On Pole Materials/Method - Sand and paint lightbox pole and to…" at bounding box center [607, 611] width 556 height 143
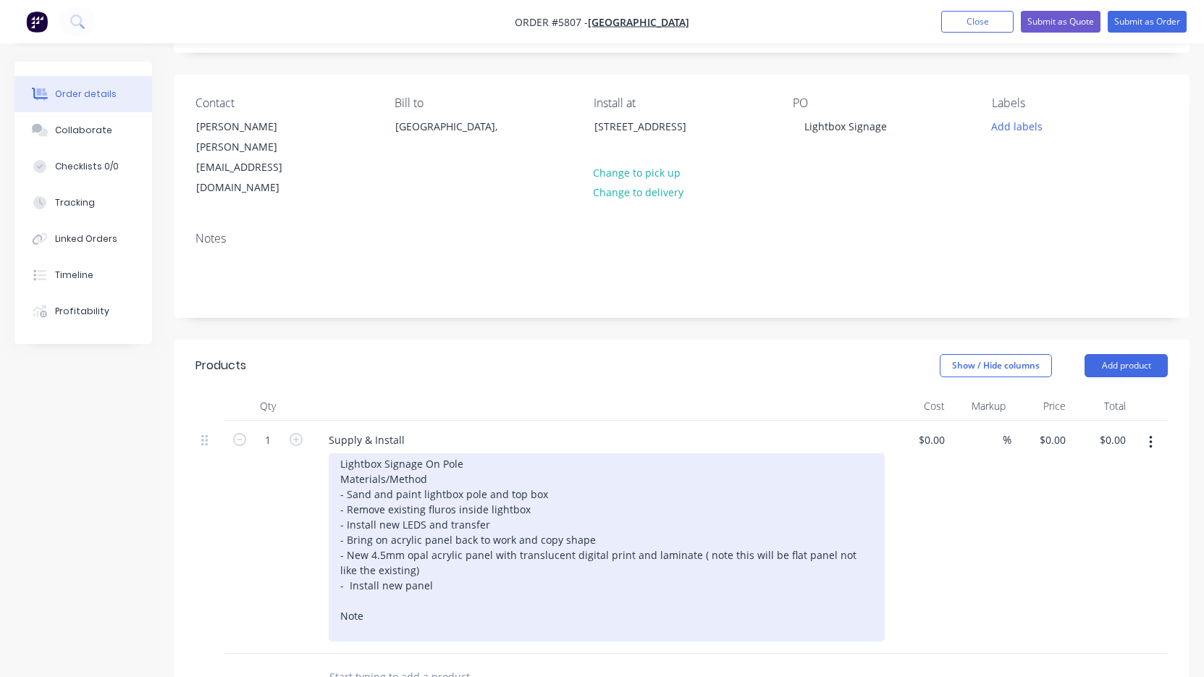
scroll to position [87, 0]
click at [448, 548] on div "Lightbox Signage On Pole Materials/Method - Sand and paint lightbox pole and to…" at bounding box center [607, 547] width 556 height 188
drag, startPoint x: 477, startPoint y: 595, endPoint x: 319, endPoint y: 582, distance: 159.2
click at [319, 582] on div "Supply & Install Lightbox Signage On Pole Materials/Method - Sand and paint lig…" at bounding box center [600, 536] width 579 height 233
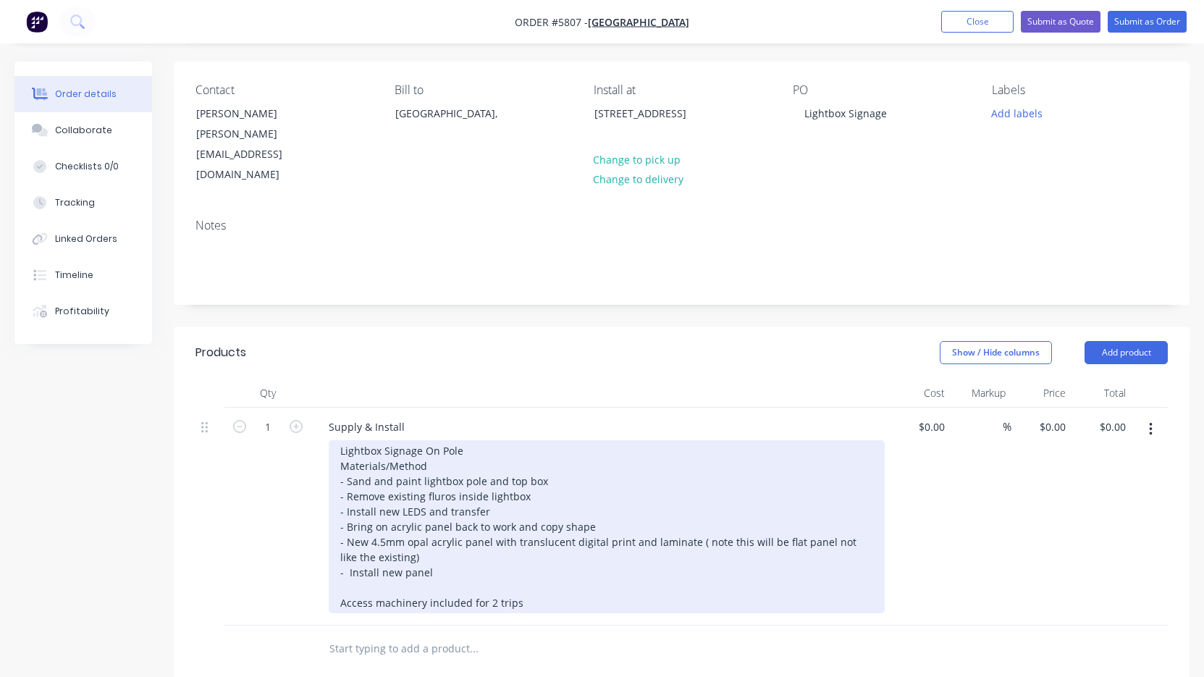
scroll to position [101, 0]
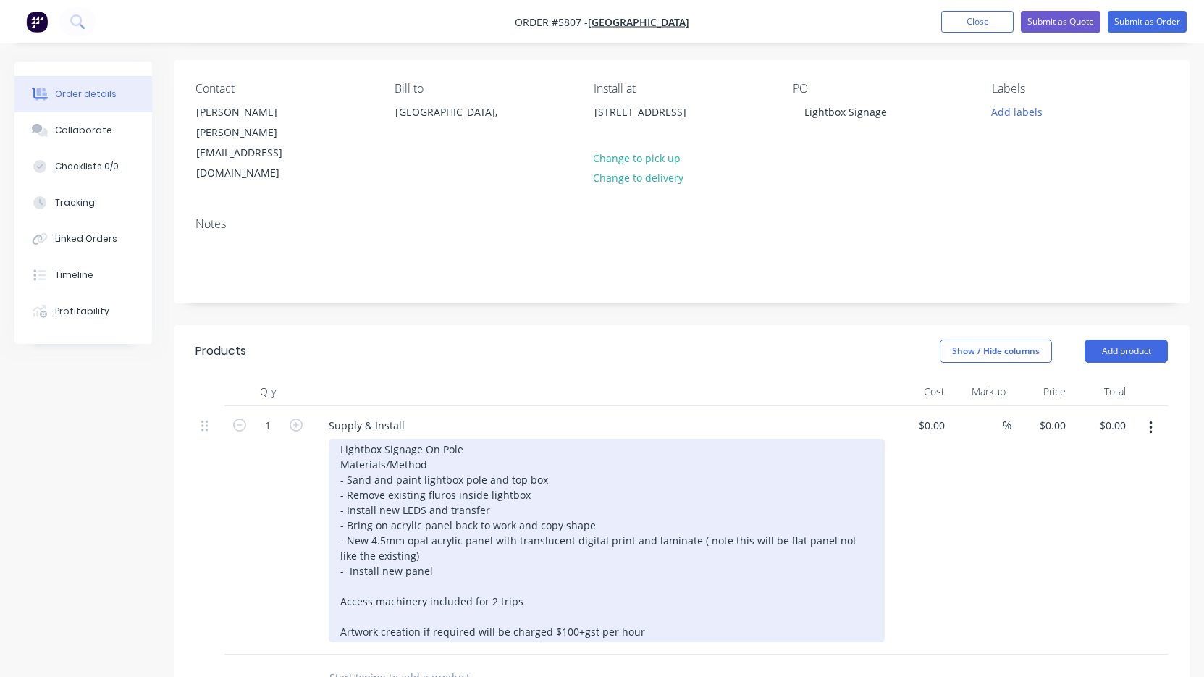
click at [384, 489] on div "Lightbox Signage On Pole Materials/Method - Sand and paint lightbox pole and to…" at bounding box center [607, 541] width 556 height 204
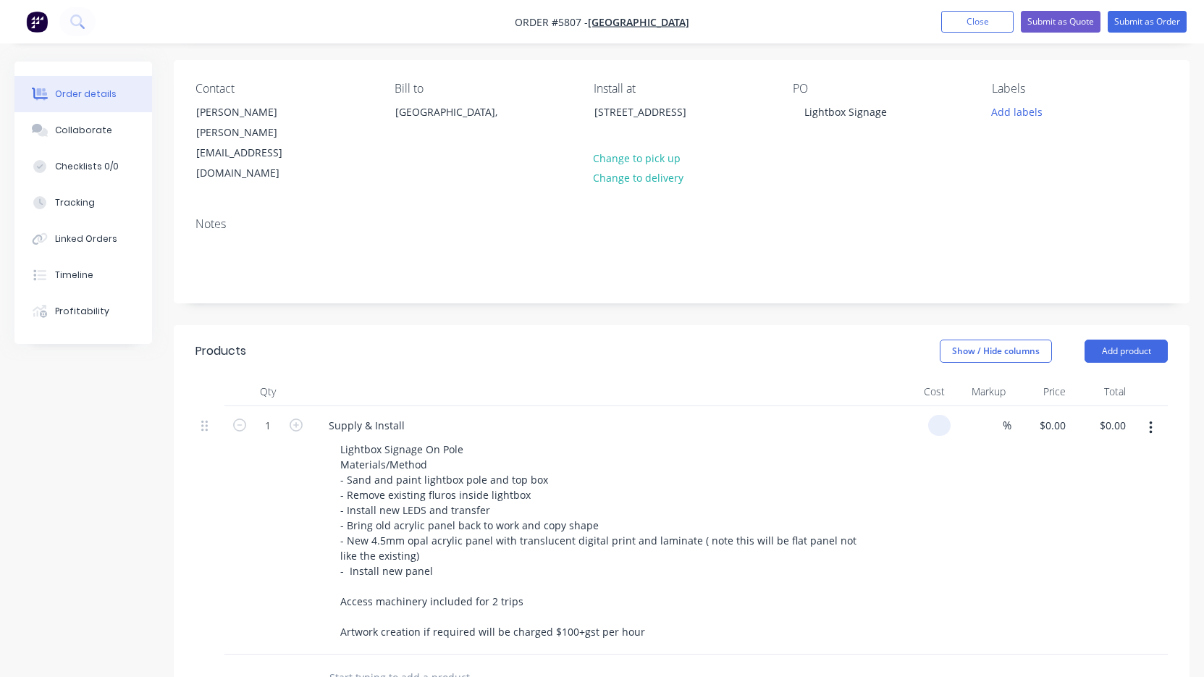
click at [922, 406] on div at bounding box center [921, 530] width 60 height 248
type input "$4,875.00"
click at [929, 444] on div "$4,875.00 4875" at bounding box center [921, 530] width 60 height 248
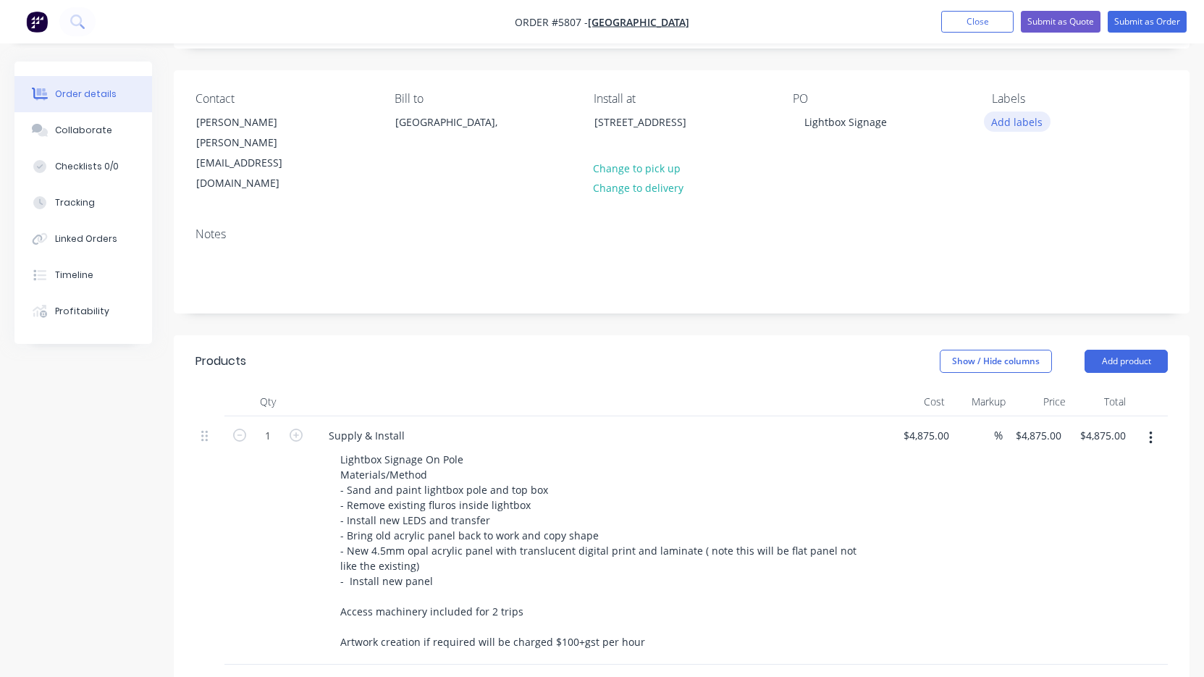
scroll to position [67, 0]
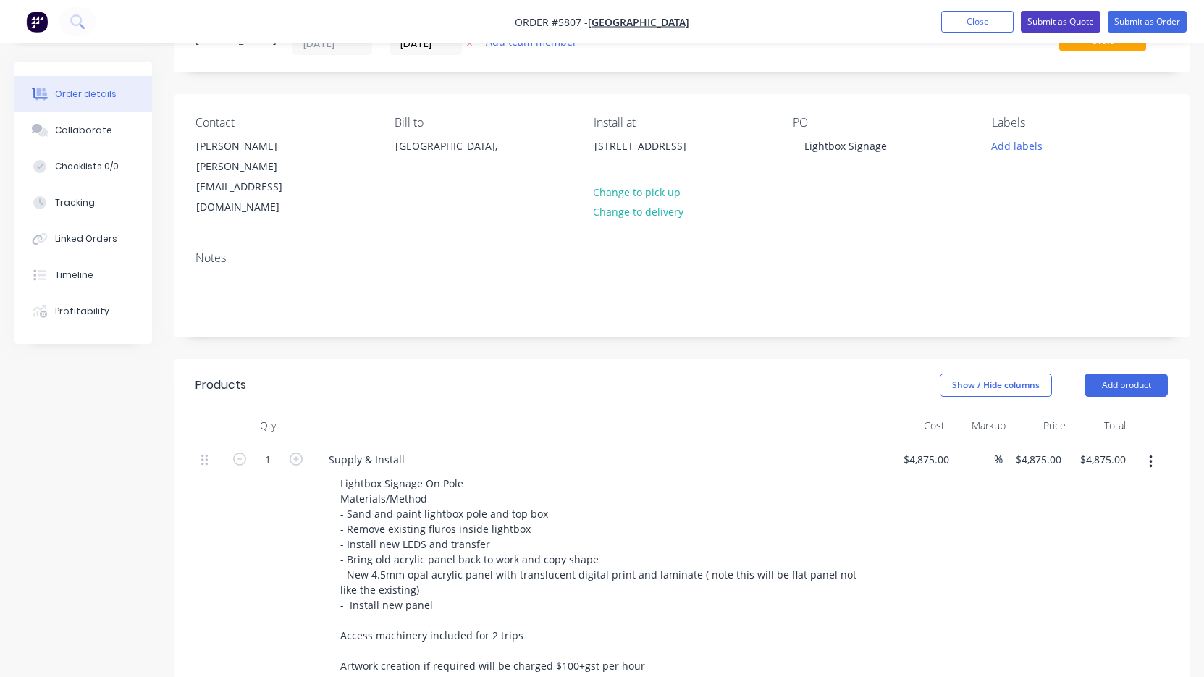
click at [1049, 24] on button "Submit as Quote" at bounding box center [1061, 22] width 80 height 22
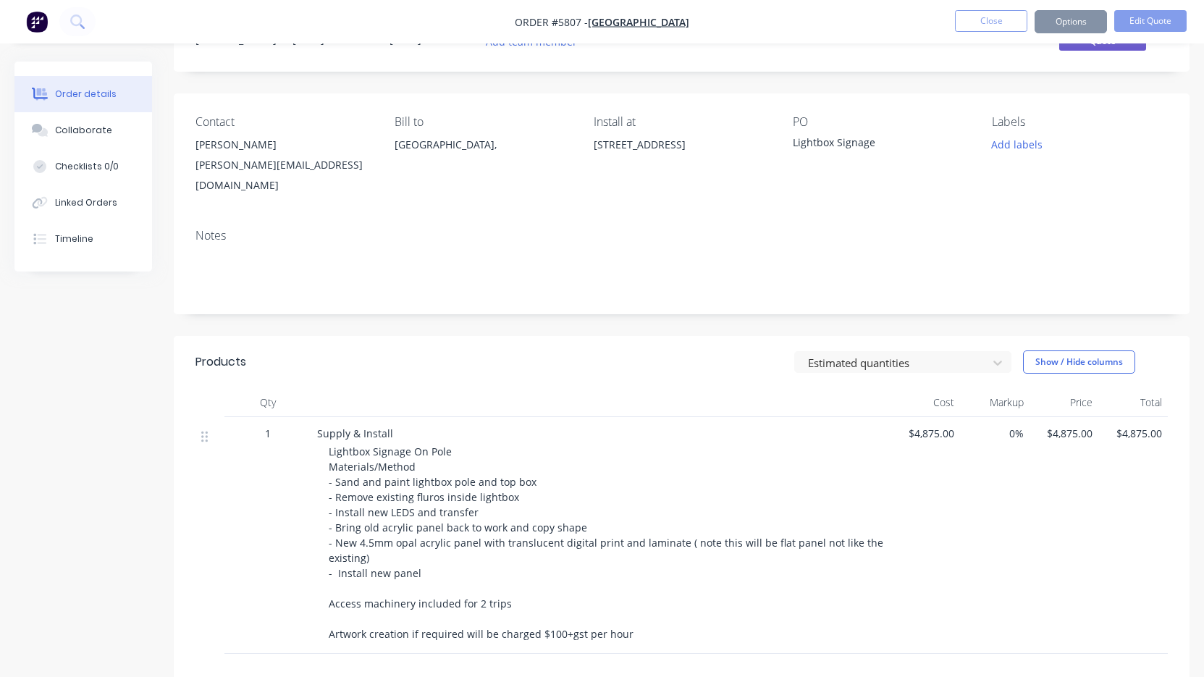
scroll to position [0, 0]
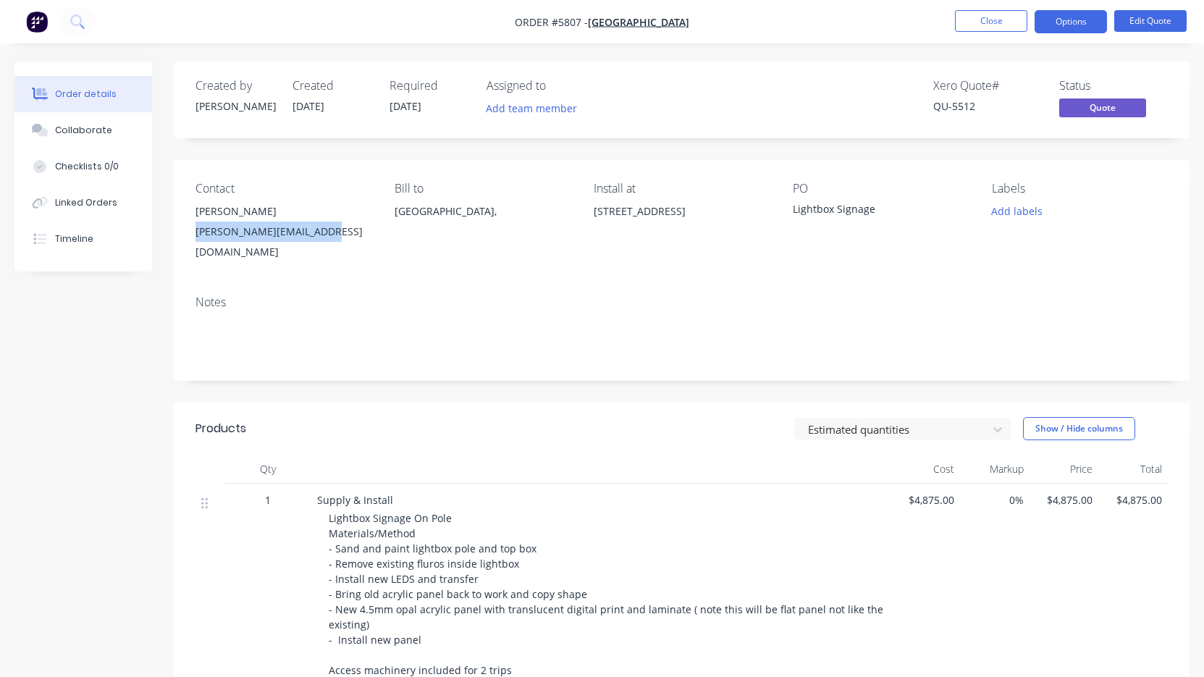
drag, startPoint x: 327, startPoint y: 235, endPoint x: 186, endPoint y: 236, distance: 140.5
click at [186, 236] on div "Contact [PERSON_NAME] [PERSON_NAME][EMAIL_ADDRESS][DOMAIN_NAME] Bill to [GEOGRA…" at bounding box center [682, 222] width 1016 height 124
copy div "[PERSON_NAME][EMAIL_ADDRESS][DOMAIN_NAME]"
click at [1073, 14] on button "Options" at bounding box center [1071, 21] width 72 height 23
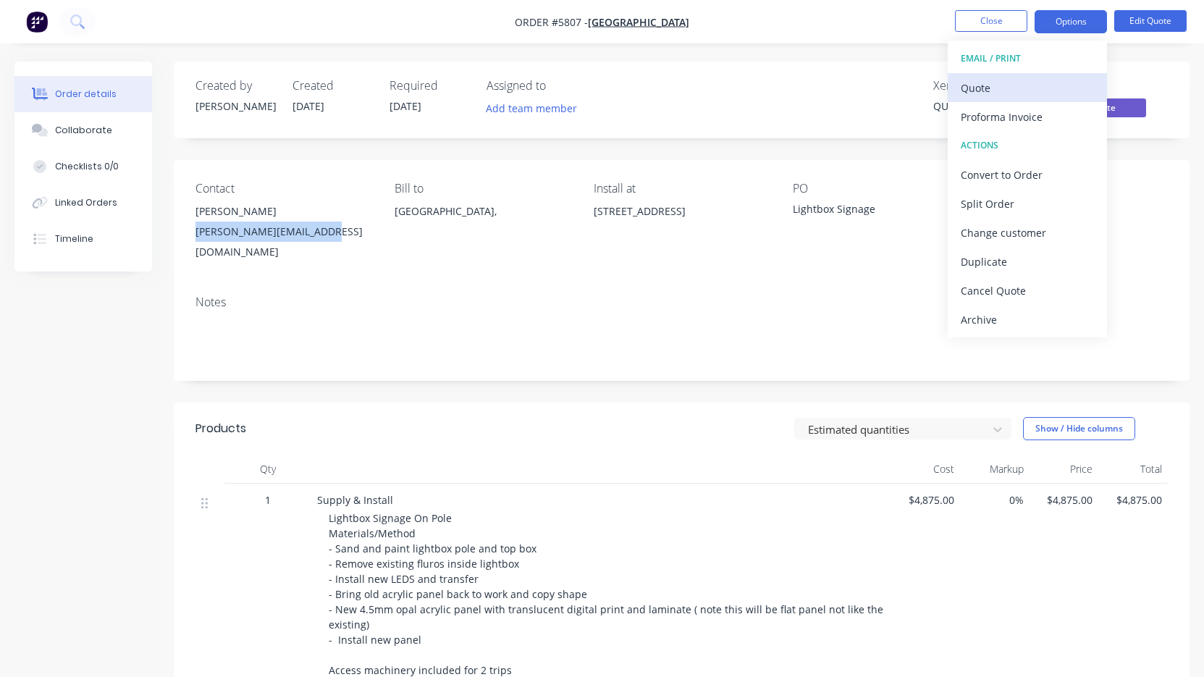
click at [1013, 88] on div "Quote" at bounding box center [1027, 87] width 133 height 21
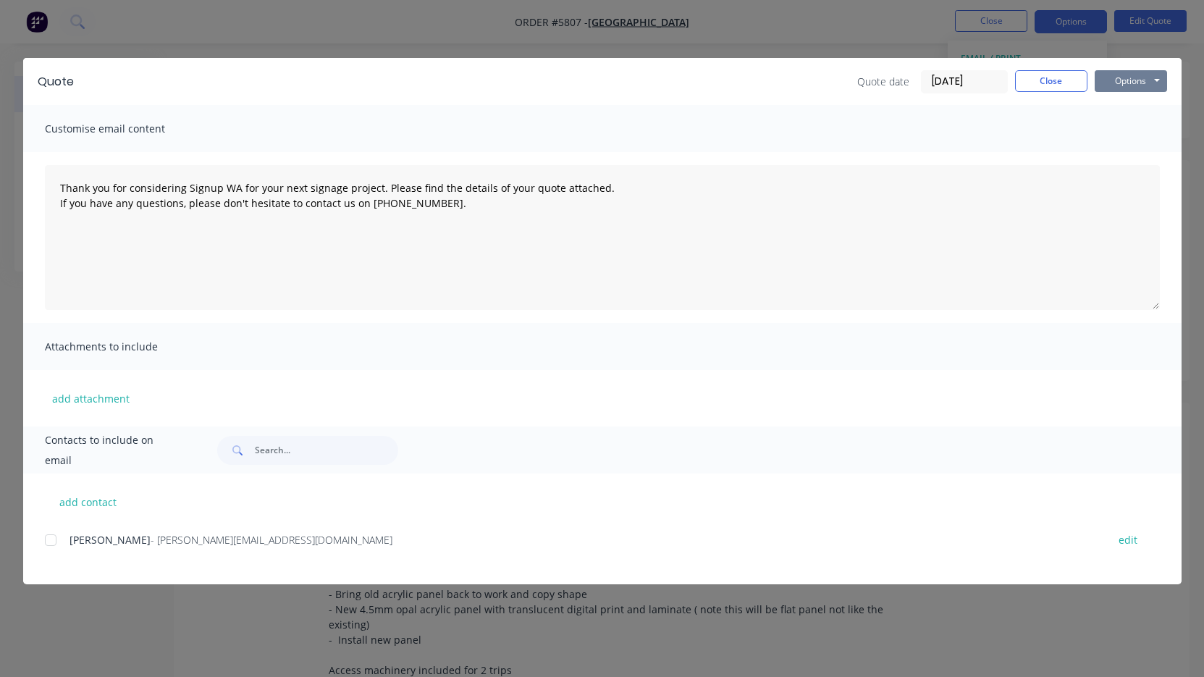
click at [1114, 81] on button "Options" at bounding box center [1131, 81] width 72 height 22
click at [1129, 129] on button "Print" at bounding box center [1141, 131] width 93 height 24
type textarea "Thank you for considering Signup WA for your next signage project. Please find …"
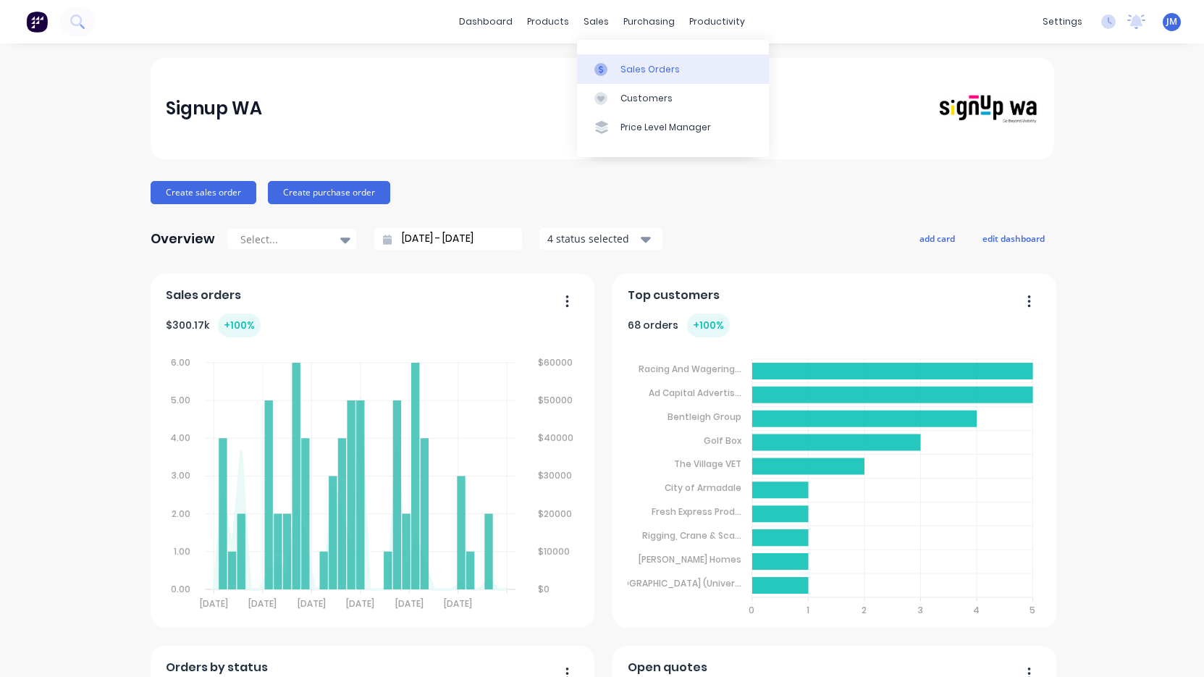
click at [636, 67] on div "Sales Orders" at bounding box center [650, 69] width 59 height 13
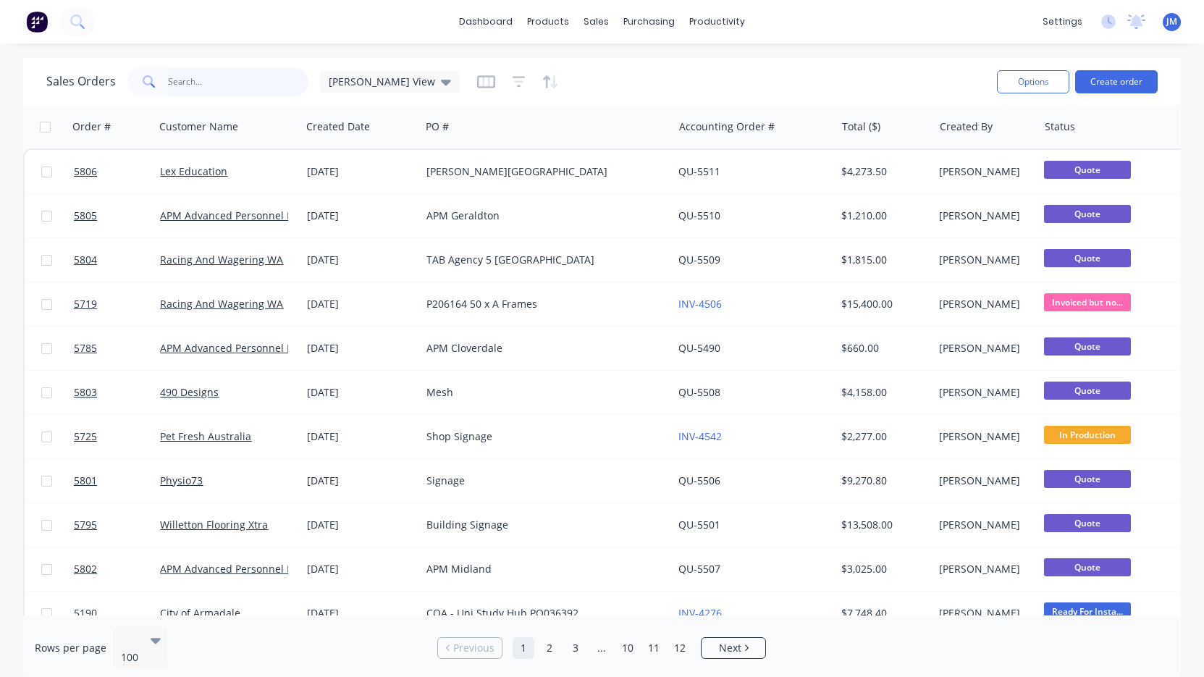
click at [235, 82] on input "text" at bounding box center [238, 81] width 141 height 29
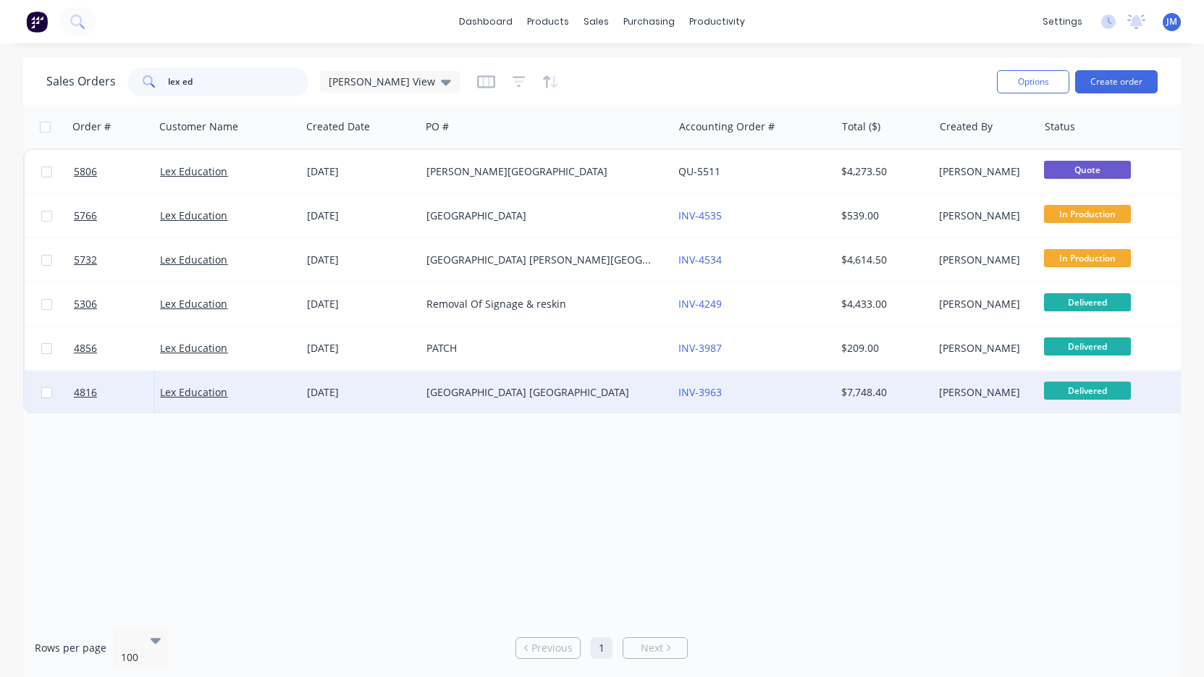
type input "lex ed"
click at [543, 393] on div "Kinder Park Mount Helena" at bounding box center [541, 392] width 229 height 14
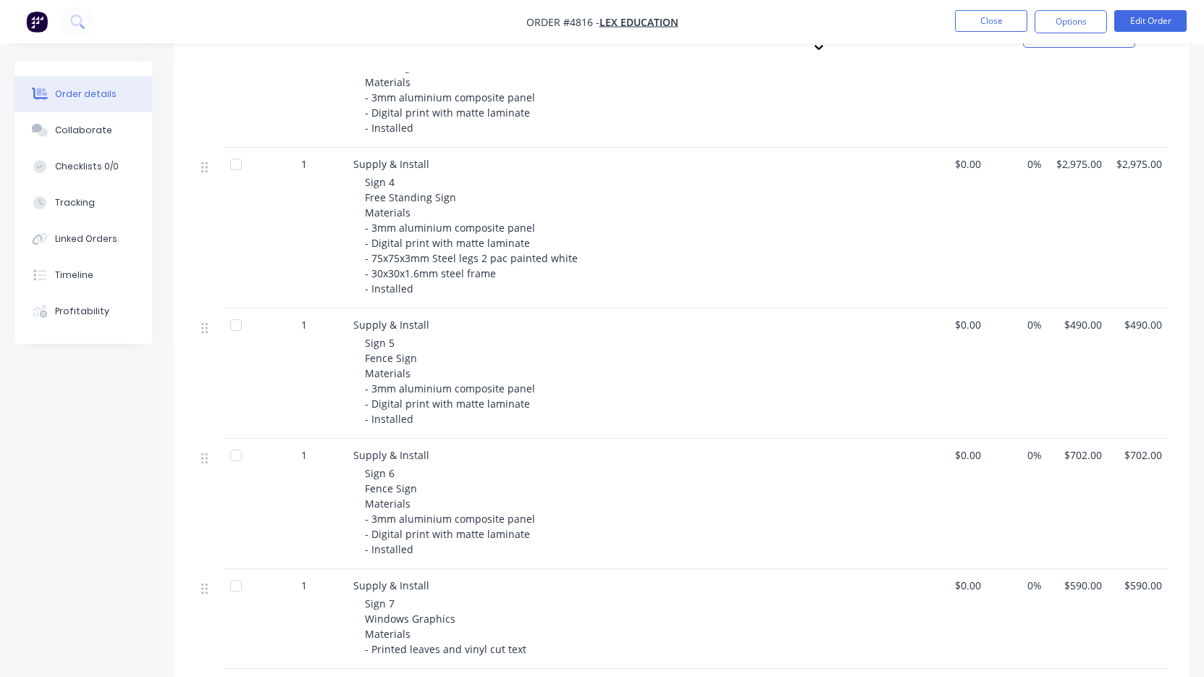
scroll to position [758, 0]
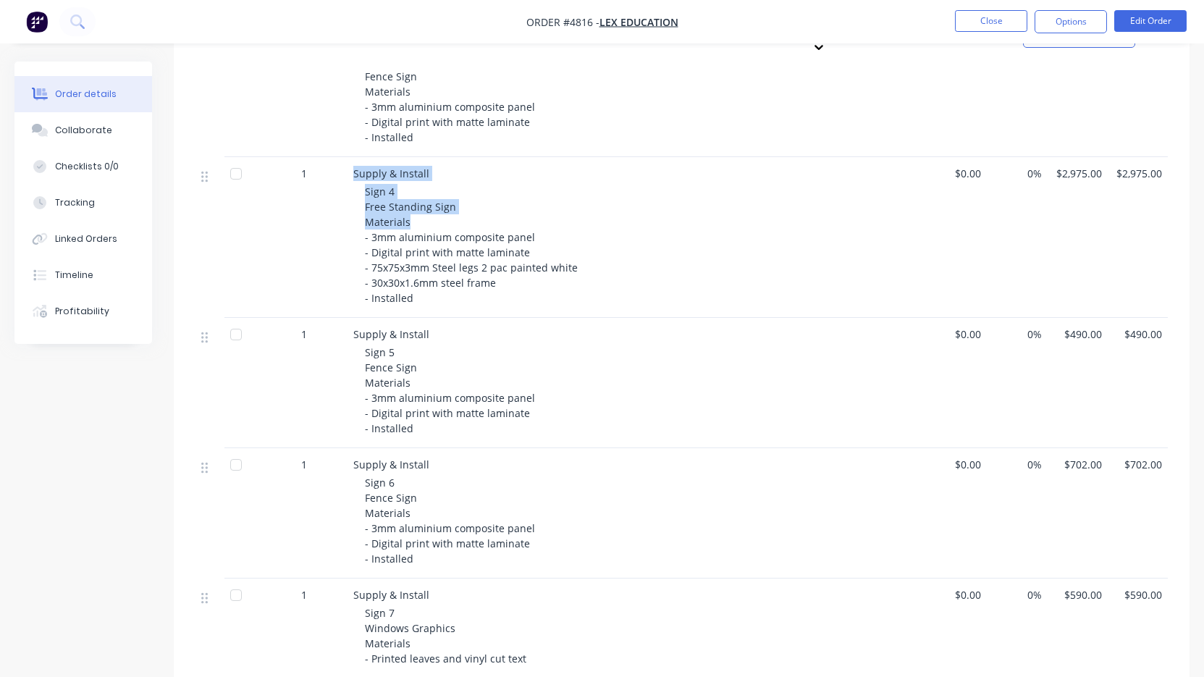
drag, startPoint x: 351, startPoint y: 130, endPoint x: 446, endPoint y: 179, distance: 106.9
click at [446, 179] on div "Supply & Install Sign 4 Free Standing Sign Materials - 3mm aluminium composite …" at bounding box center [637, 237] width 579 height 161
click at [448, 203] on div "Sign 4 Free Standing Sign Materials - 3mm aluminium composite panel - Digital p…" at bounding box center [643, 245] width 556 height 122
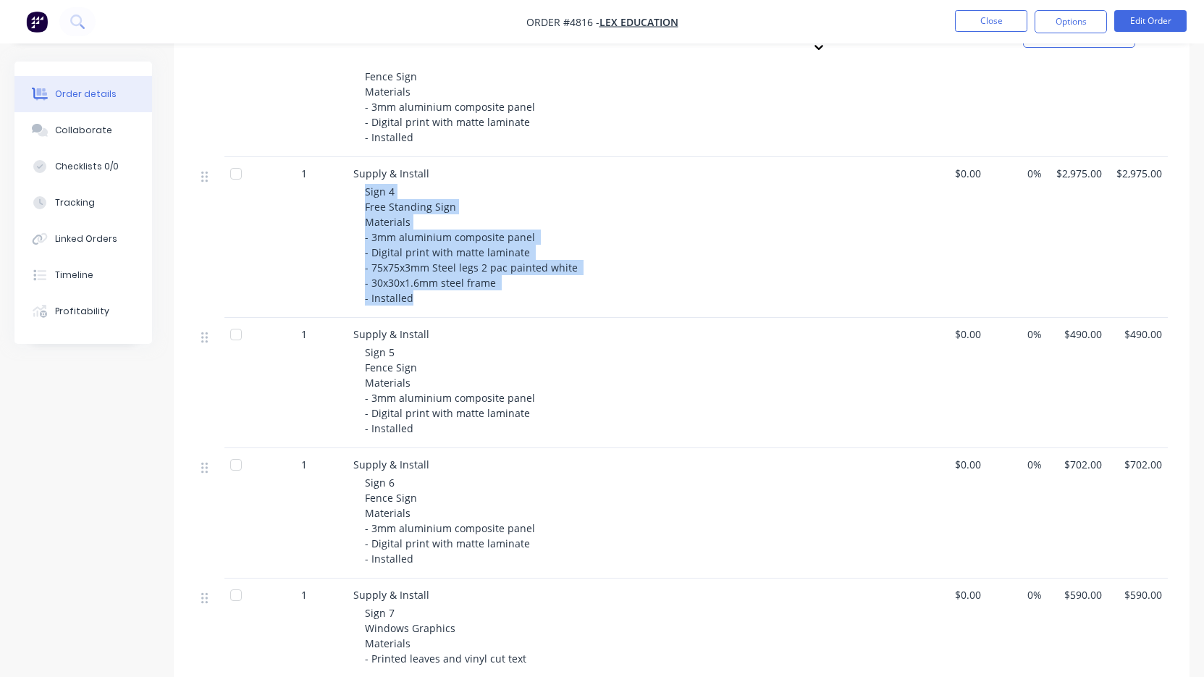
drag, startPoint x: 417, startPoint y: 264, endPoint x: 356, endPoint y: 152, distance: 127.4
click at [356, 157] on div "Supply & Install Sign 4 Free Standing Sign Materials - 3mm aluminium composite …" at bounding box center [637, 237] width 579 height 161
copy span "Sign 4 Free Standing Sign Materials - 3mm aluminium composite panel - Digital p…"
